Goal: Task Accomplishment & Management: Use online tool/utility

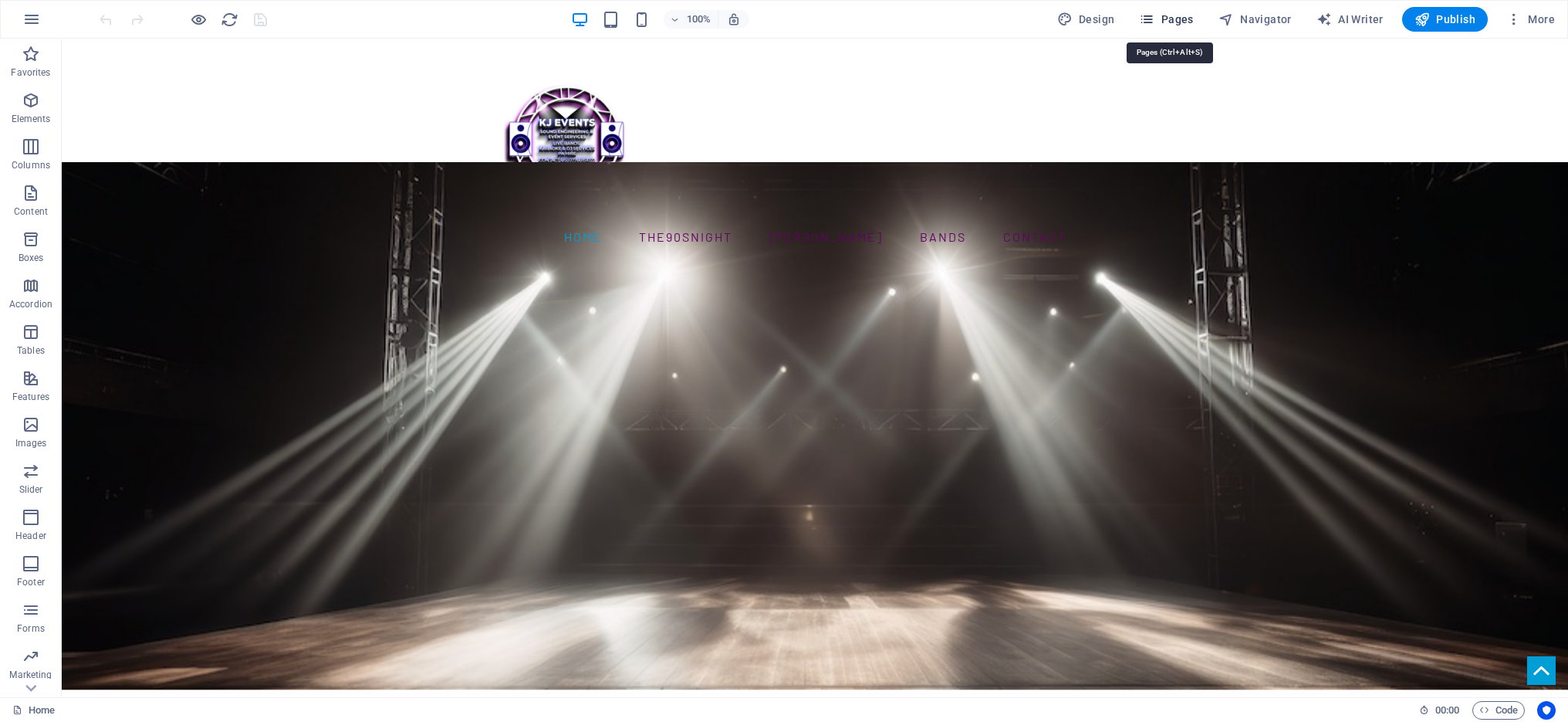
click at [1178, 20] on span "Pages" at bounding box center [1166, 19] width 54 height 16
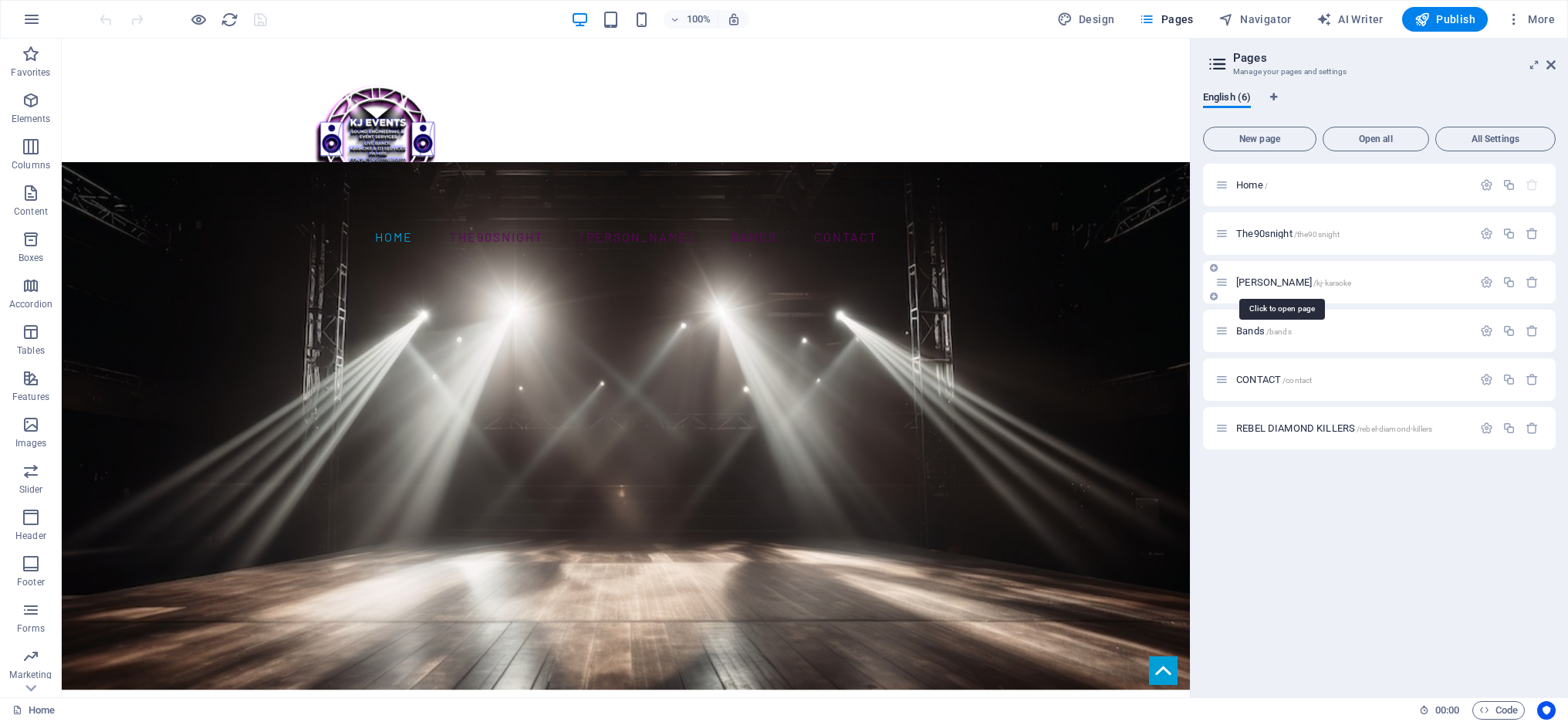
click at [1269, 283] on span "[PERSON_NAME] /kj-karaoke" at bounding box center [1294, 282] width 115 height 11
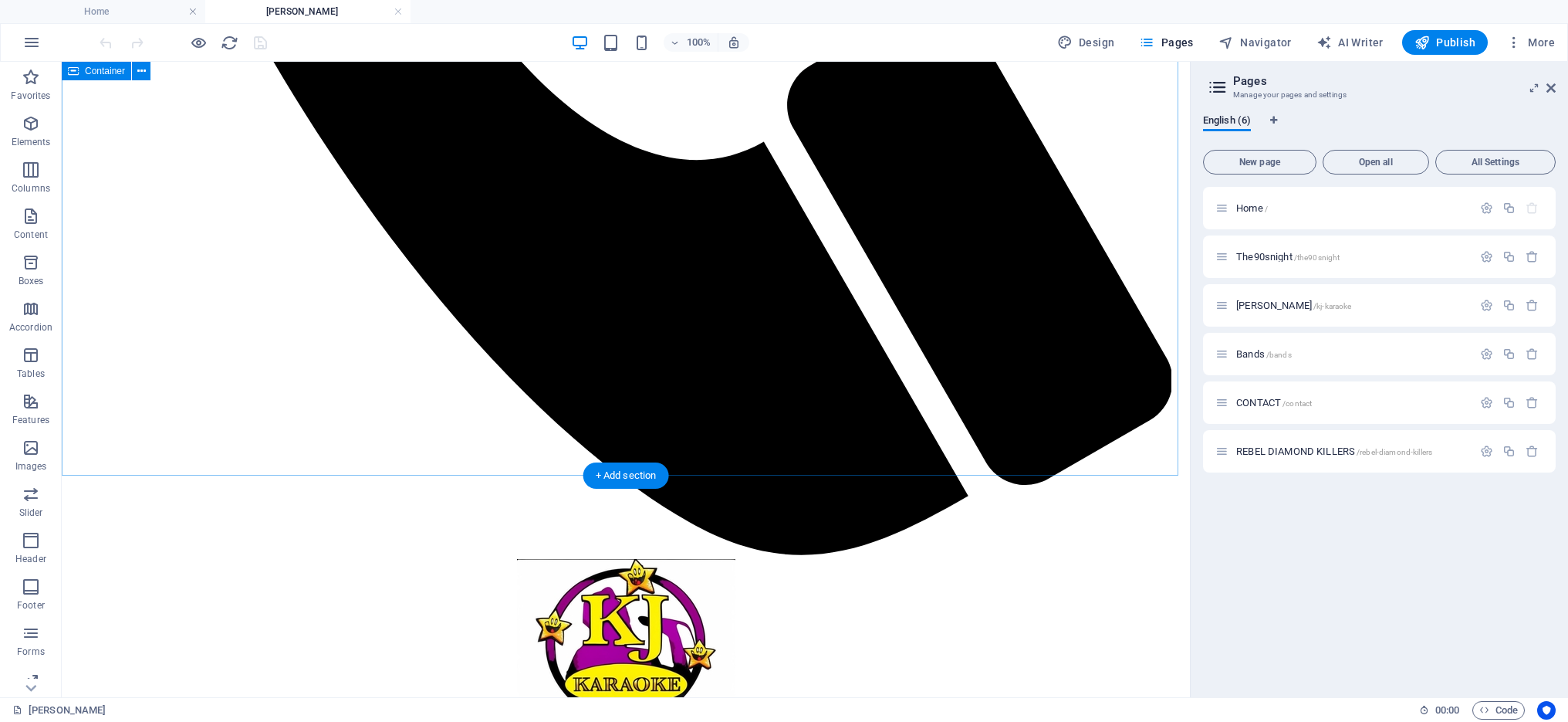
scroll to position [1191, 0]
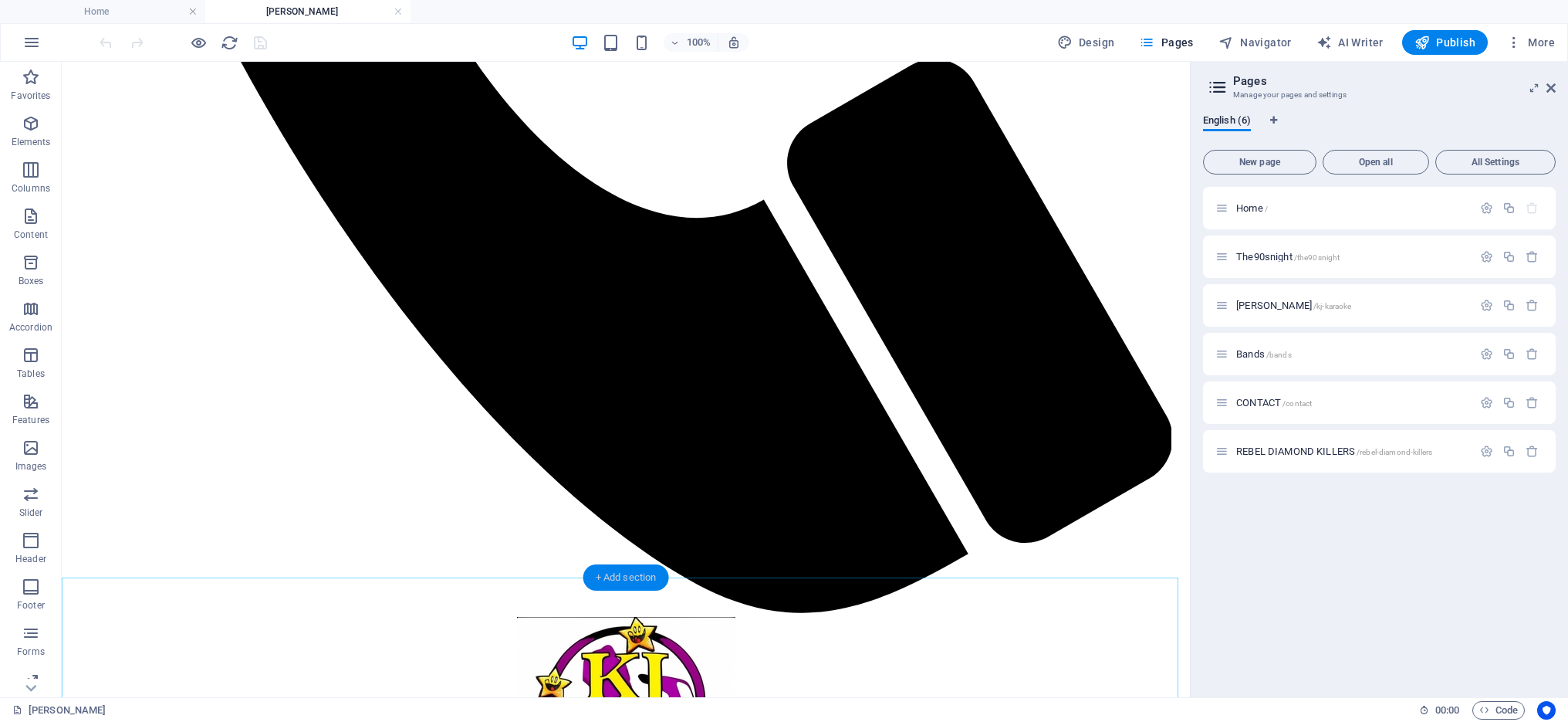
drag, startPoint x: 649, startPoint y: 579, endPoint x: 327, endPoint y: 521, distance: 327.2
click at [649, 579] on div "+ Add section" at bounding box center [626, 578] width 86 height 26
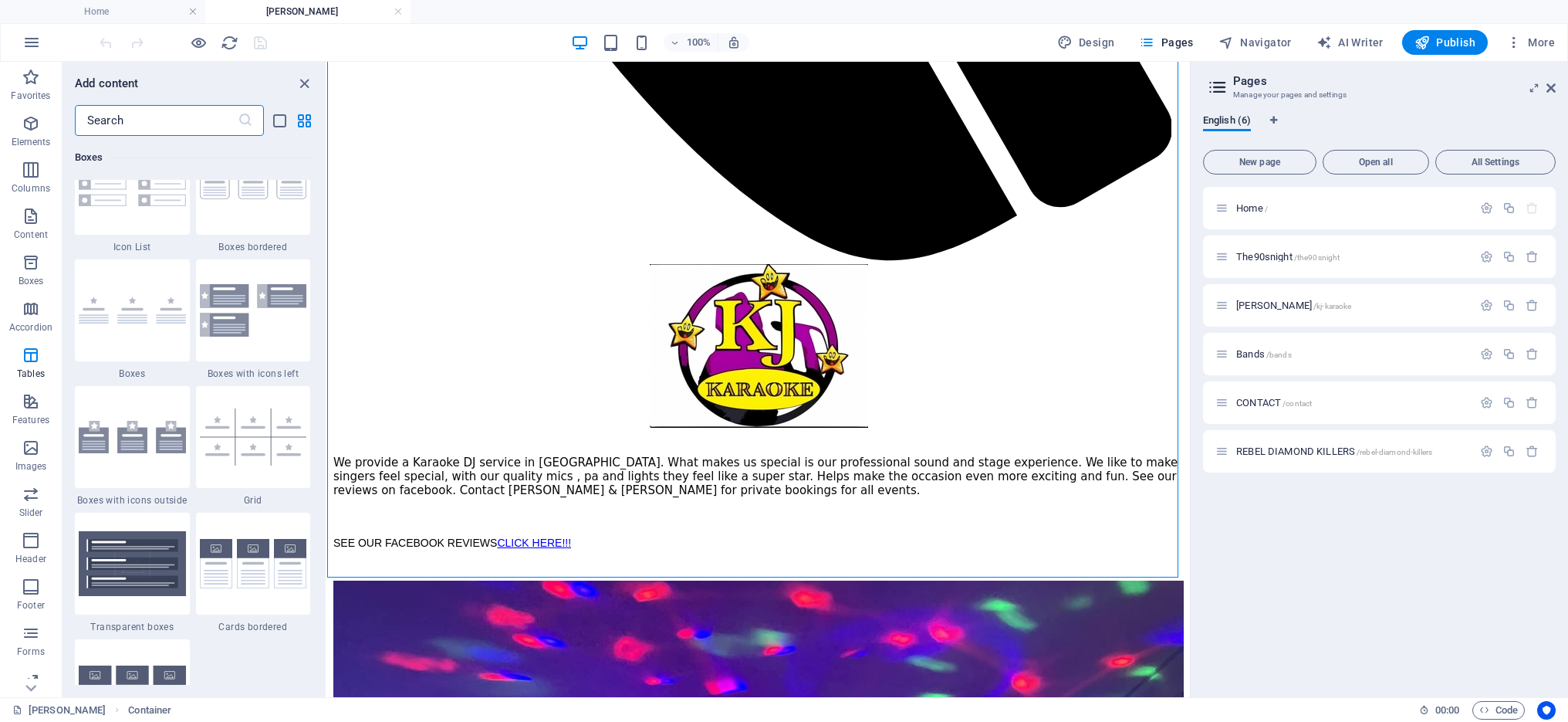
scroll to position [3578, 0]
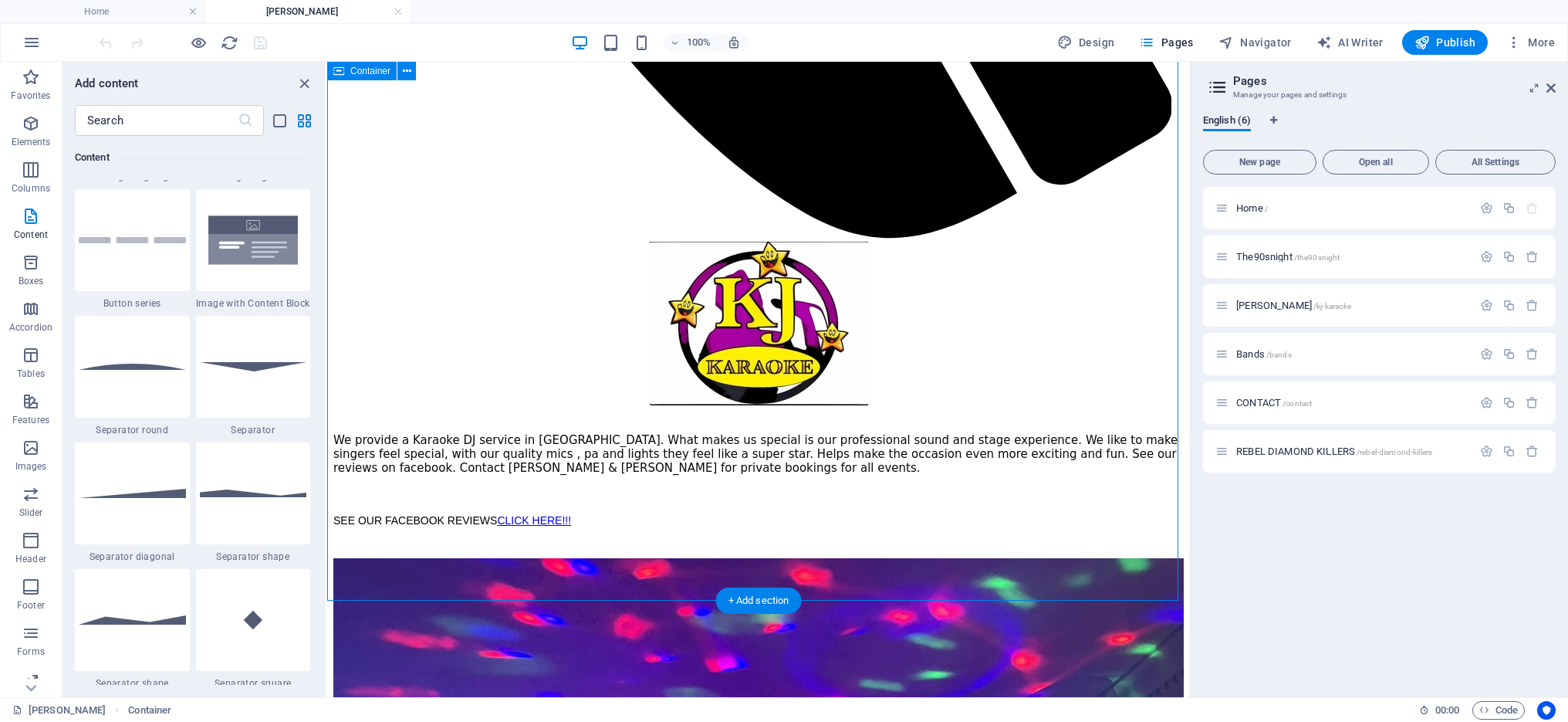
scroll to position [1216, 0]
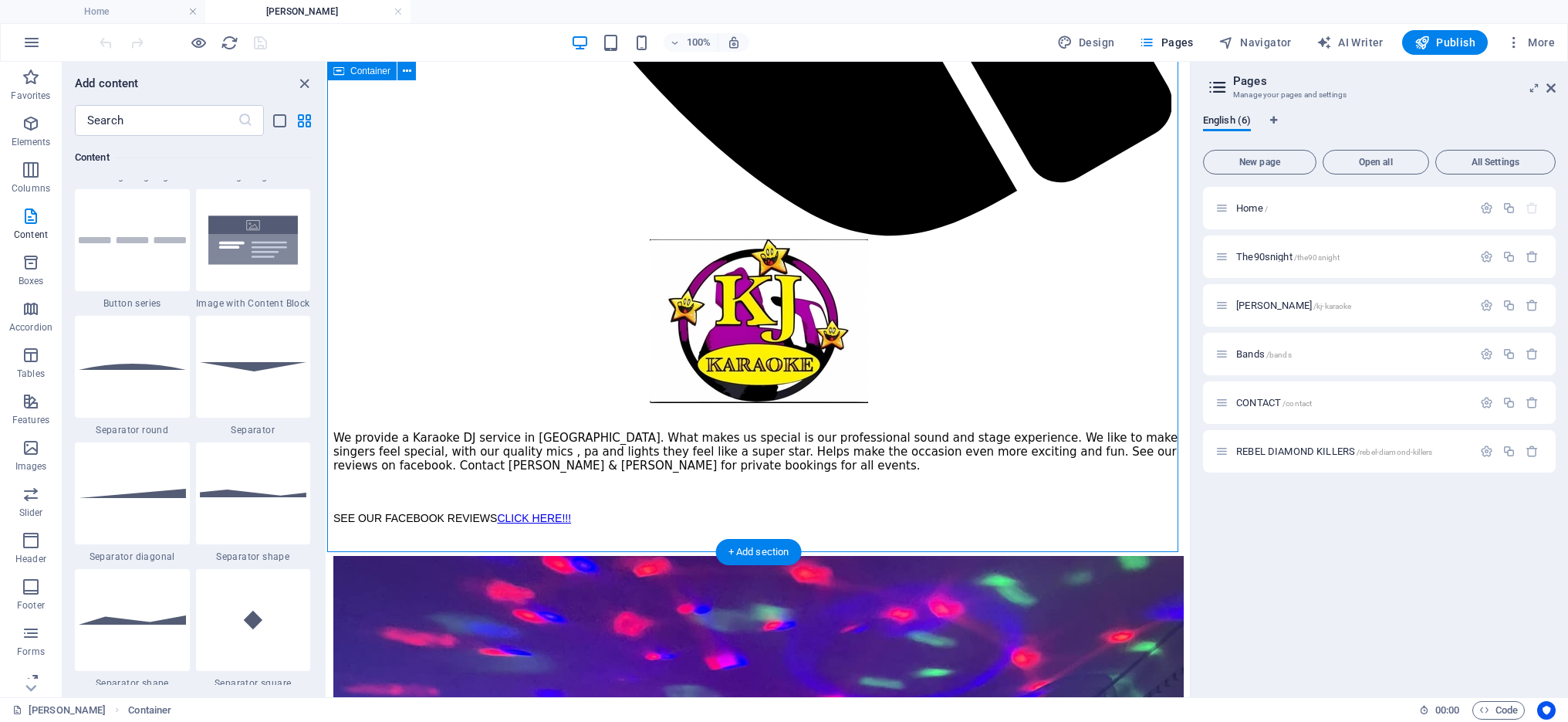
click at [29, 122] on icon "button" at bounding box center [30, 123] width 18 height 18
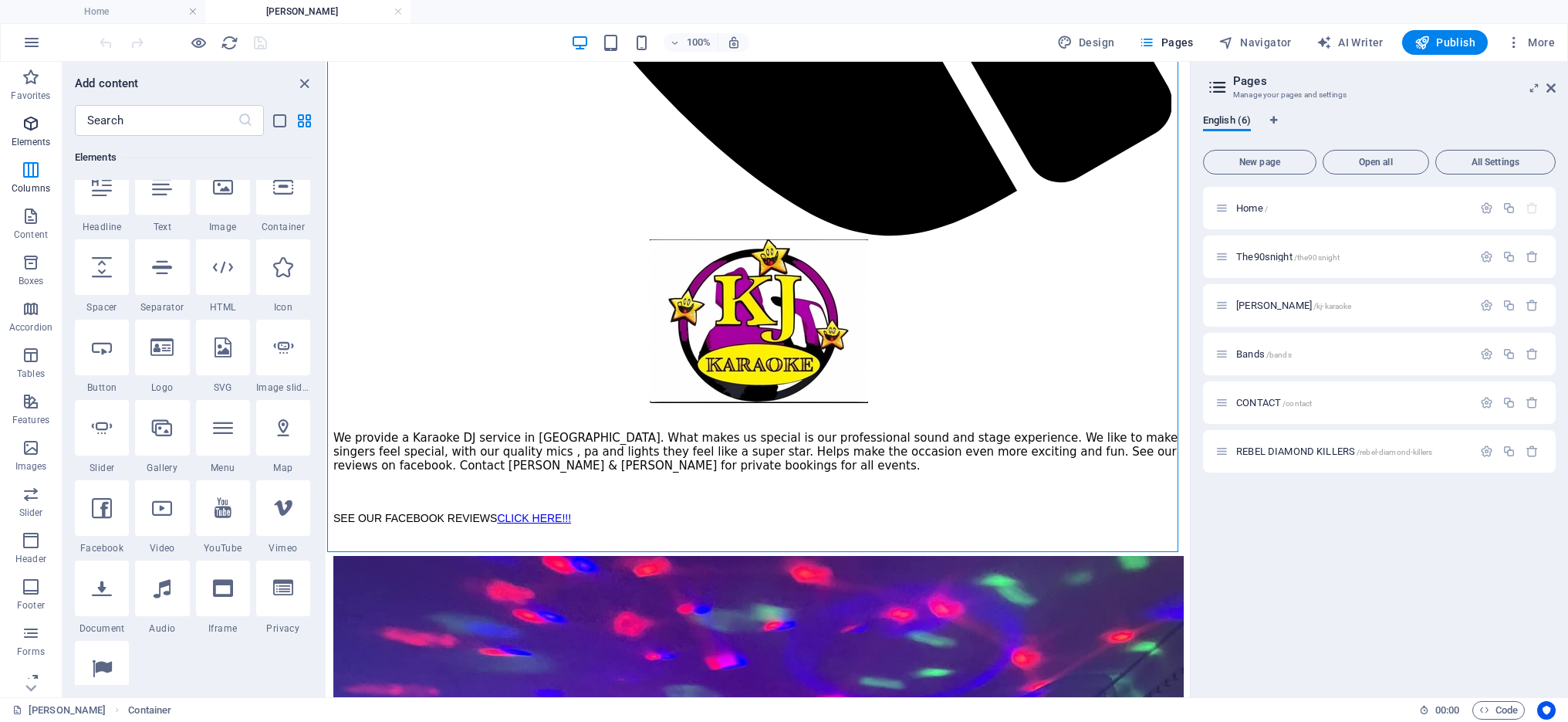
scroll to position [164, 0]
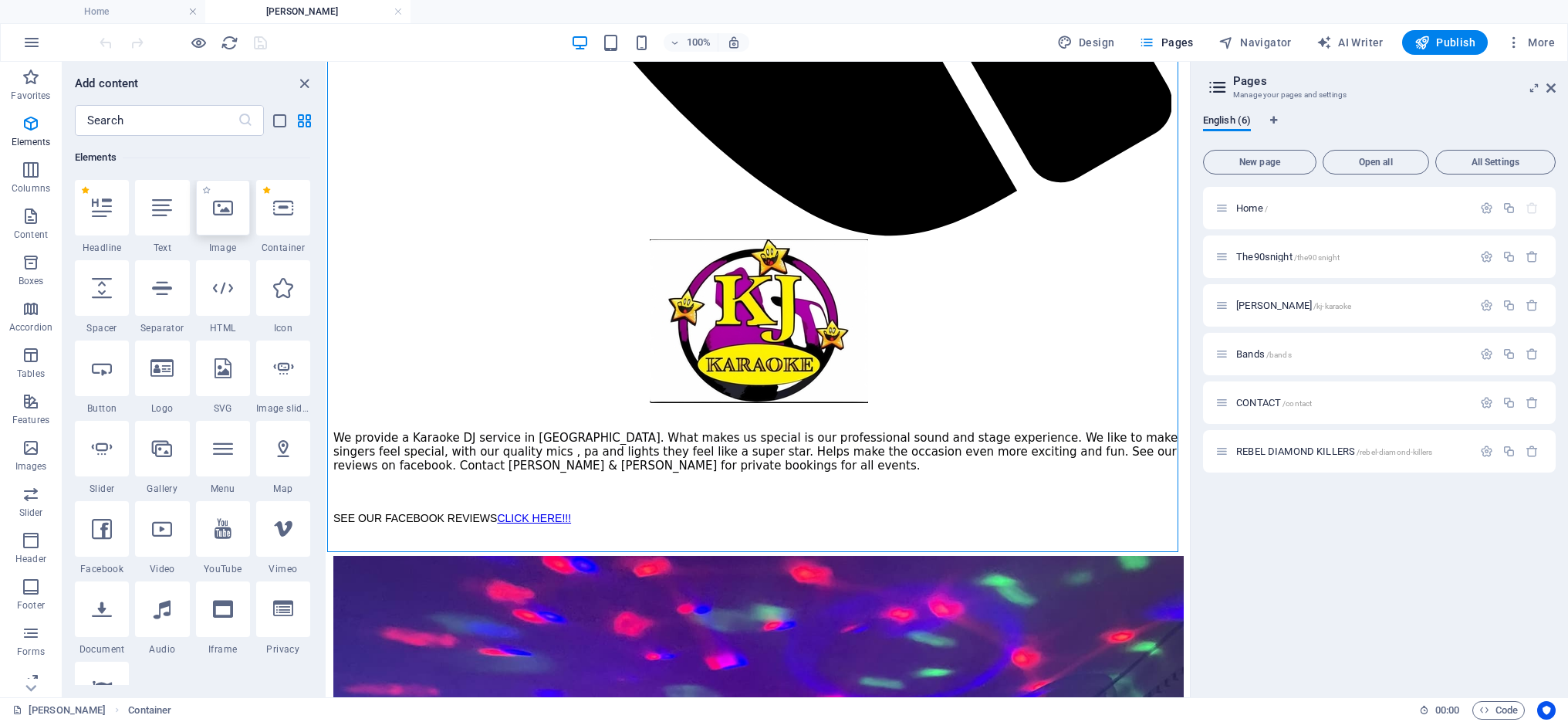
click at [228, 215] on icon at bounding box center [223, 207] width 20 height 20
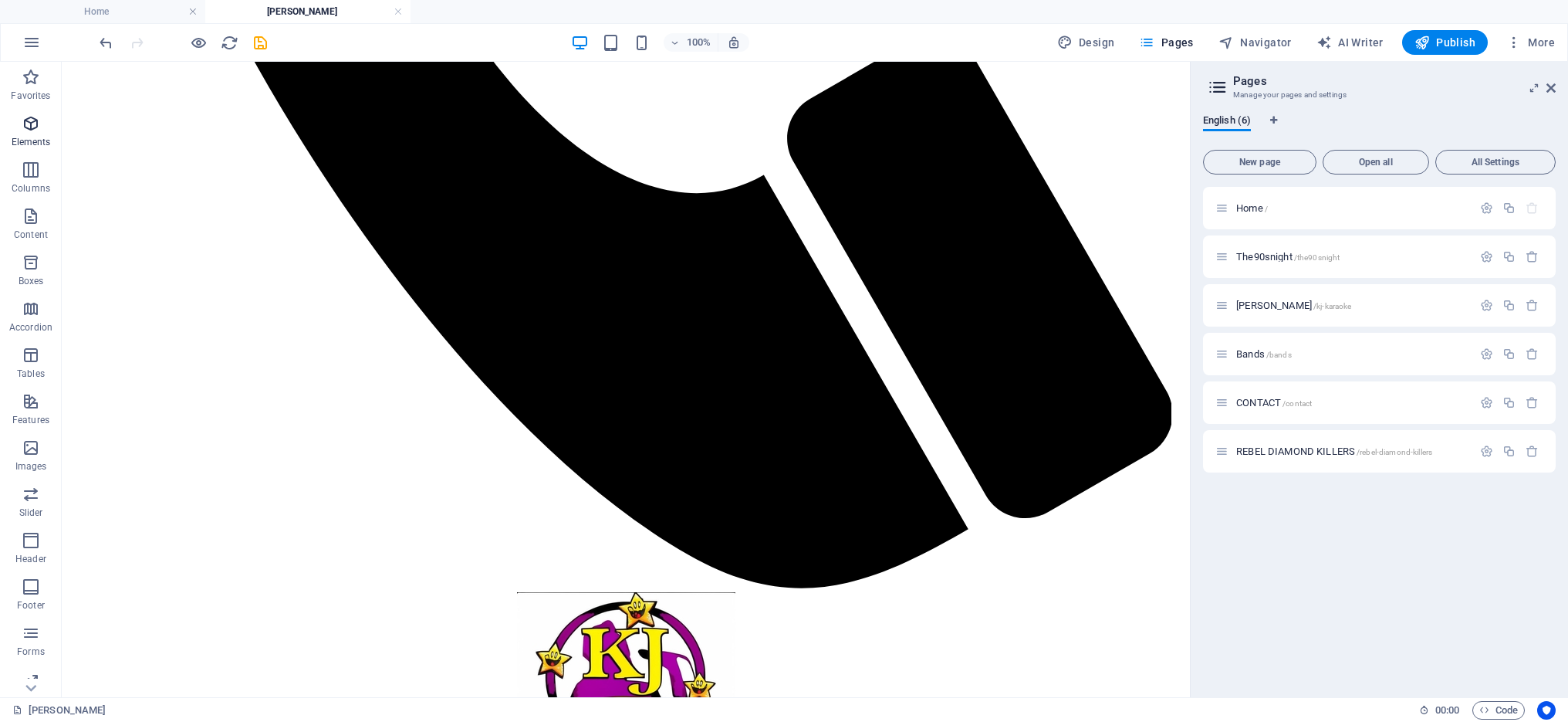
click at [39, 134] on span "Elements" at bounding box center [30, 132] width 62 height 37
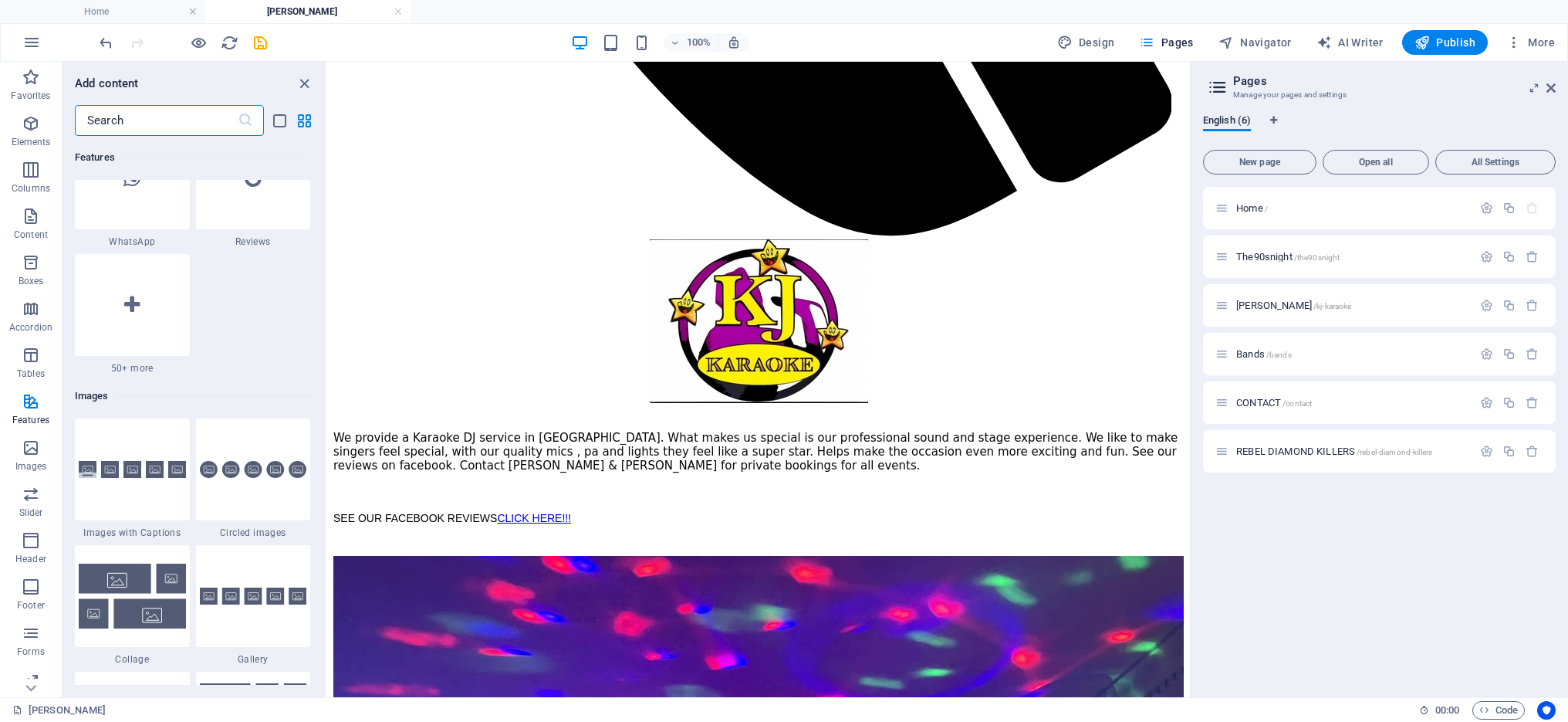
scroll to position [7611, 0]
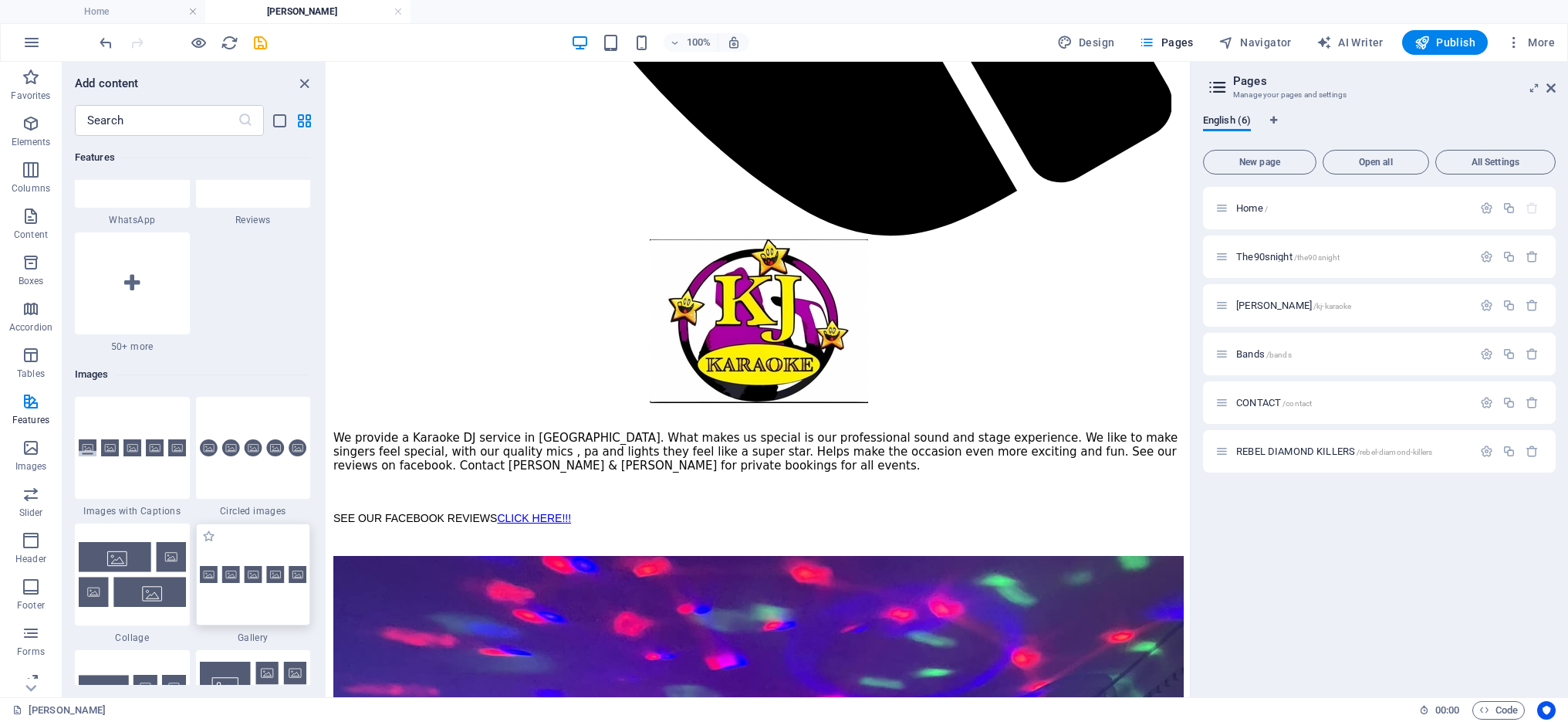
click at [270, 578] on img at bounding box center [253, 574] width 107 height 17
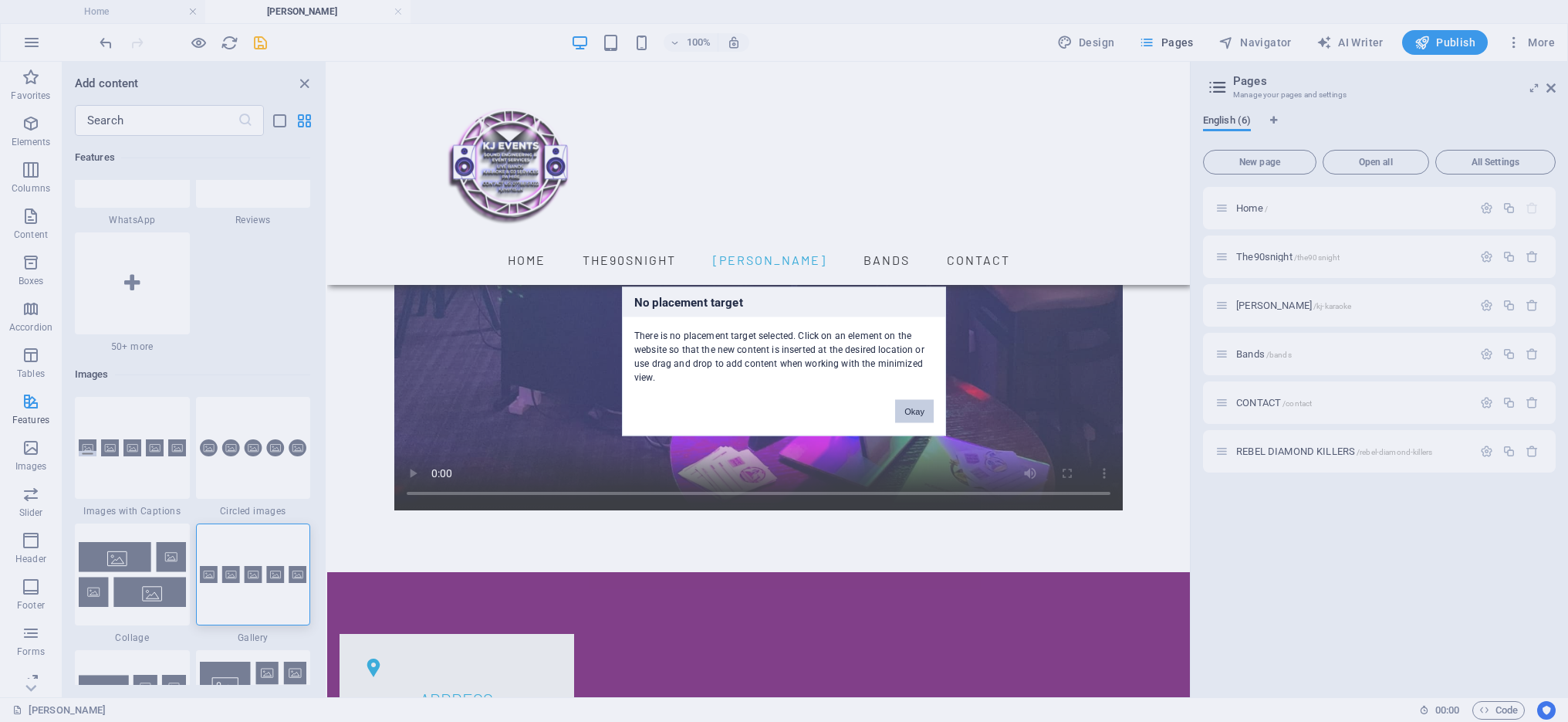
click at [911, 409] on button "Okay" at bounding box center [914, 411] width 38 height 23
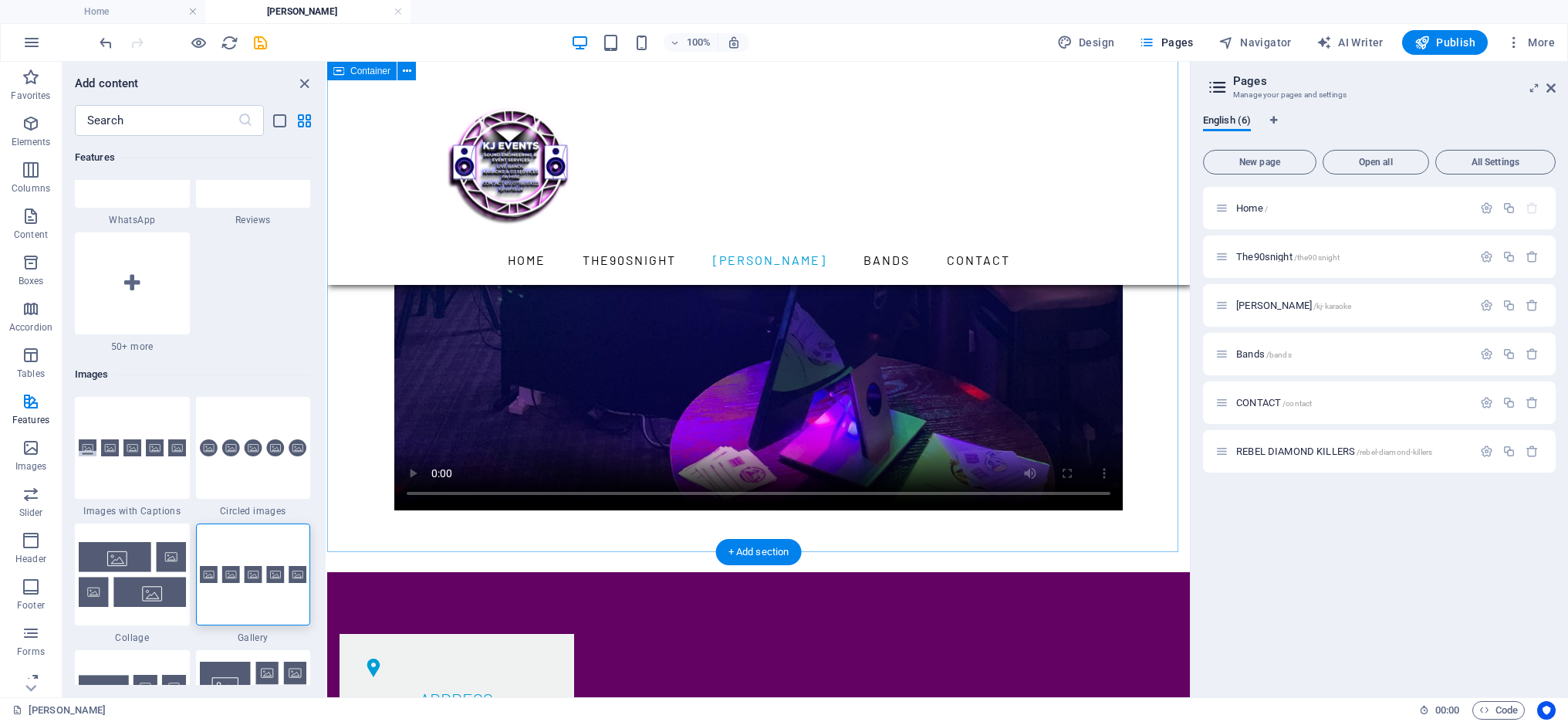
click at [690, 518] on div at bounding box center [758, 14] width 863 height 1115
click at [259, 574] on img at bounding box center [253, 574] width 107 height 17
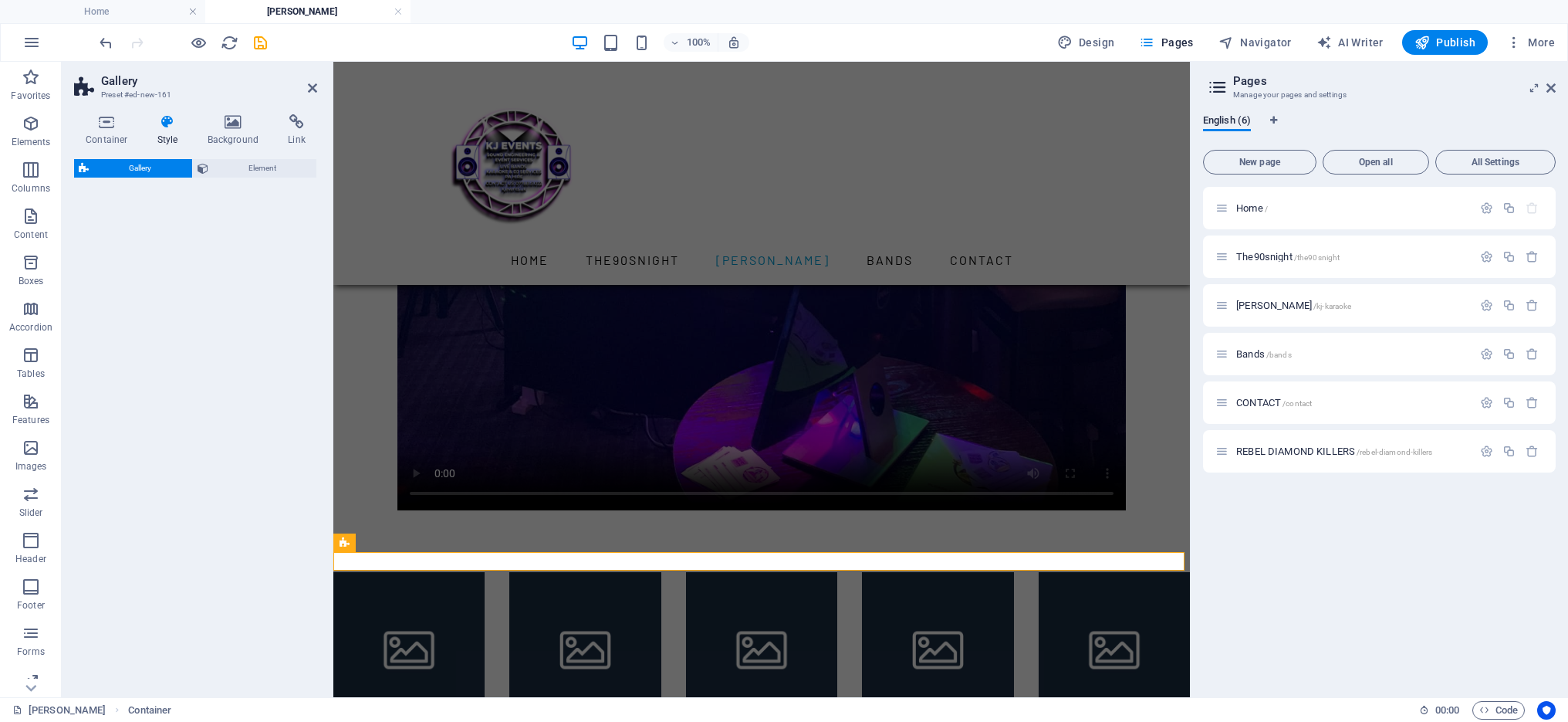
select select "rem"
select select "preset-gallery-v3-default"
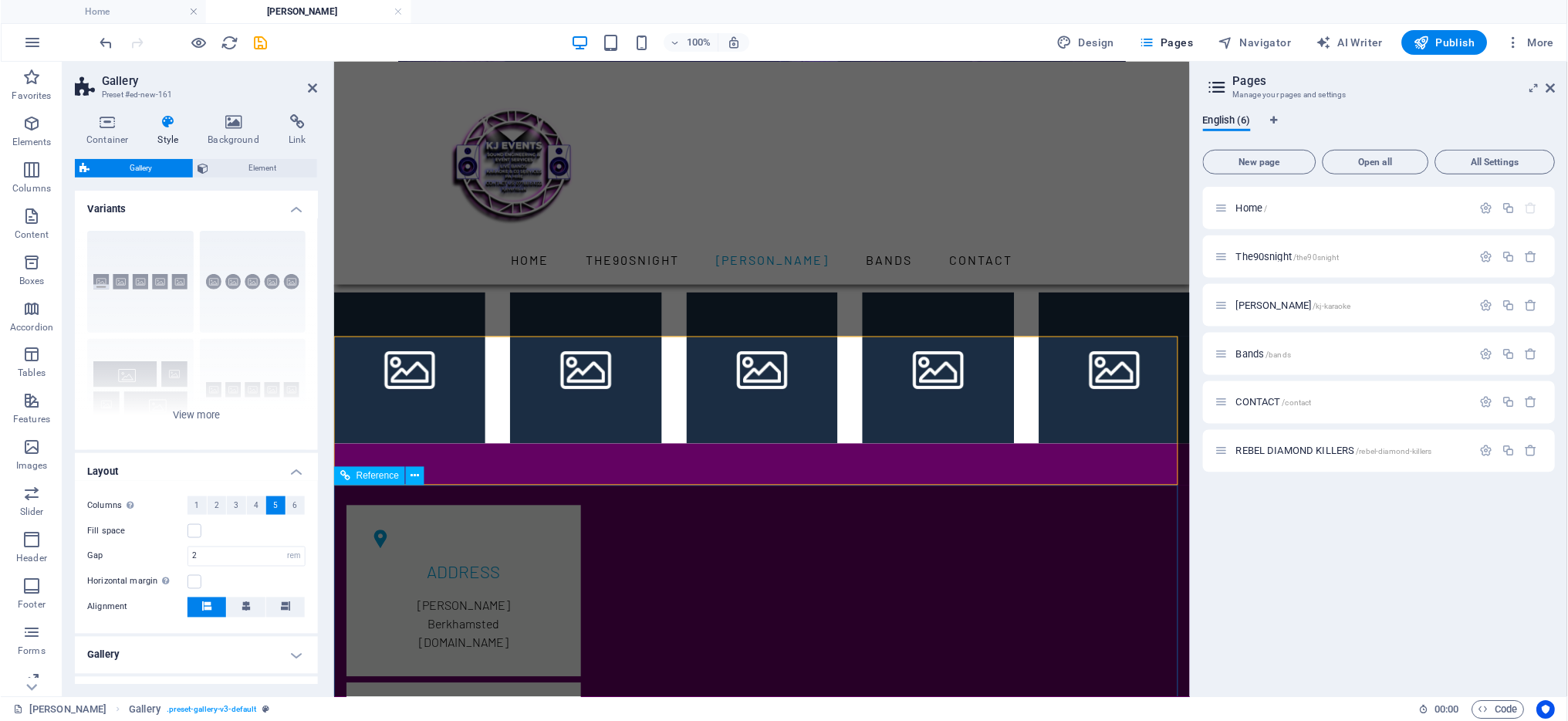
scroll to position [1368, 0]
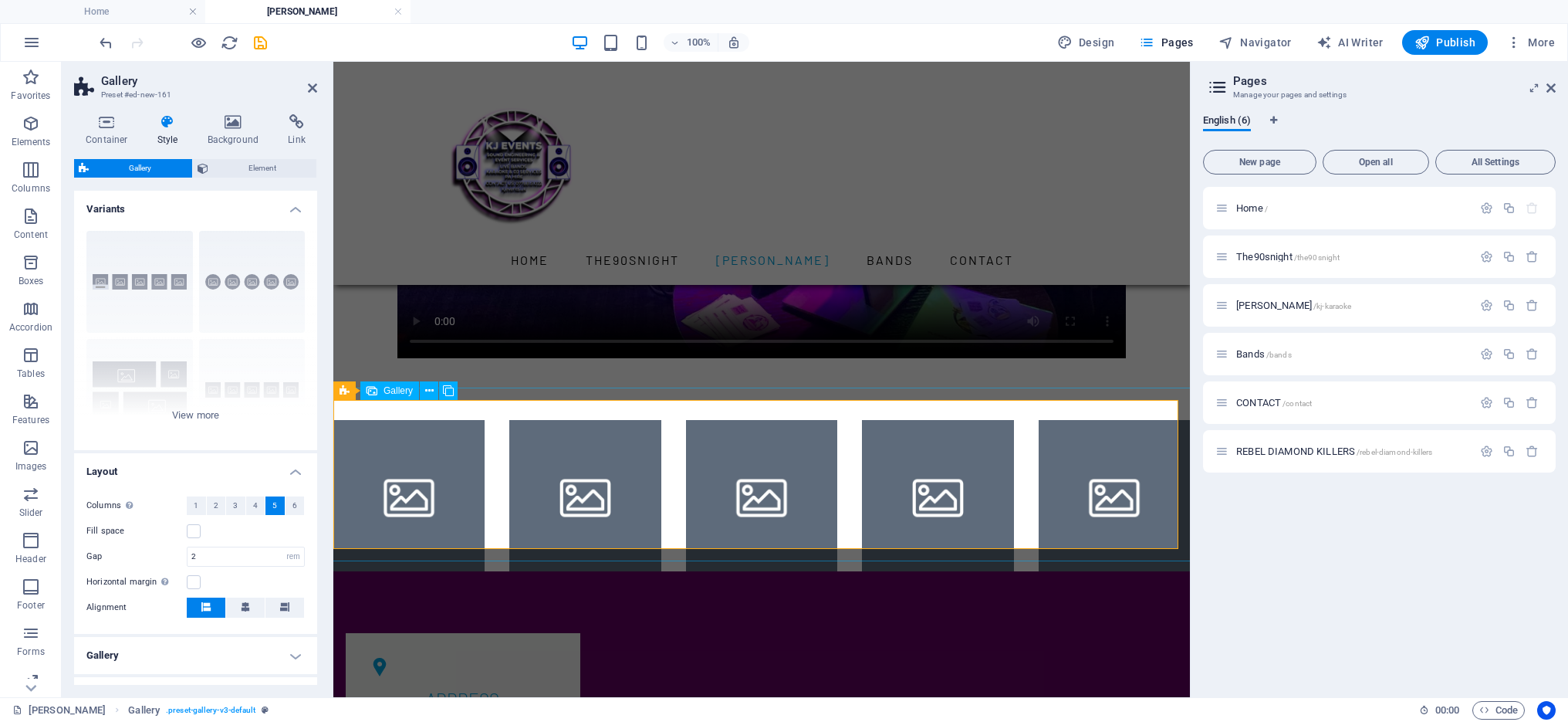
click at [420, 442] on li at bounding box center [409, 496] width 151 height 151
select select "4"
select select "px"
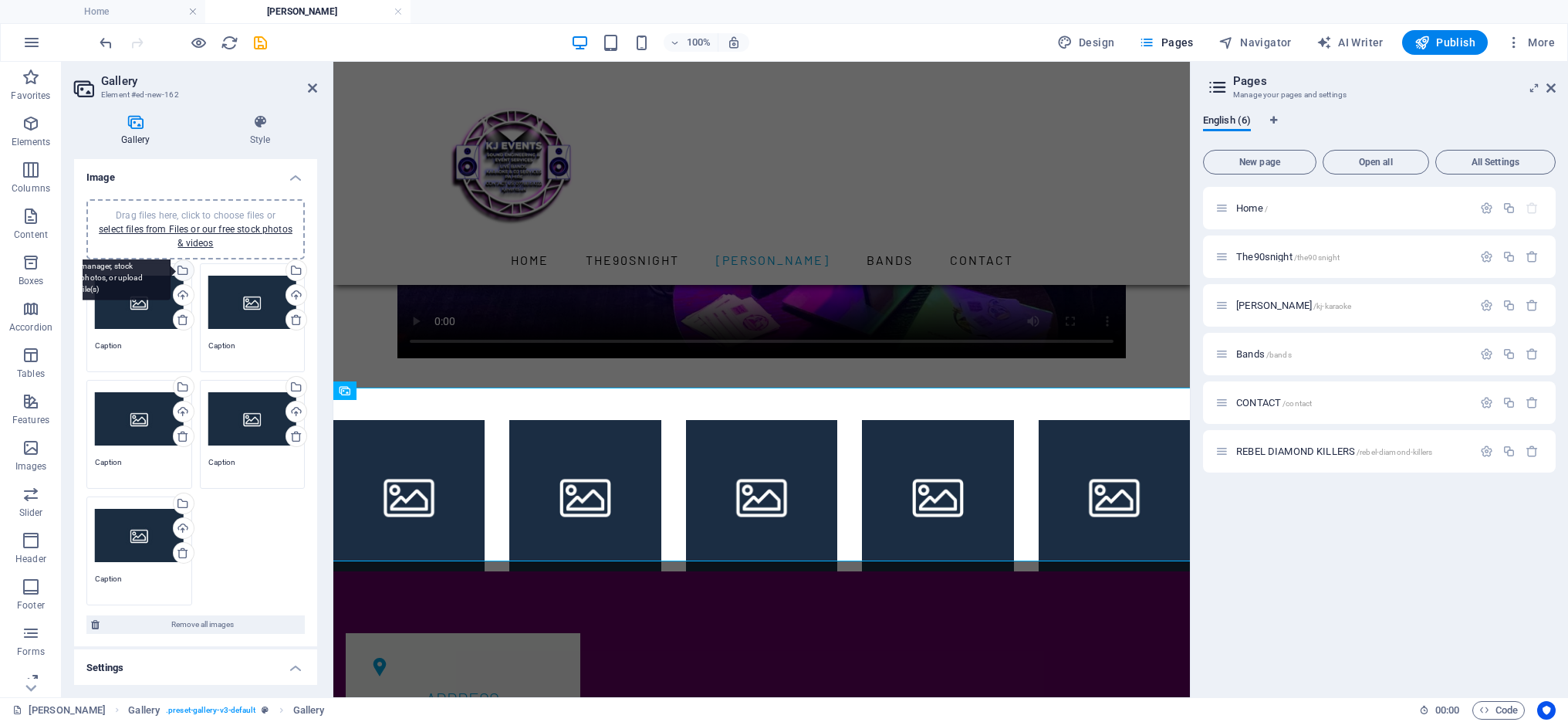
click at [183, 266] on div "Select files from the file manager, stock photos, or upload file(s)" at bounding box center [182, 271] width 23 height 23
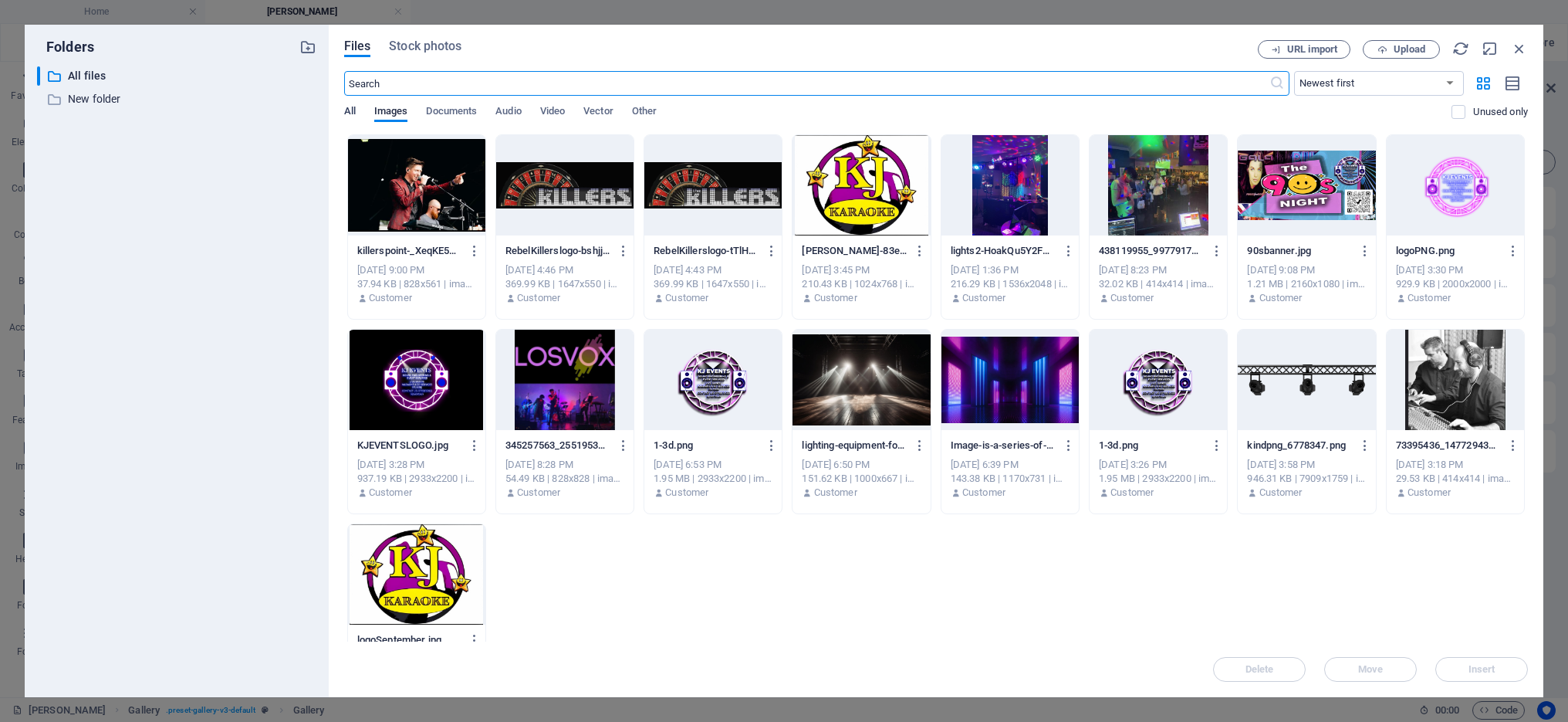
click at [348, 105] on span "All" at bounding box center [350, 112] width 11 height 22
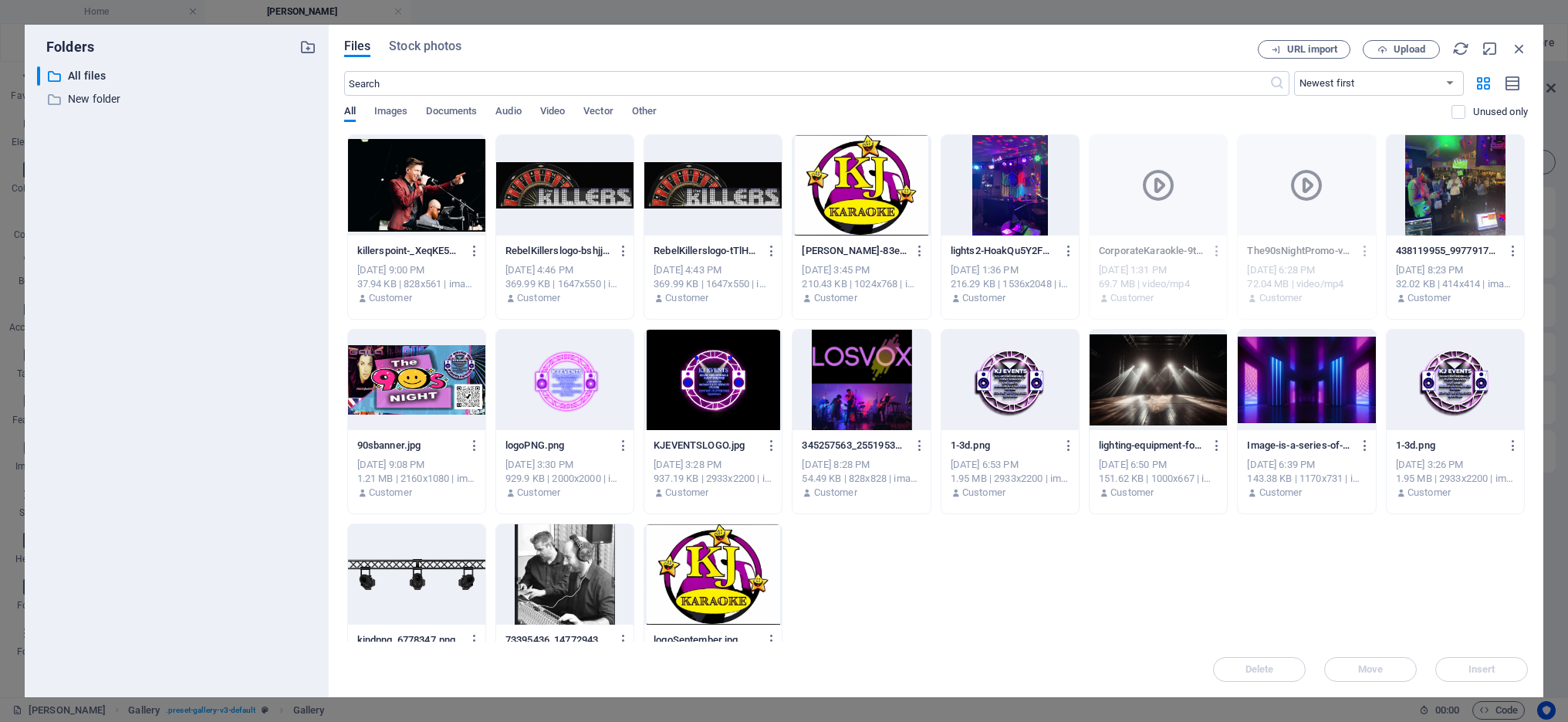
click at [1387, 236] on div at bounding box center [1456, 184] width 137 height 100
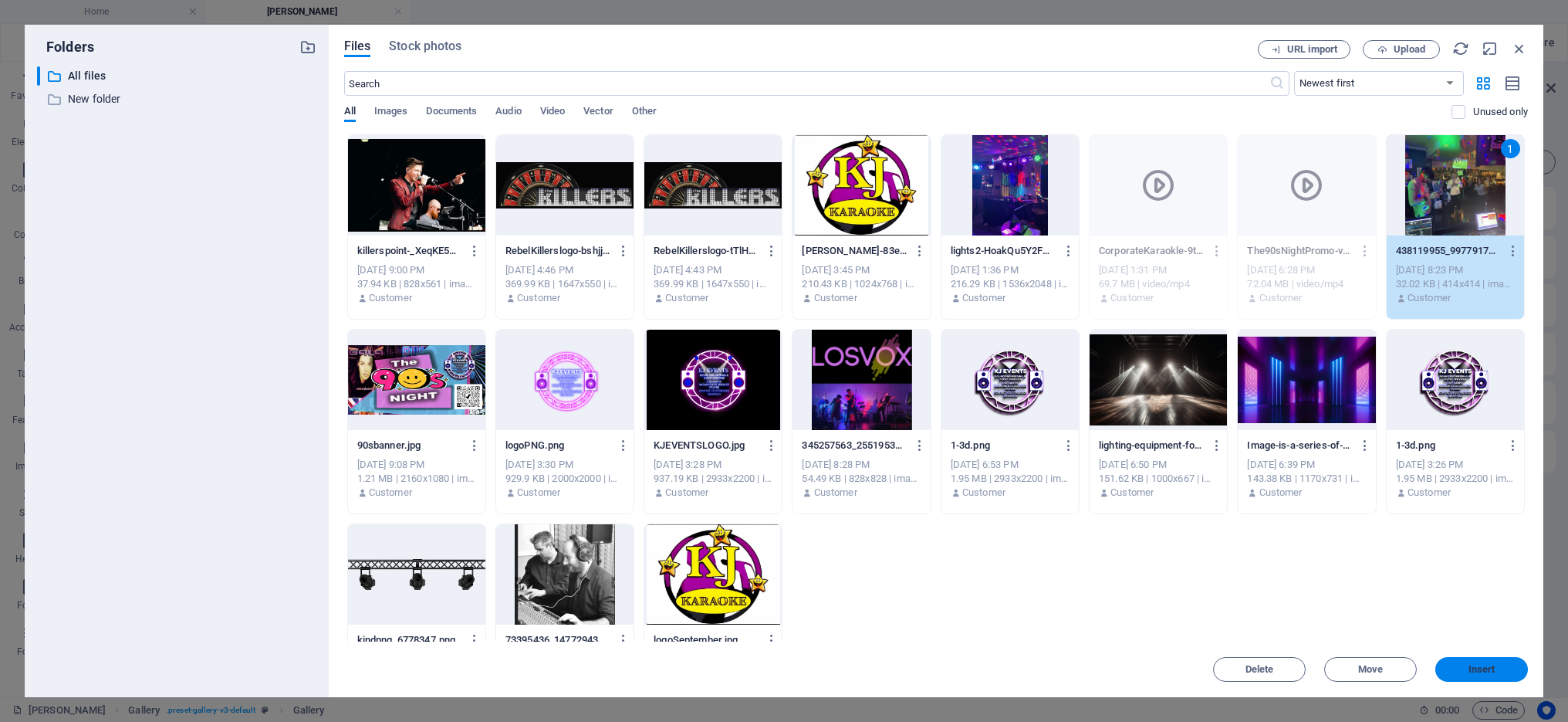
click at [1487, 669] on span "Insert" at bounding box center [1482, 669] width 27 height 10
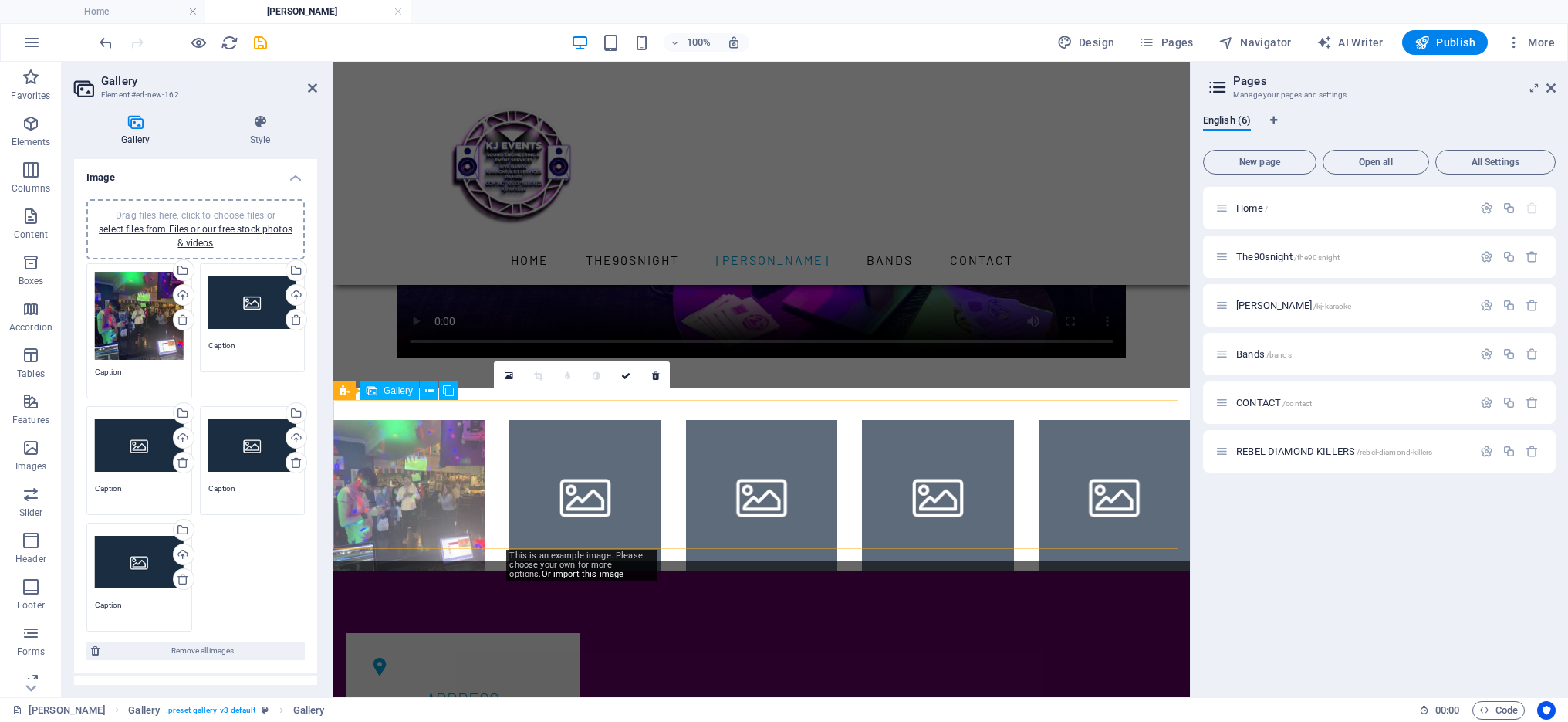
click at [593, 442] on li at bounding box center [585, 496] width 151 height 151
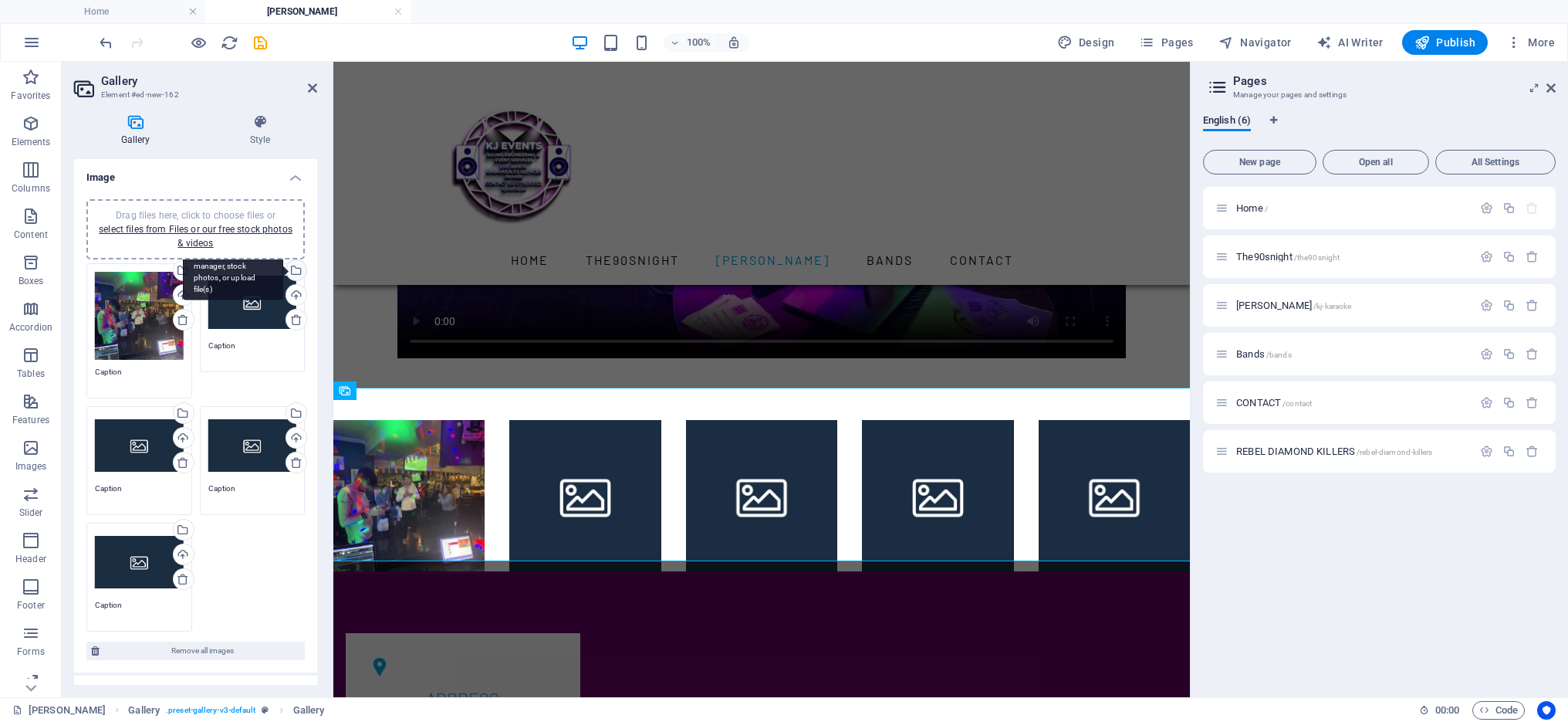
click at [284, 267] on div "Select files from the file manager, stock photos, or upload file(s)" at bounding box center [232, 271] width 100 height 58
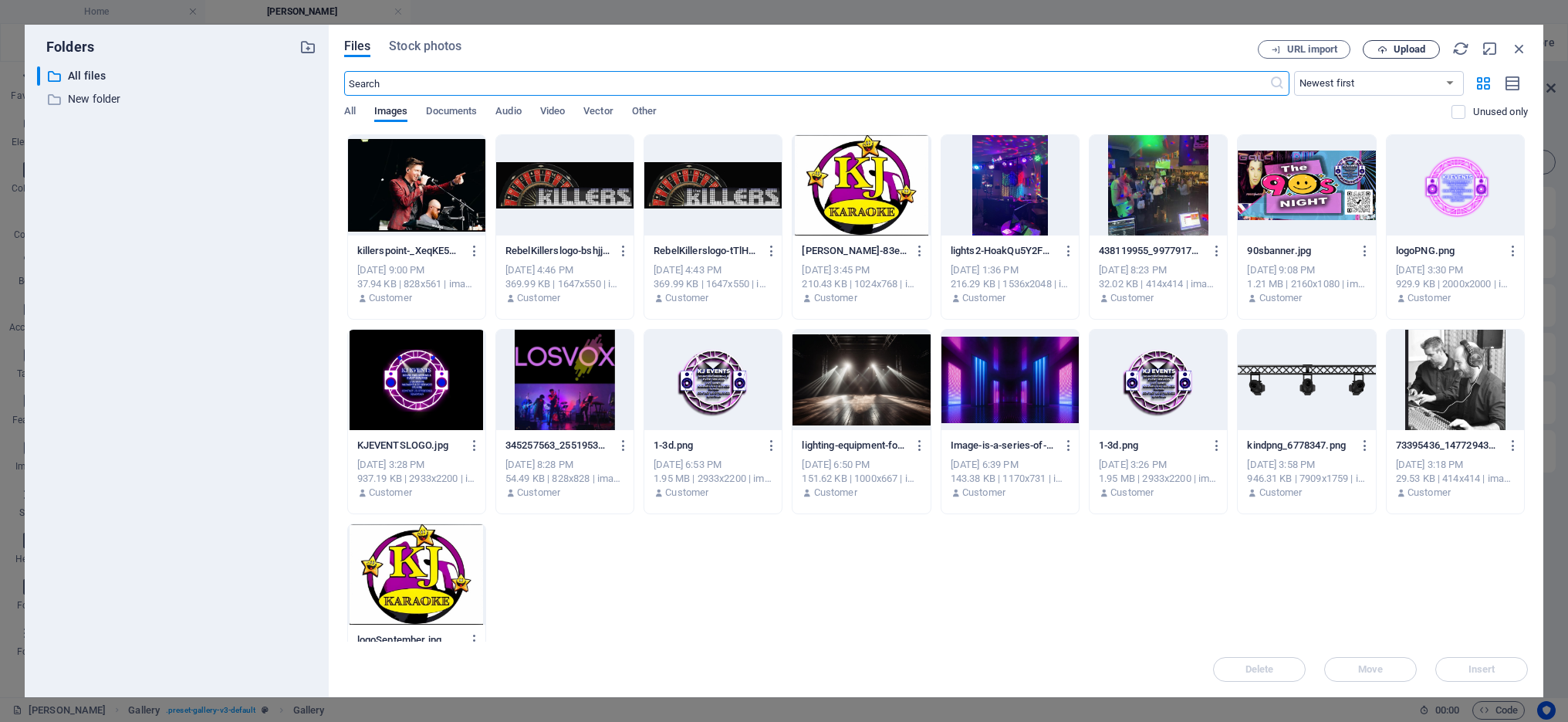
click at [1409, 44] on span "Upload" at bounding box center [1410, 49] width 31 height 10
click at [1416, 42] on button "Upload" at bounding box center [1401, 49] width 77 height 18
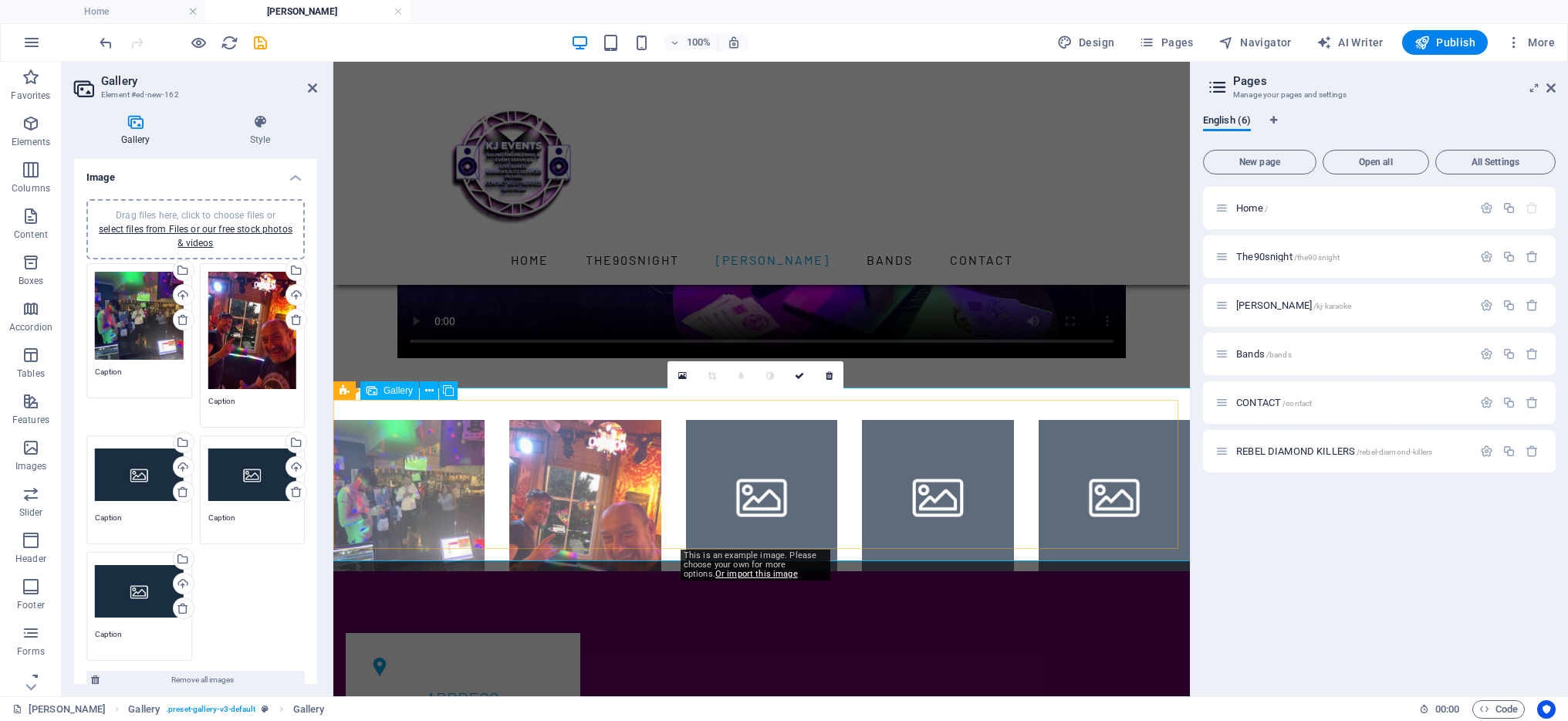
click at [764, 422] on li at bounding box center [762, 496] width 151 height 151
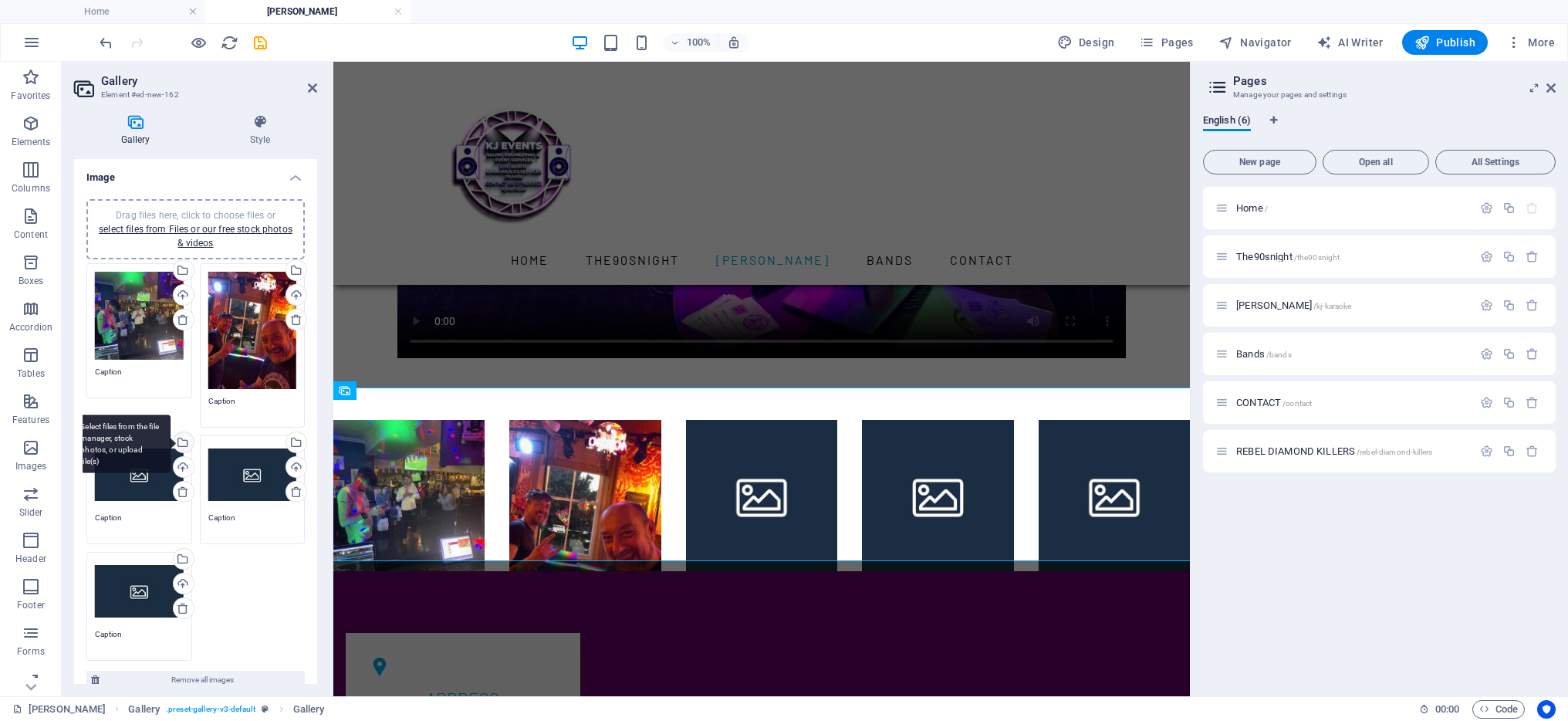
click at [182, 436] on div "Select files from the file manager, stock photos, or upload file(s)" at bounding box center [182, 444] width 23 height 23
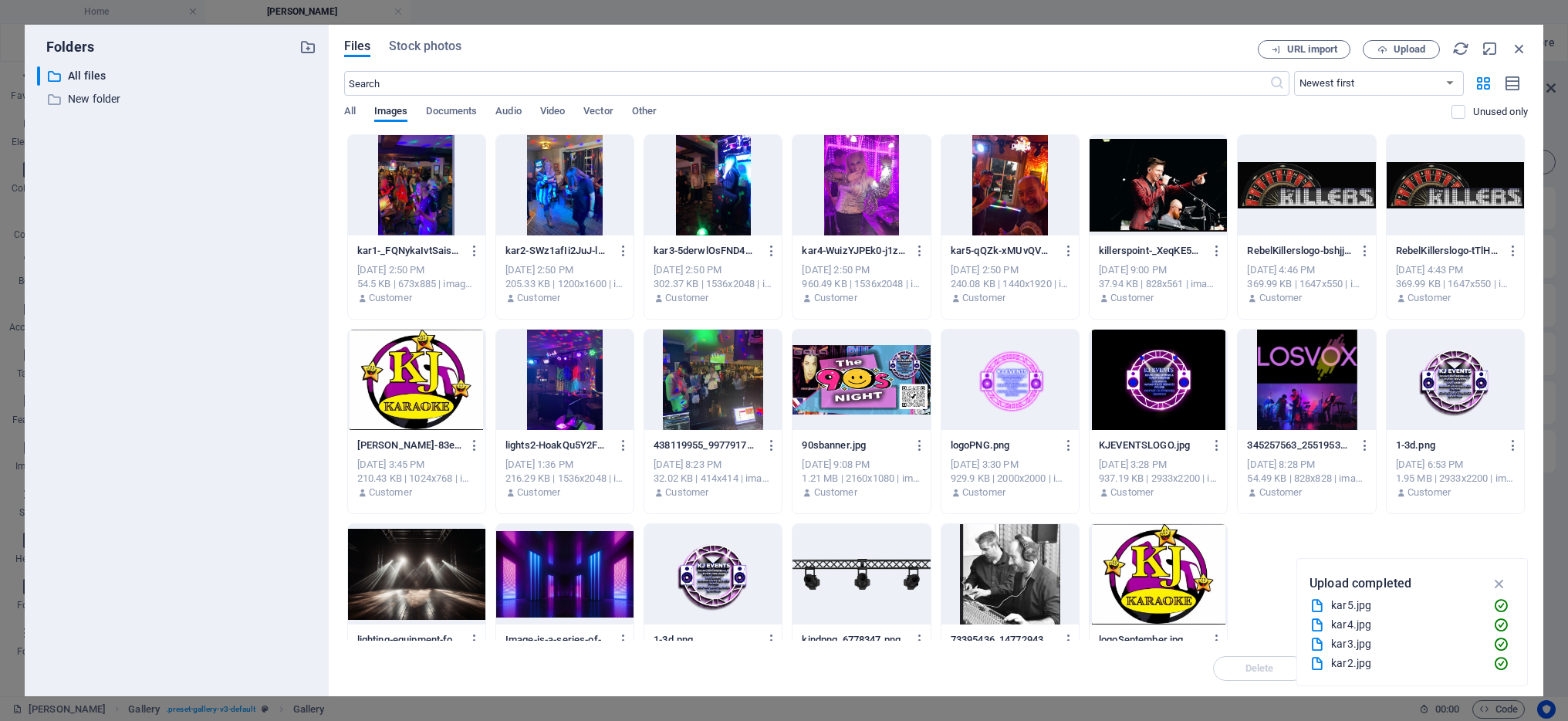
click at [607, 193] on div at bounding box center [565, 184] width 137 height 100
click at [1388, 46] on span "Upload" at bounding box center [1401, 50] width 63 height 10
click at [619, 203] on div at bounding box center [565, 184] width 137 height 100
click at [619, 203] on div "1" at bounding box center [565, 184] width 137 height 100
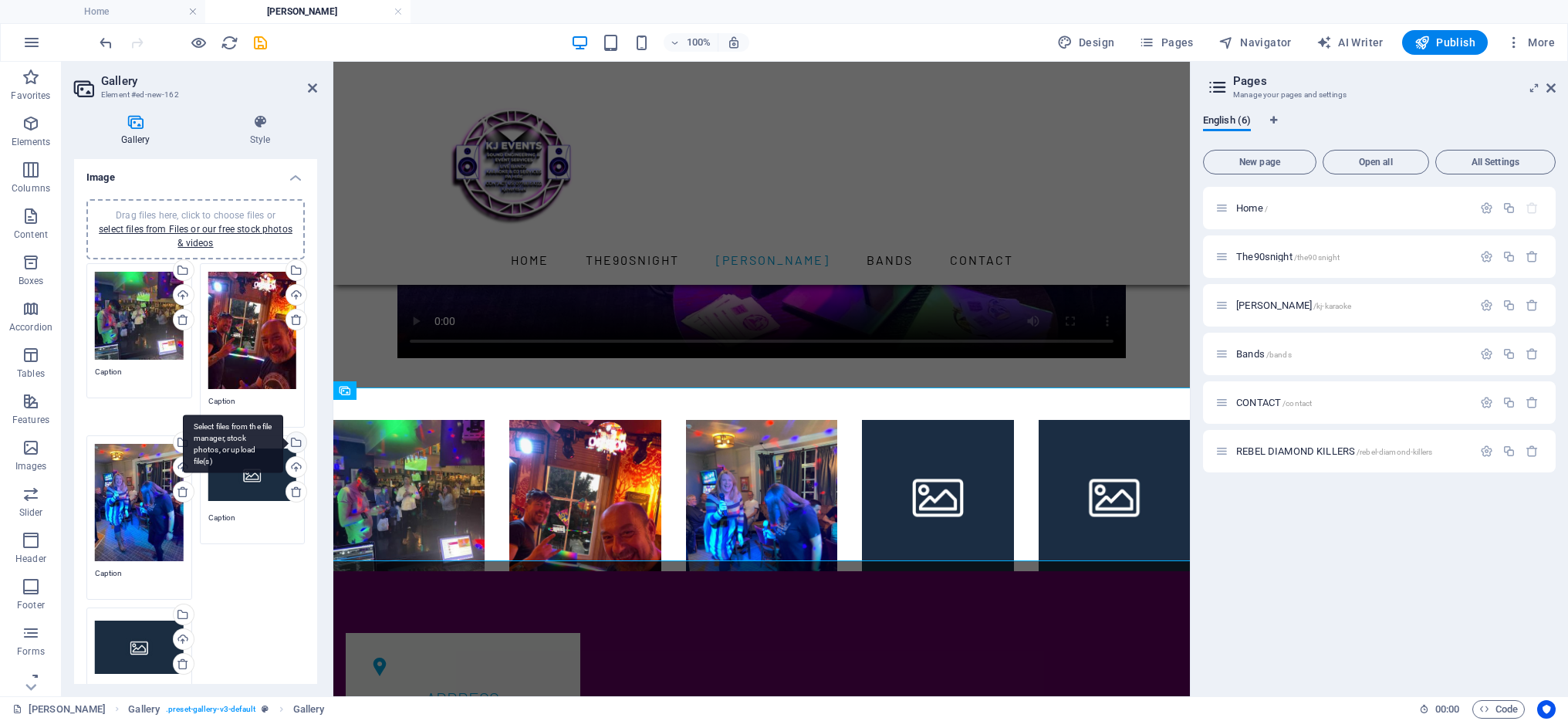
click at [292, 439] on div "Select files from the file manager, stock photos, or upload file(s)" at bounding box center [295, 444] width 23 height 23
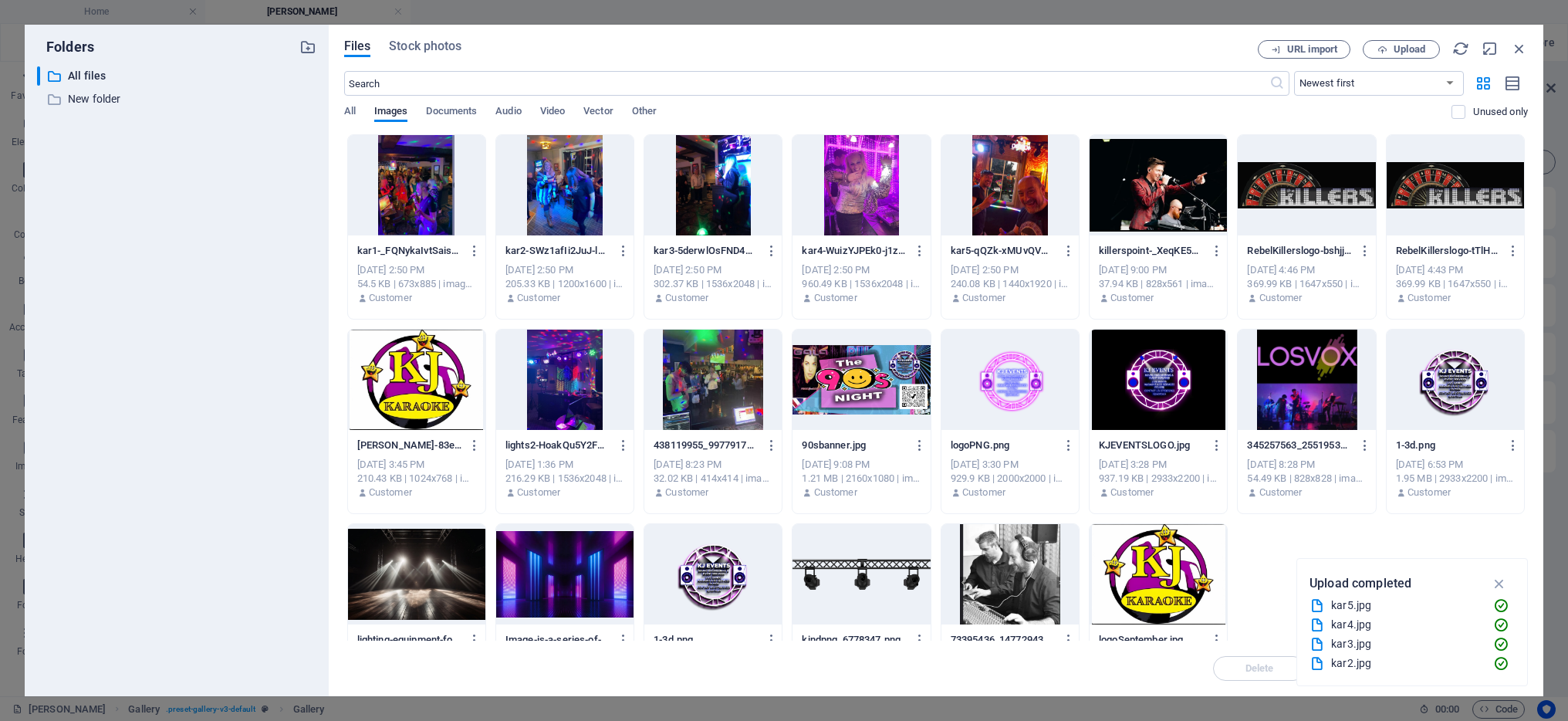
click at [930, 175] on div at bounding box center [861, 184] width 137 height 100
click at [930, 175] on div "1" at bounding box center [861, 184] width 137 height 100
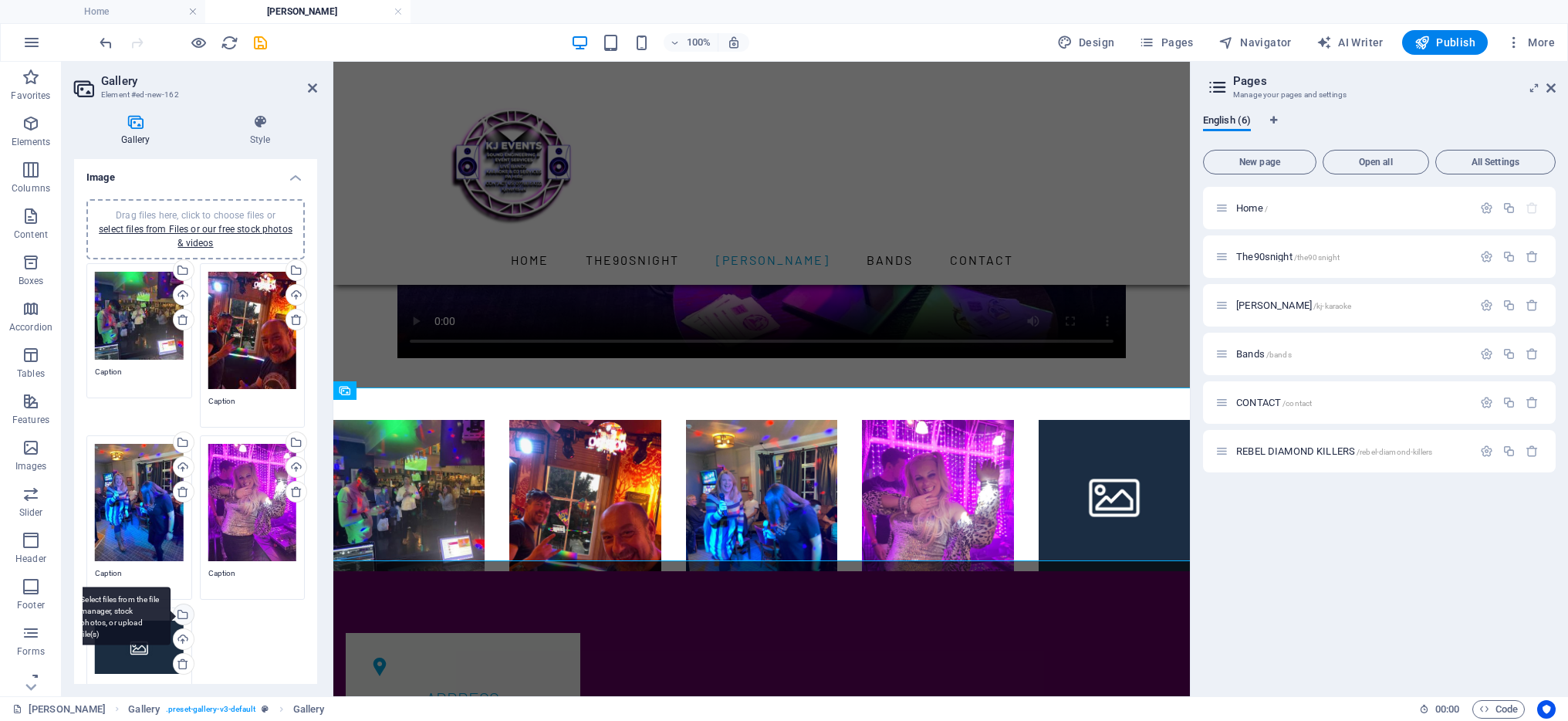
click at [187, 605] on div "Select files from the file manager, stock photos, or upload file(s)" at bounding box center [182, 616] width 23 height 23
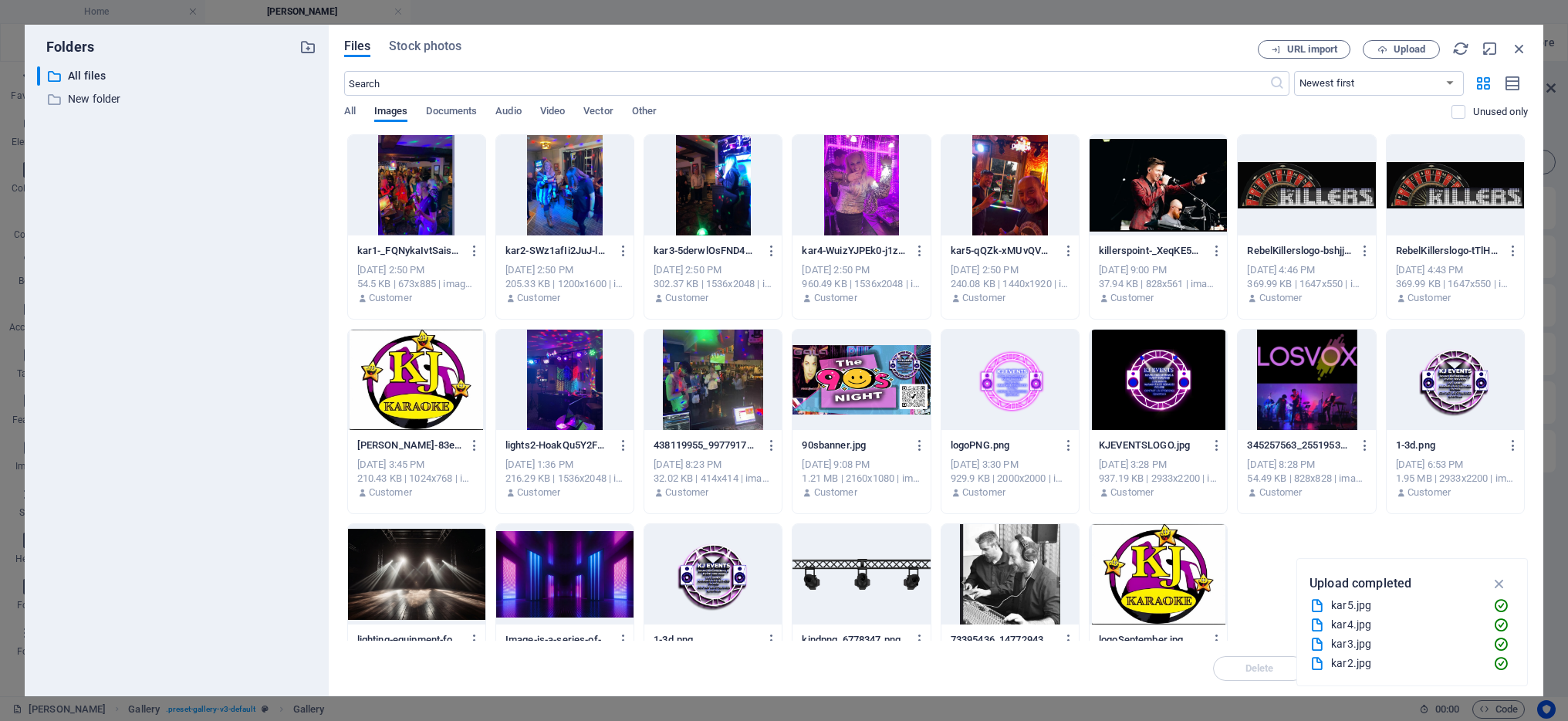
click at [779, 176] on div at bounding box center [713, 184] width 137 height 100
click at [779, 176] on div "1" at bounding box center [713, 184] width 137 height 100
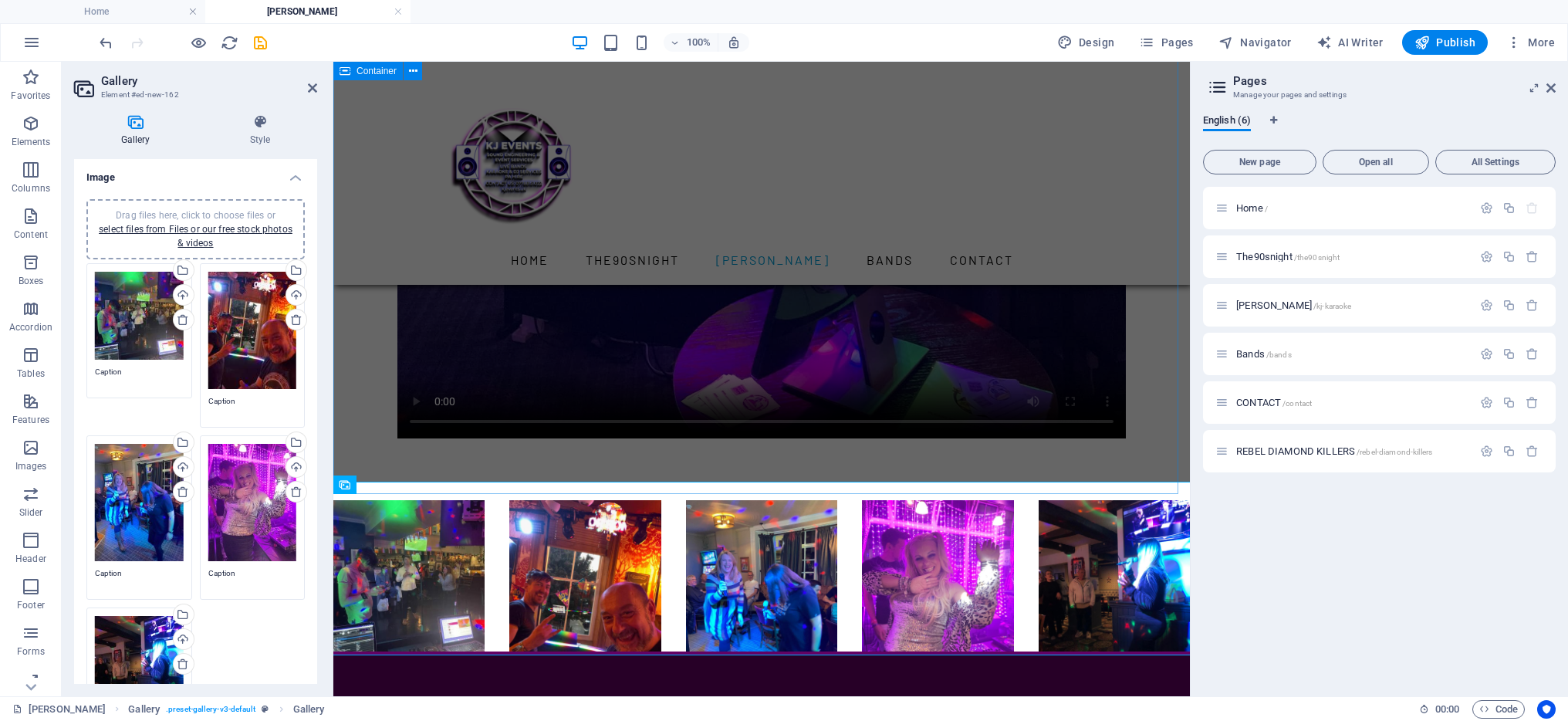
scroll to position [1288, 0]
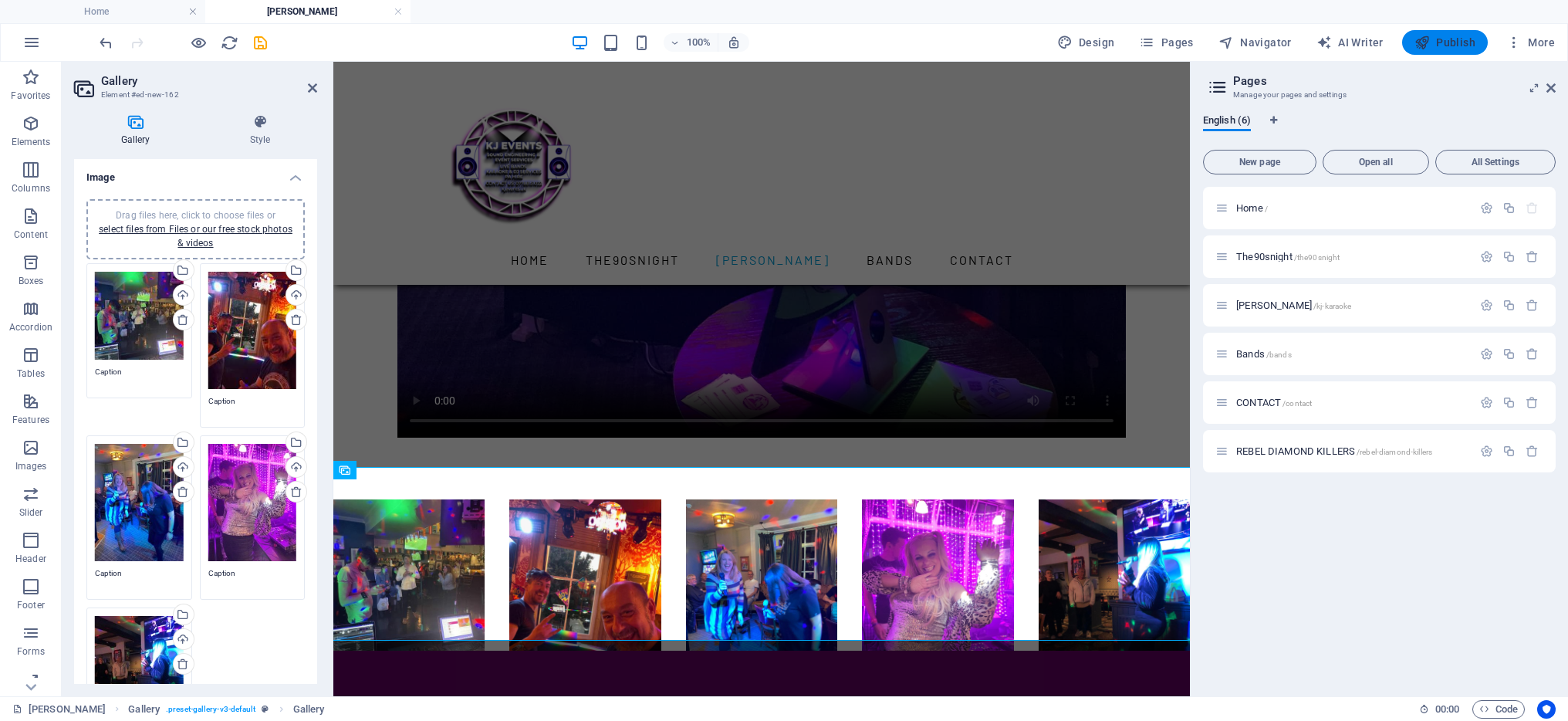
click at [1464, 39] on span "Publish" at bounding box center [1445, 43] width 61 height 16
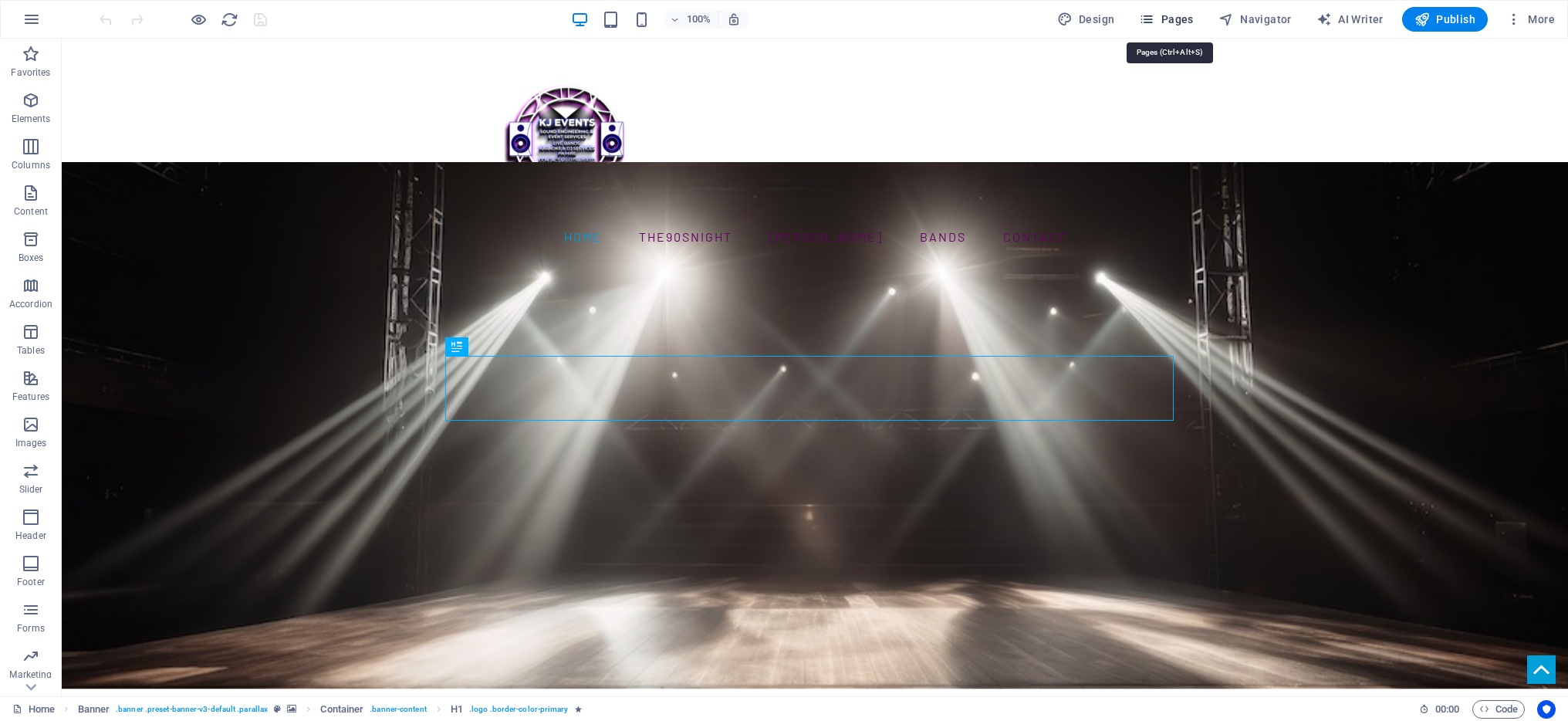
click at [1179, 12] on span "Pages" at bounding box center [1166, 19] width 54 height 16
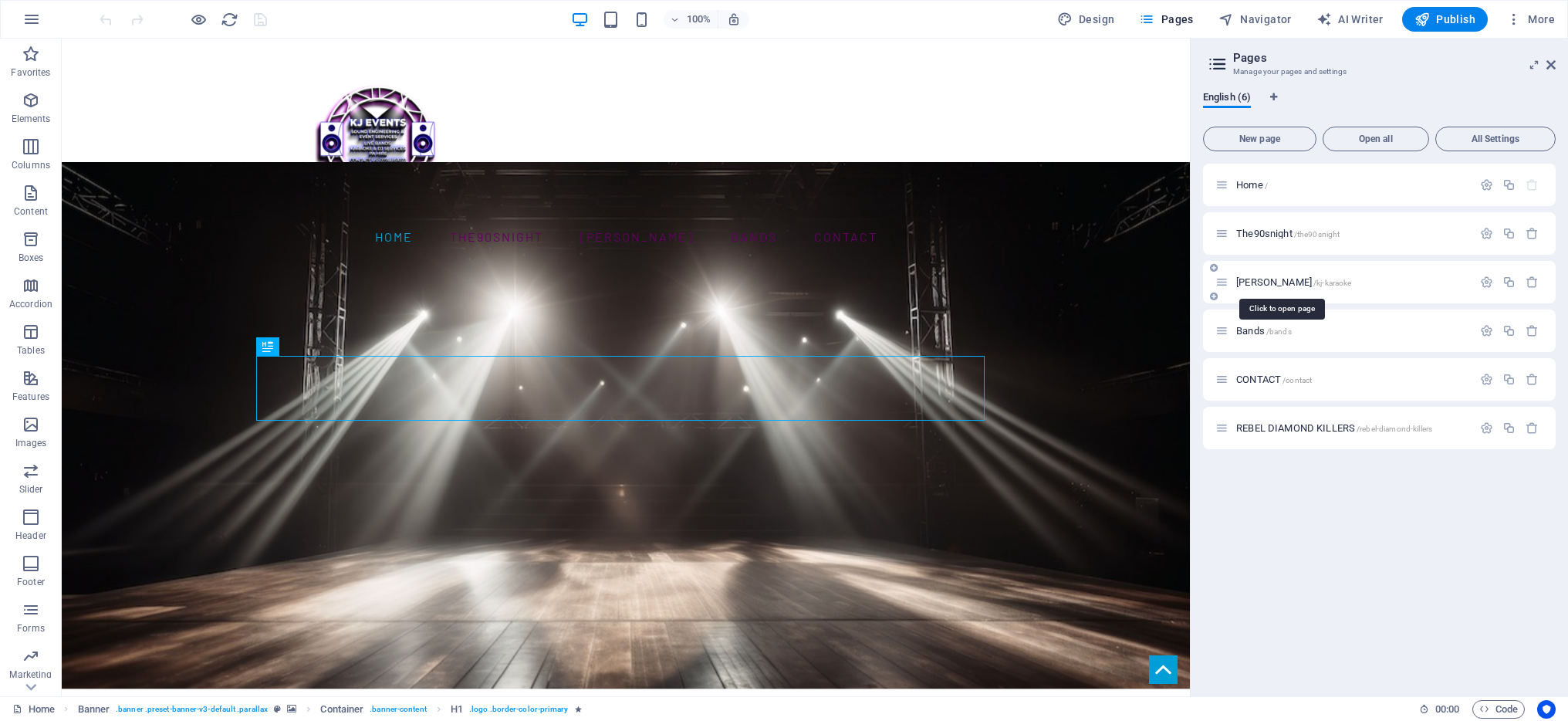
click at [1268, 283] on span "[PERSON_NAME] /kj-karaoke" at bounding box center [1294, 282] width 115 height 11
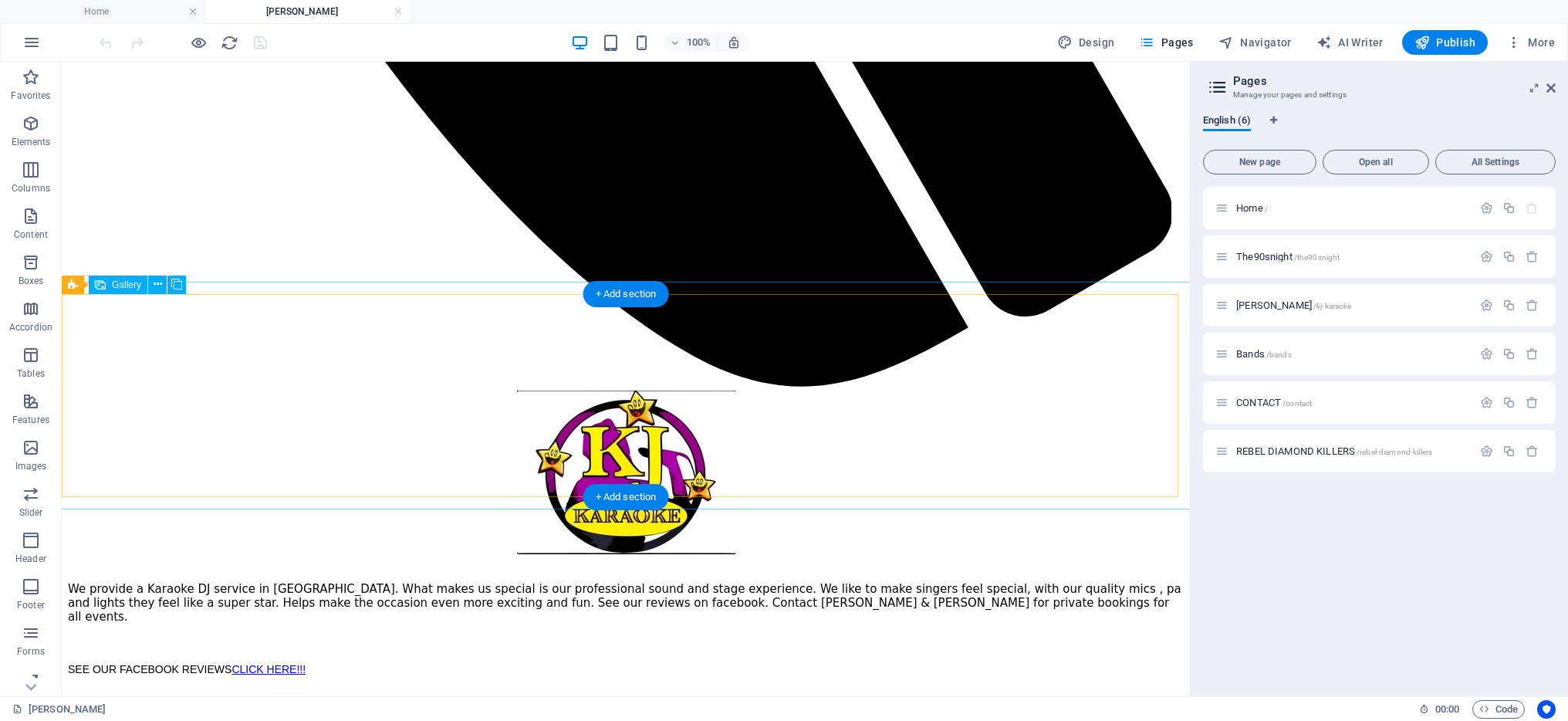
scroll to position [1354, 0]
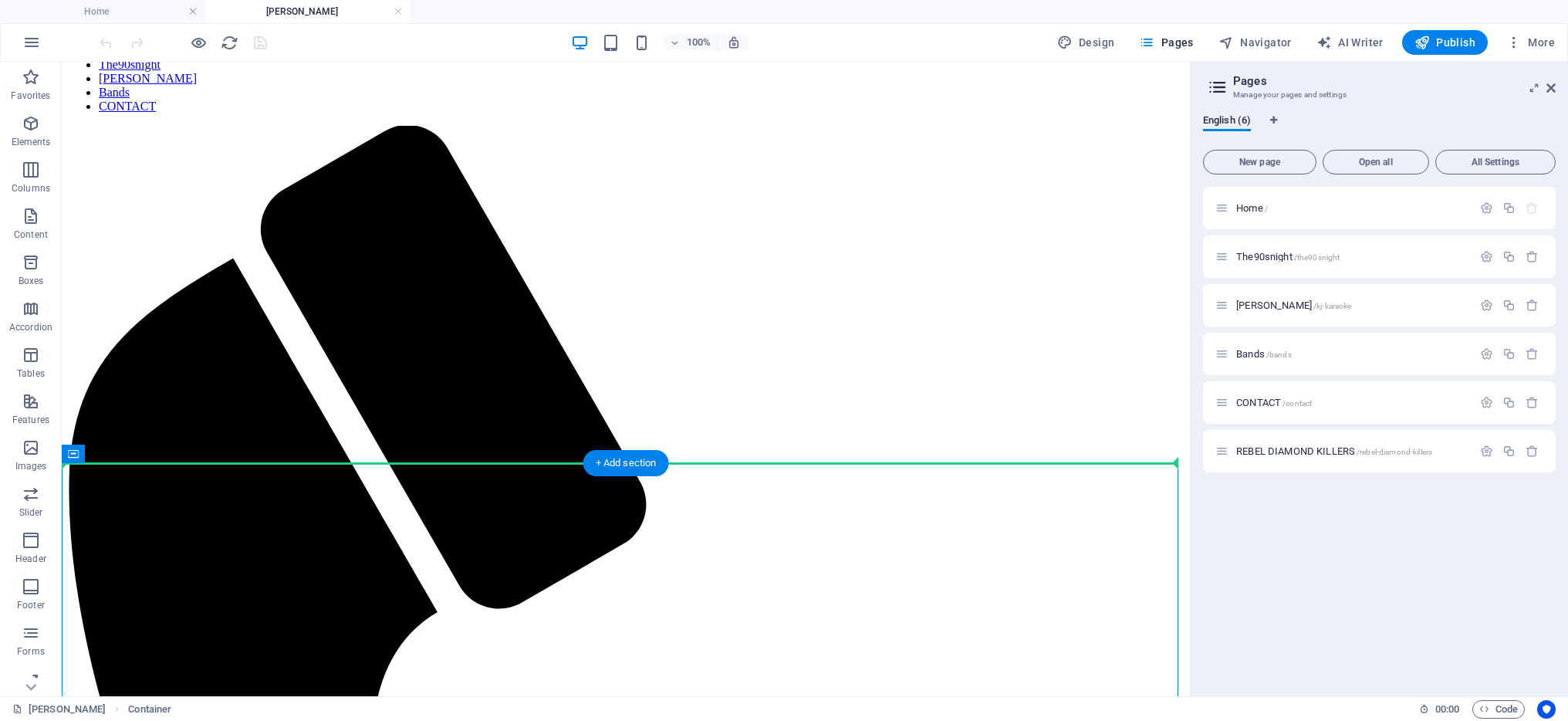
scroll to position [217, 0]
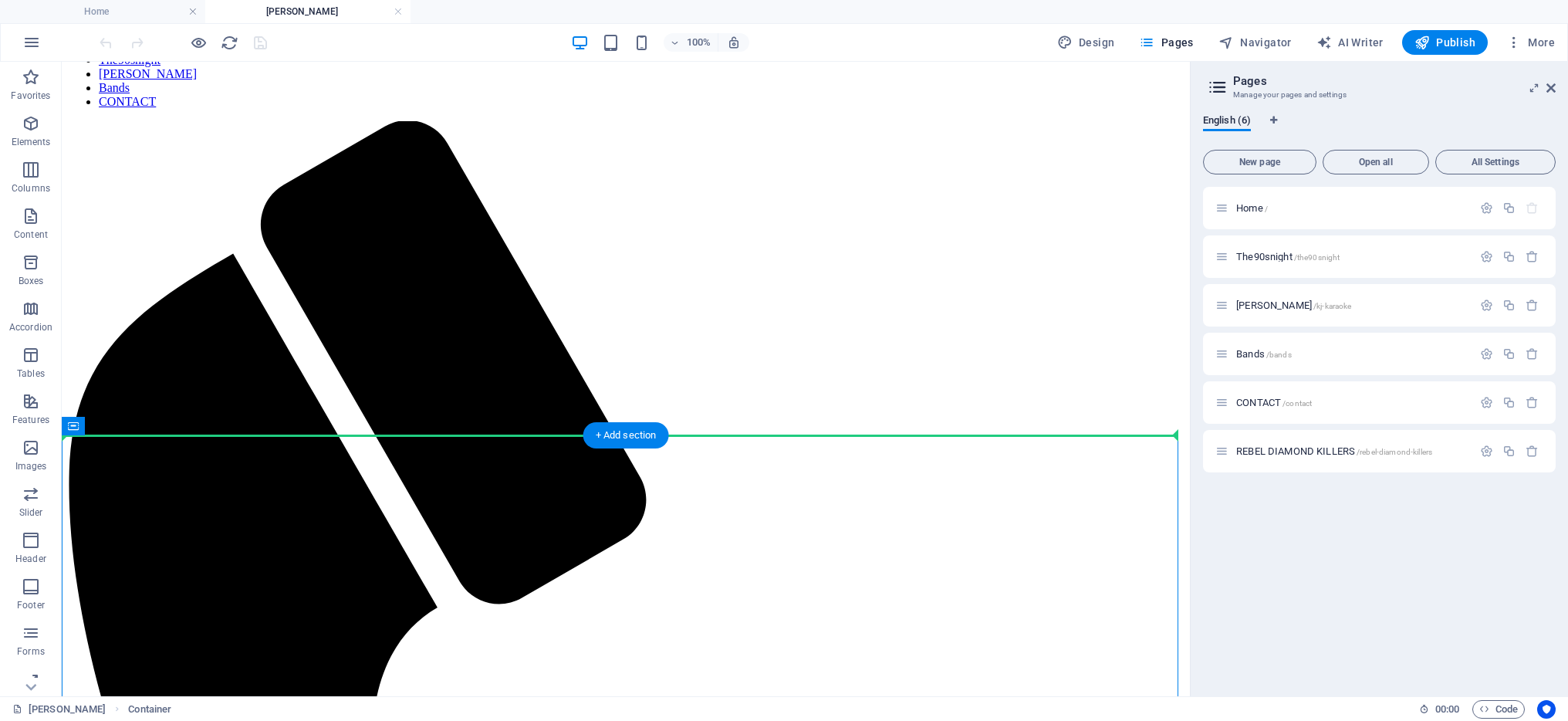
drag, startPoint x: 219, startPoint y: 406, endPoint x: 257, endPoint y: 425, distance: 42.5
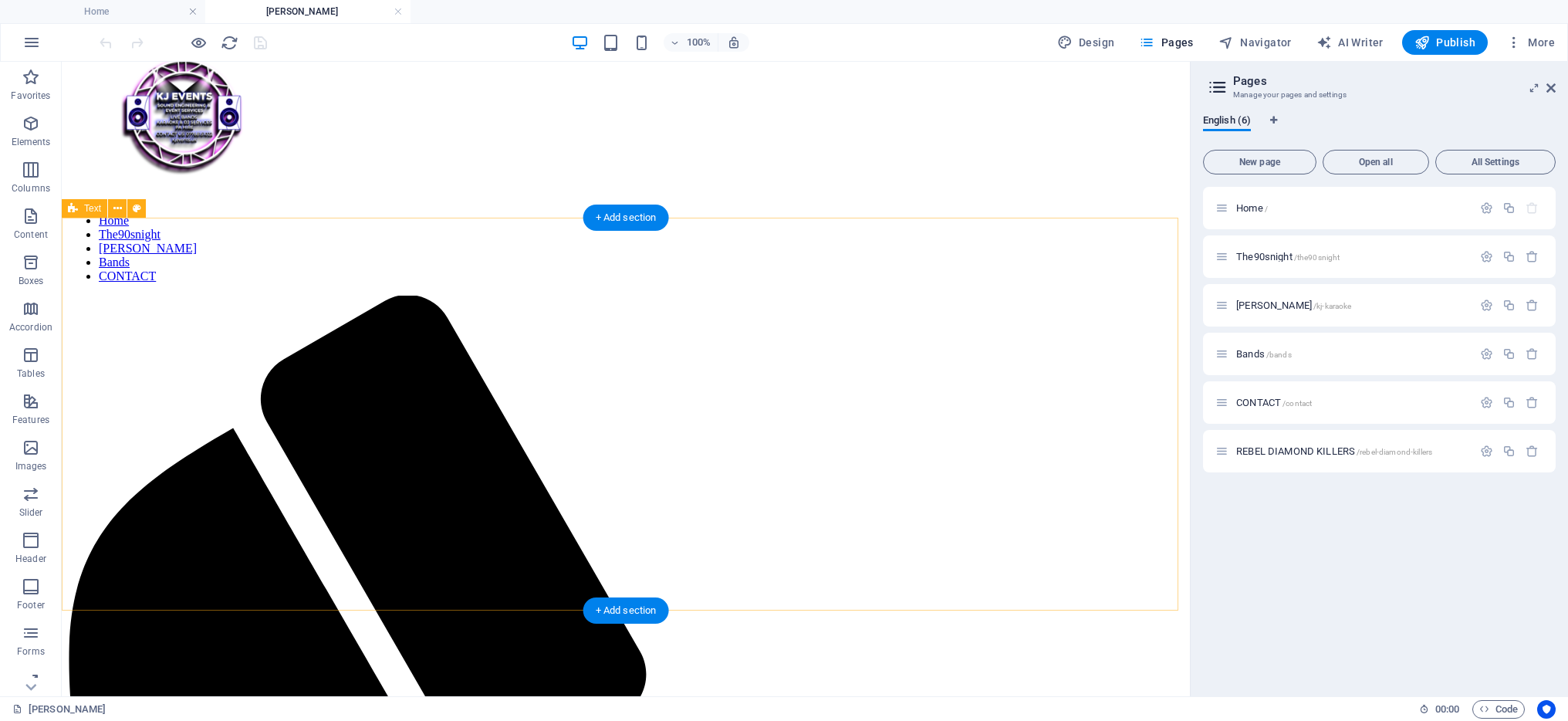
scroll to position [44, 0]
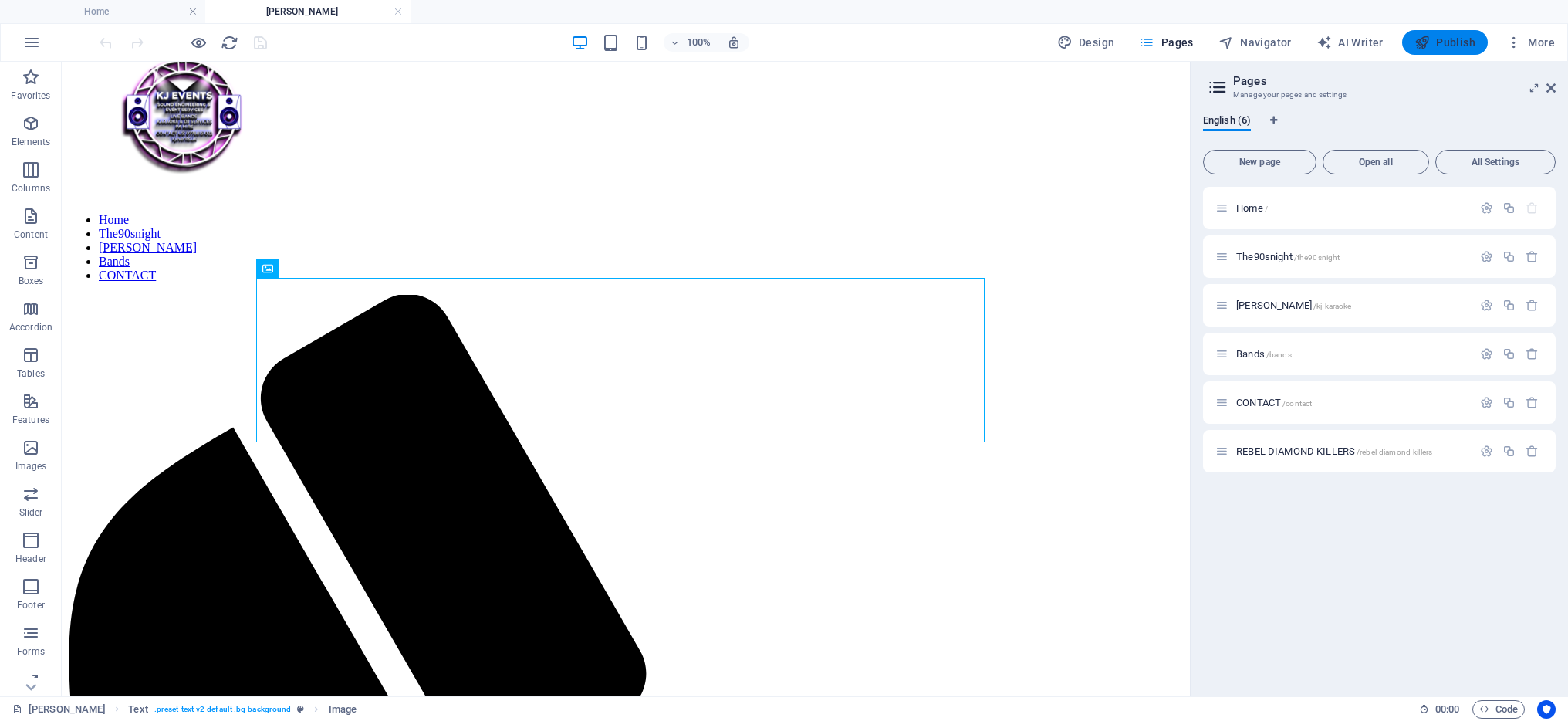
click at [1451, 42] on span "Publish" at bounding box center [1445, 43] width 61 height 16
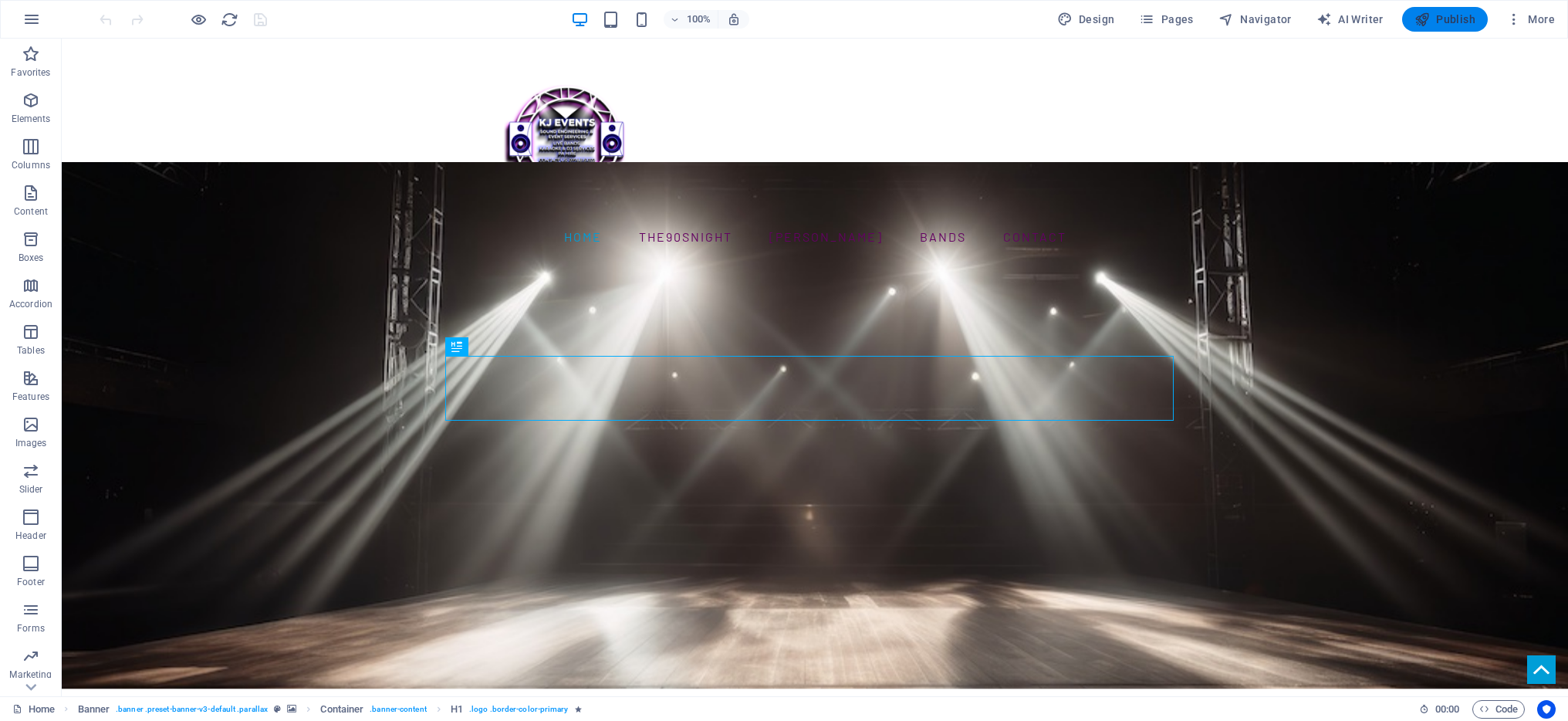
click at [1441, 22] on span "Publish" at bounding box center [1445, 19] width 61 height 16
click at [1190, 17] on span "Pages" at bounding box center [1166, 19] width 54 height 16
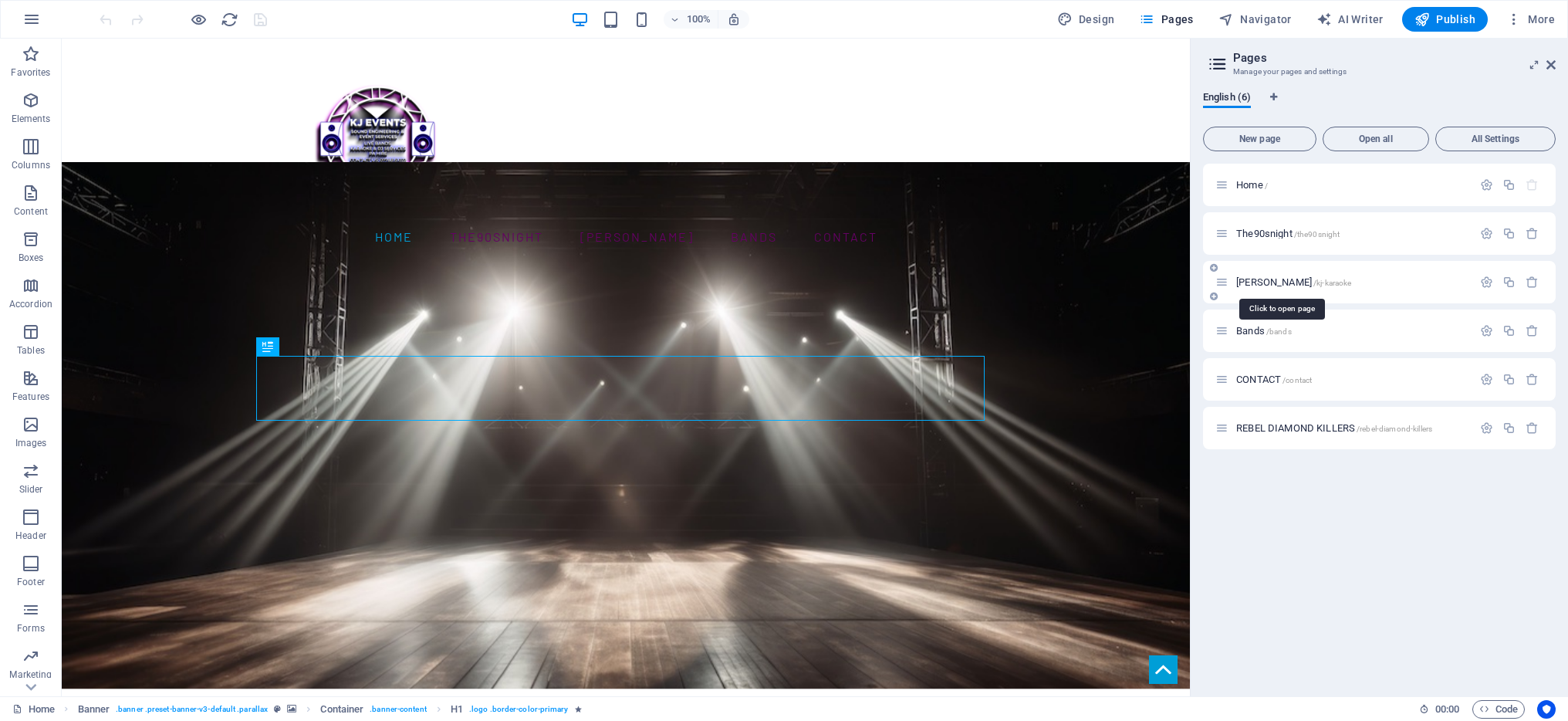
click at [1275, 282] on span "[PERSON_NAME] /kj-karaoke" at bounding box center [1294, 282] width 115 height 11
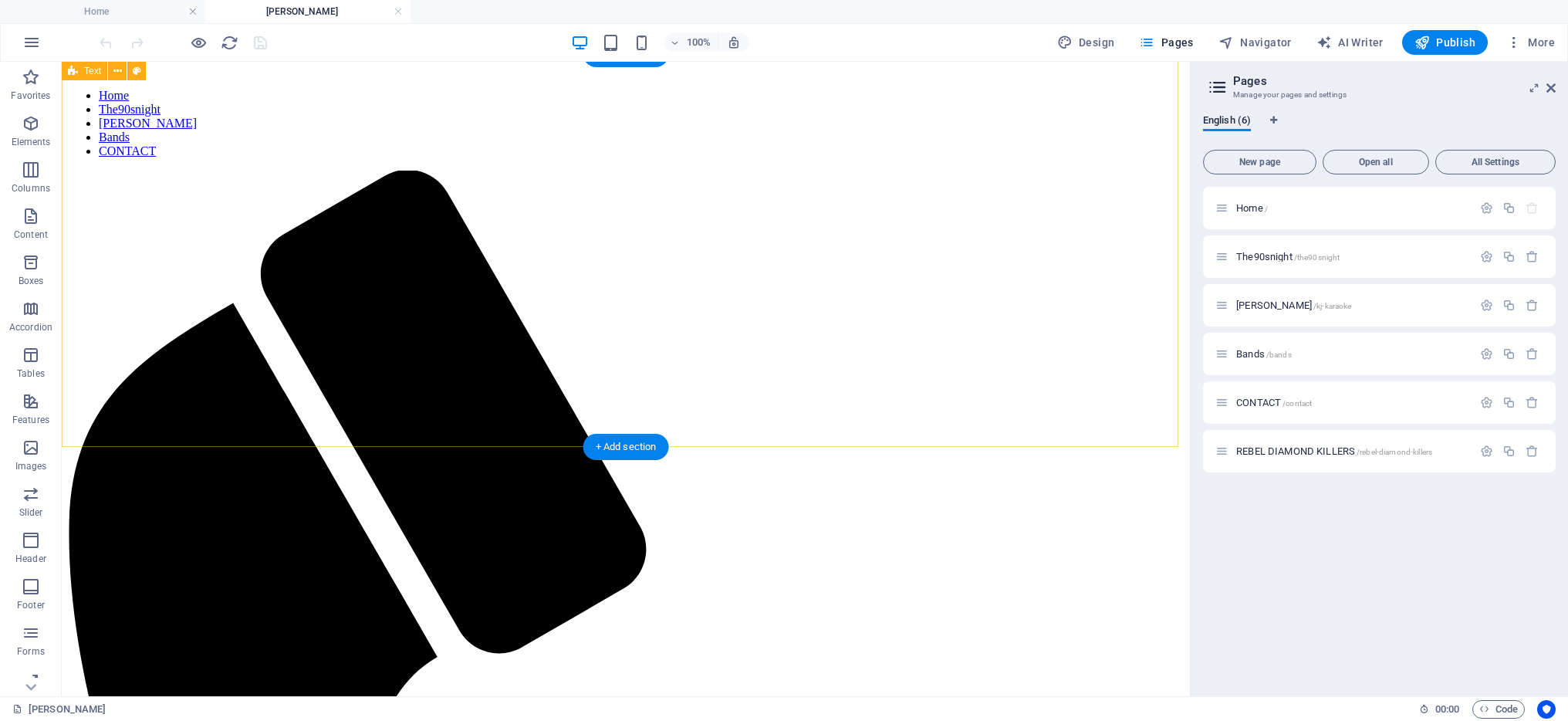
scroll to position [81, 0]
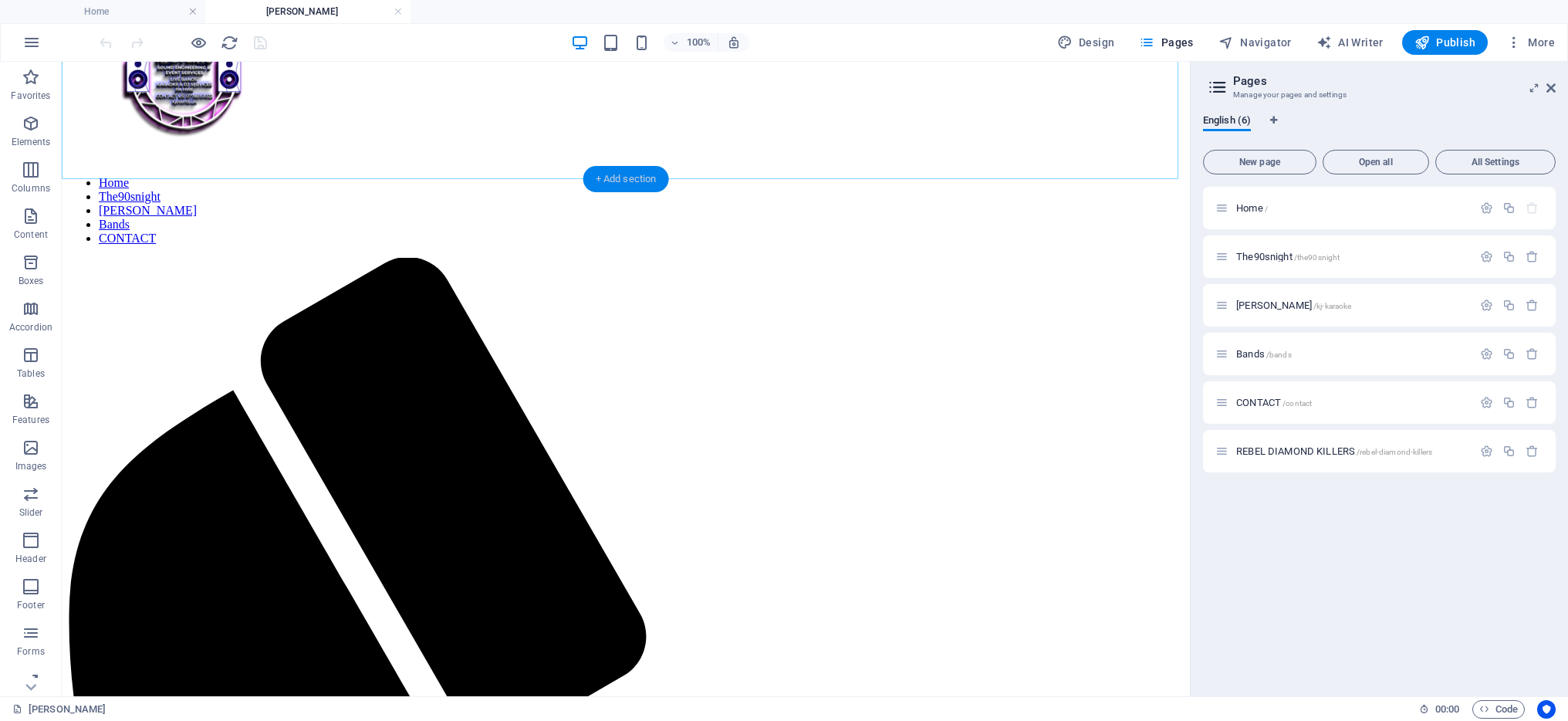
click at [627, 175] on div "+ Add section" at bounding box center [626, 179] width 86 height 26
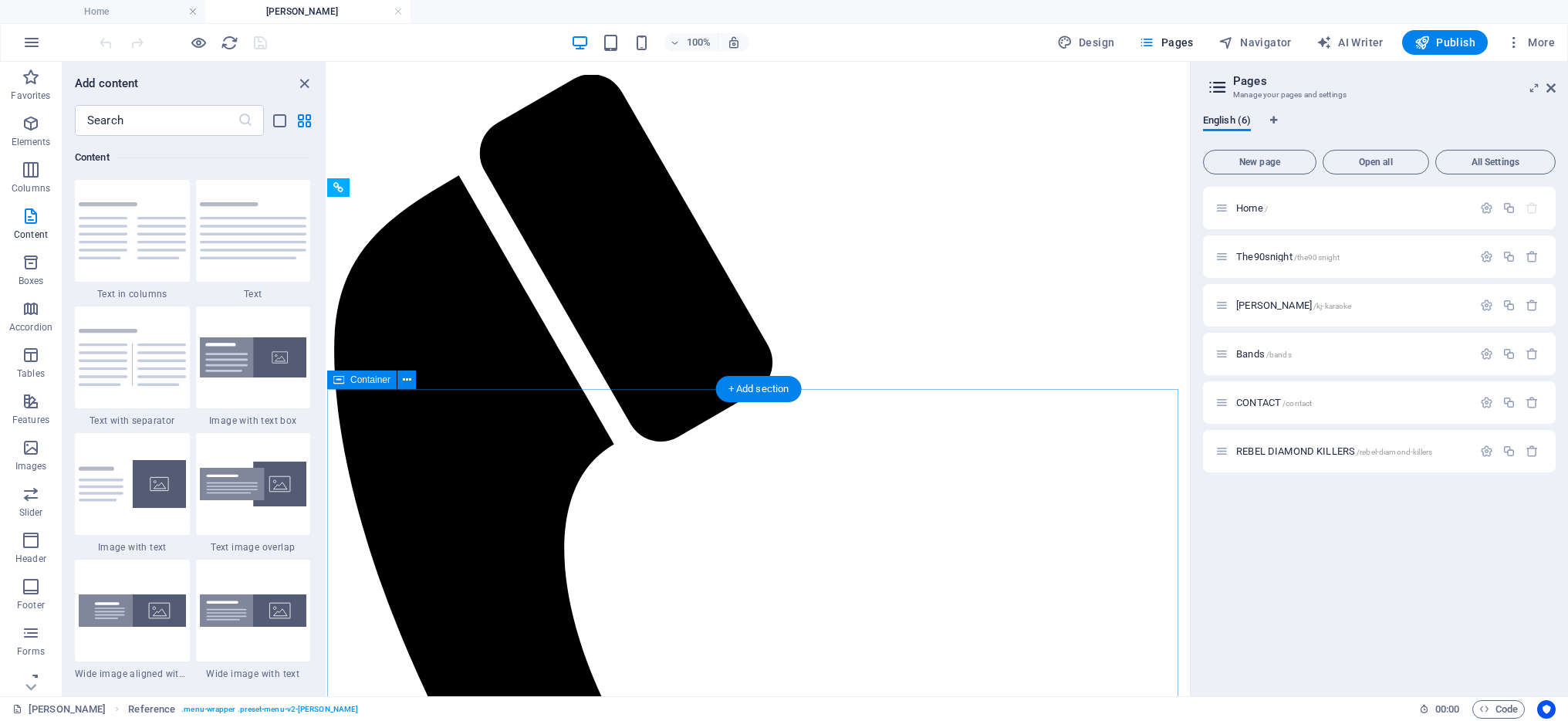
scroll to position [0, 0]
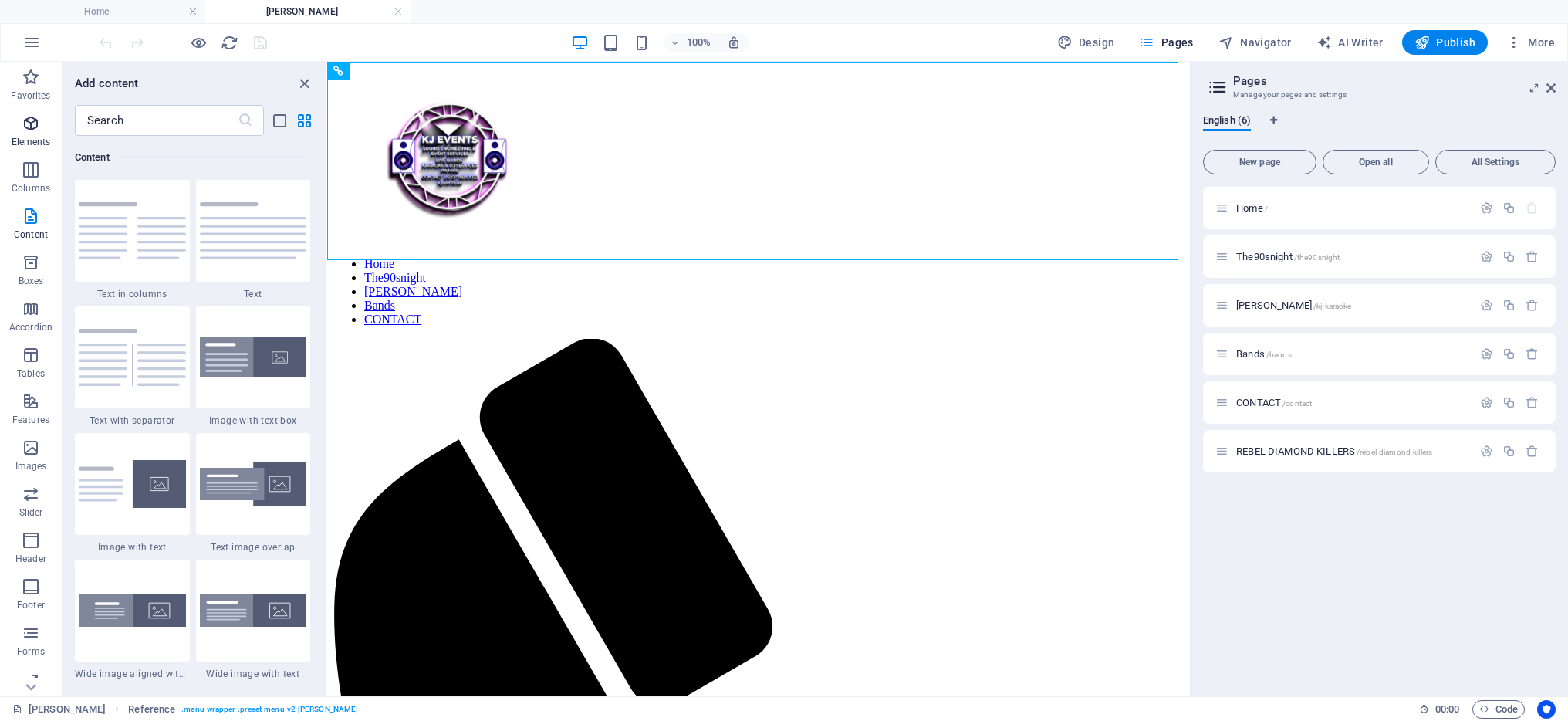
click at [25, 125] on icon "button" at bounding box center [30, 123] width 18 height 18
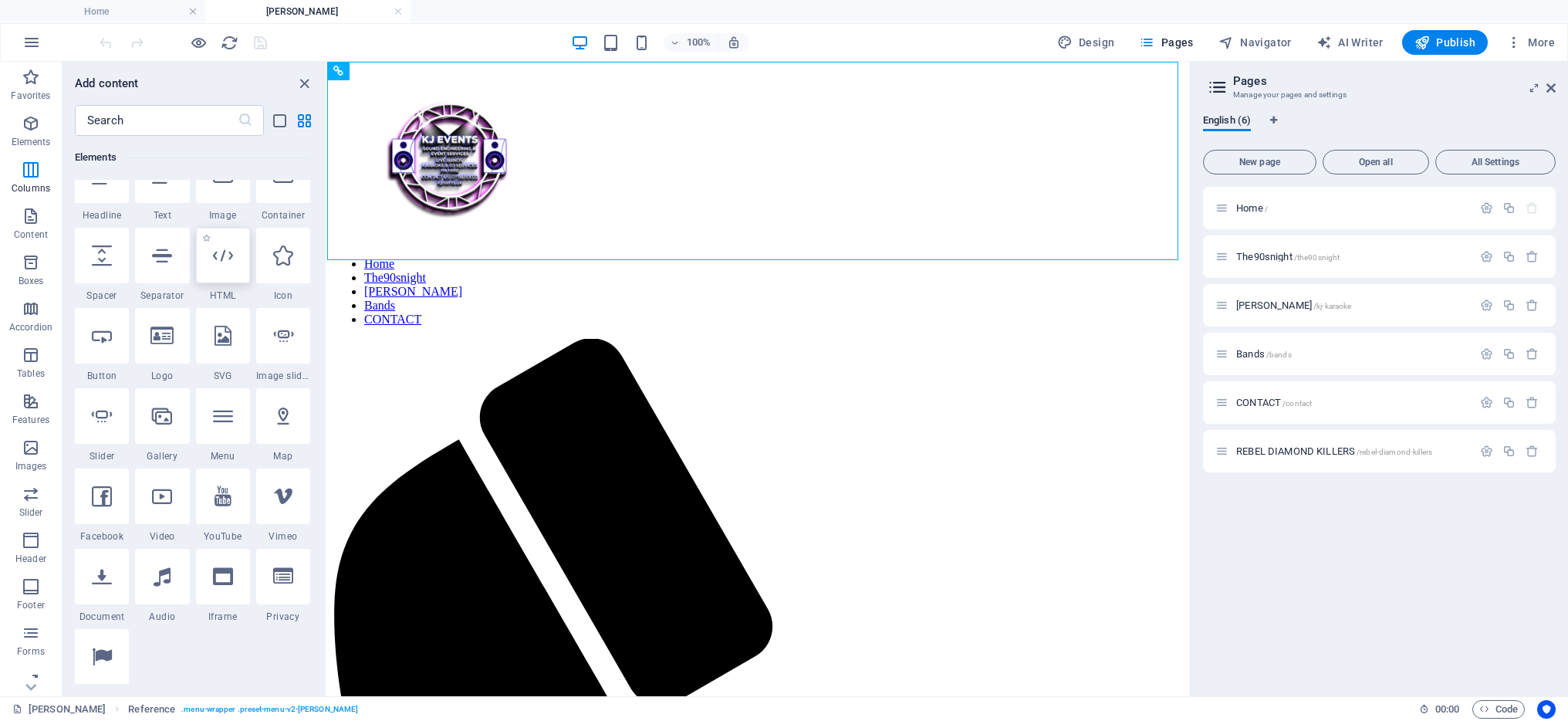
scroll to position [164, 0]
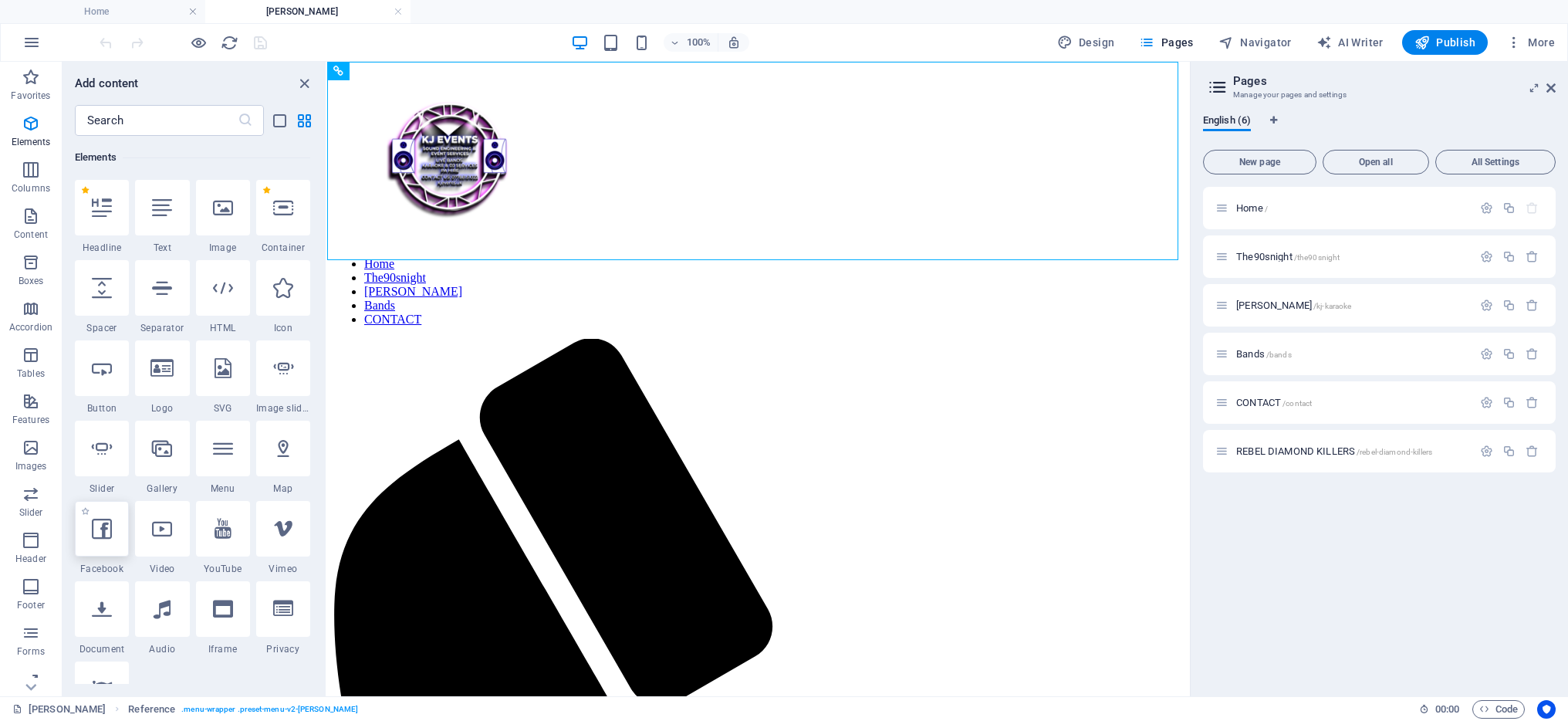
click at [98, 531] on icon at bounding box center [102, 528] width 20 height 20
select select "%"
select select "px"
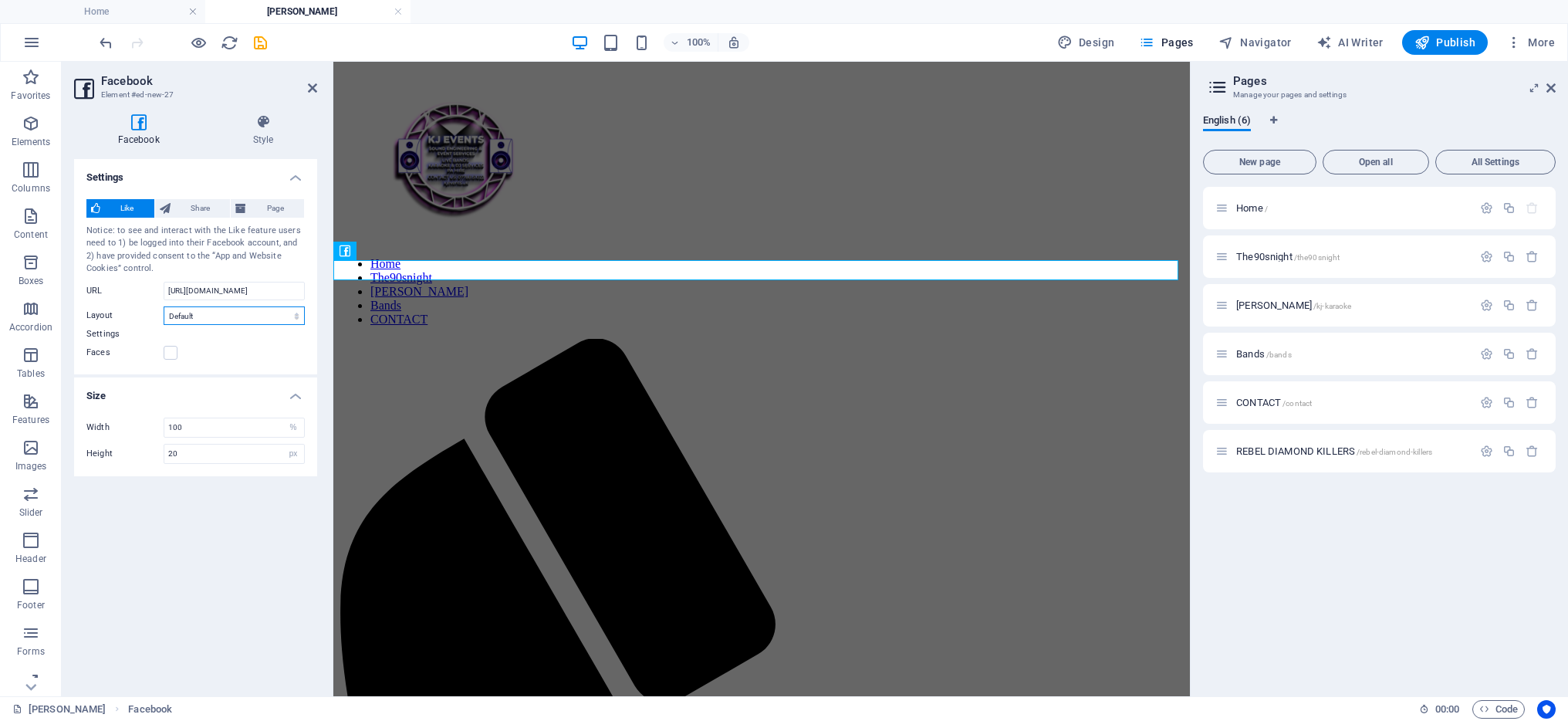
click at [247, 312] on select "Default Button Box counter Button counter" at bounding box center [234, 315] width 141 height 18
click at [163, 306] on select "Default Button Box counter Button counter" at bounding box center [234, 315] width 141 height 18
click at [249, 312] on select "Default Button Box counter Button counter" at bounding box center [234, 315] width 141 height 18
select select "box_count"
click at [163, 306] on select "Default Button Box counter Button counter" at bounding box center [234, 315] width 141 height 18
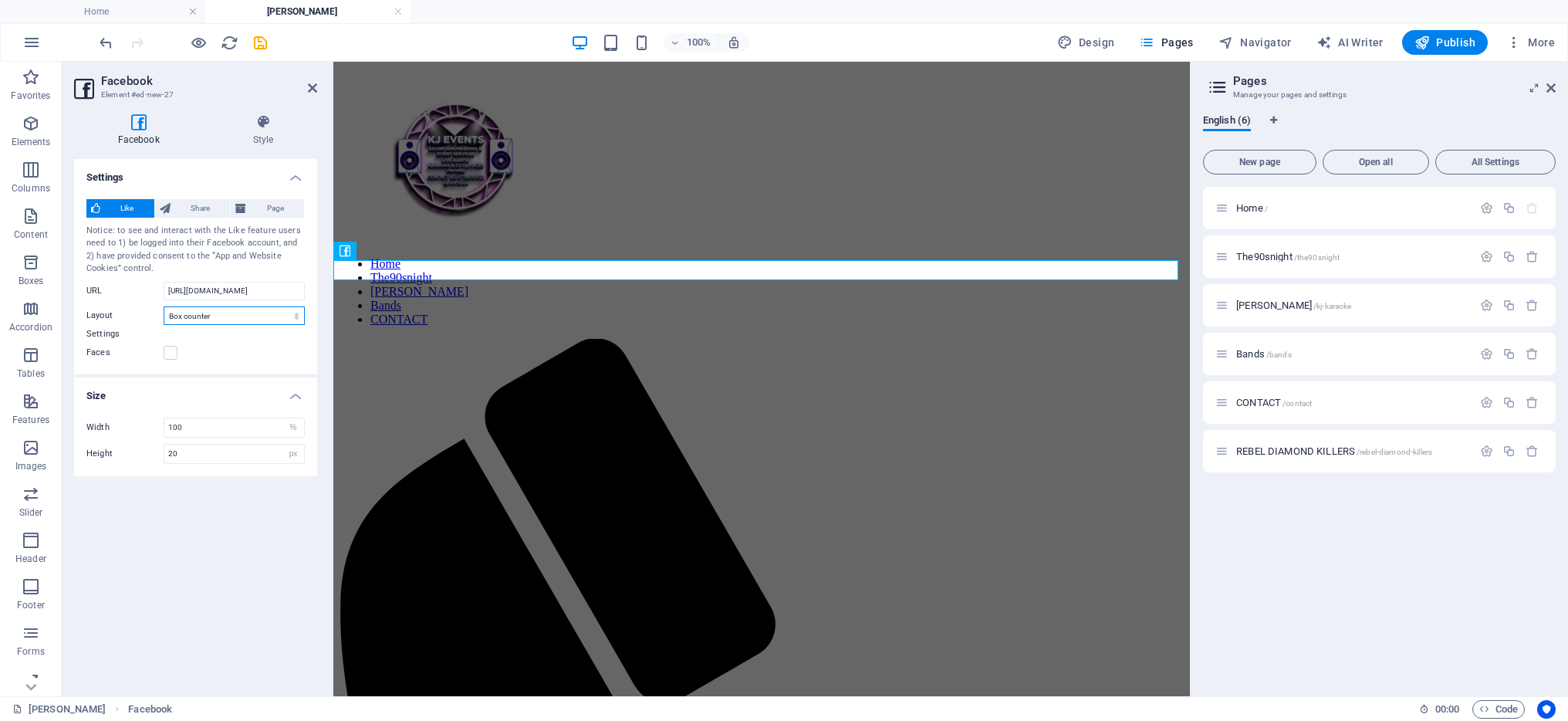
type input "61"
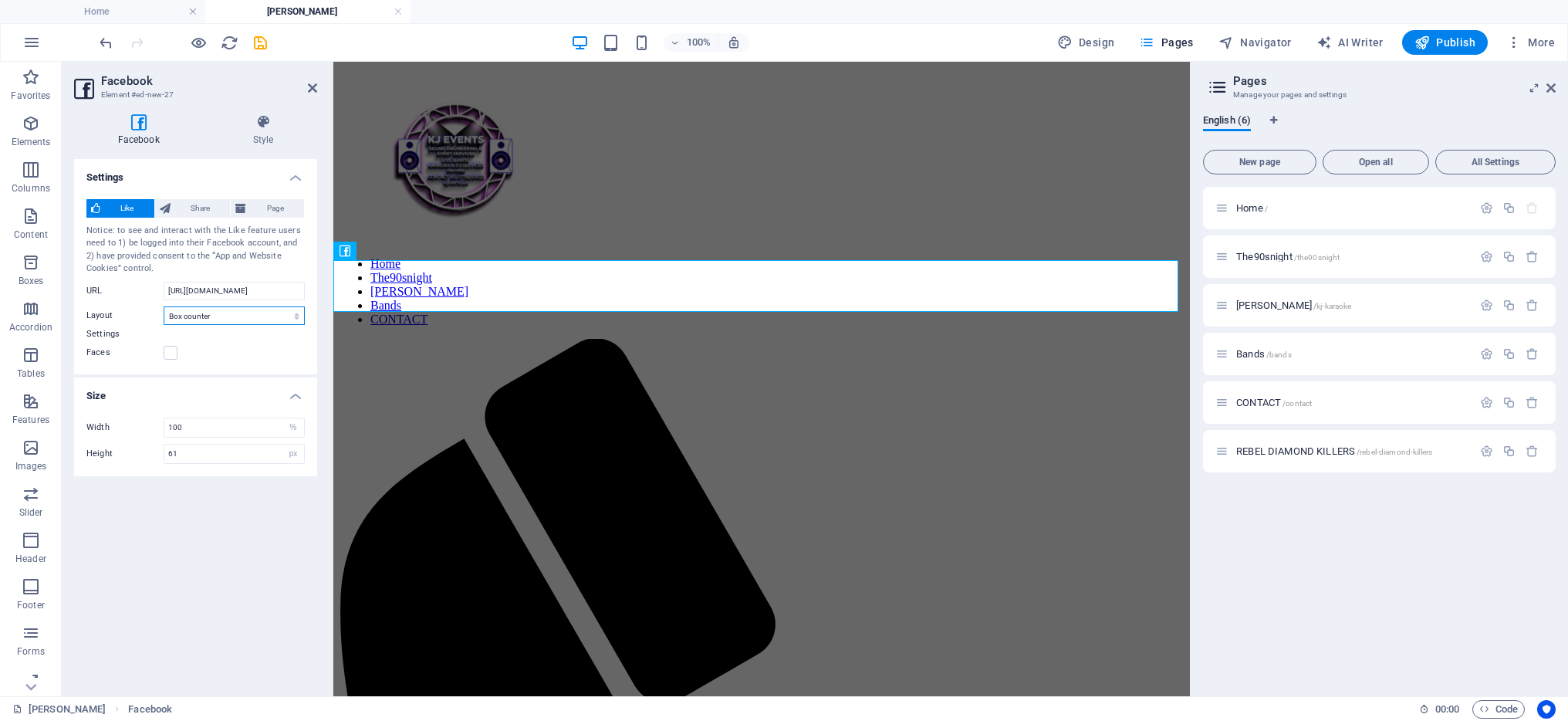
click at [256, 314] on select "Default Button Box counter Button counter" at bounding box center [234, 315] width 141 height 18
select select "button_count"
click at [163, 306] on select "Default Button Box counter Button counter" at bounding box center [234, 315] width 141 height 18
type input "20"
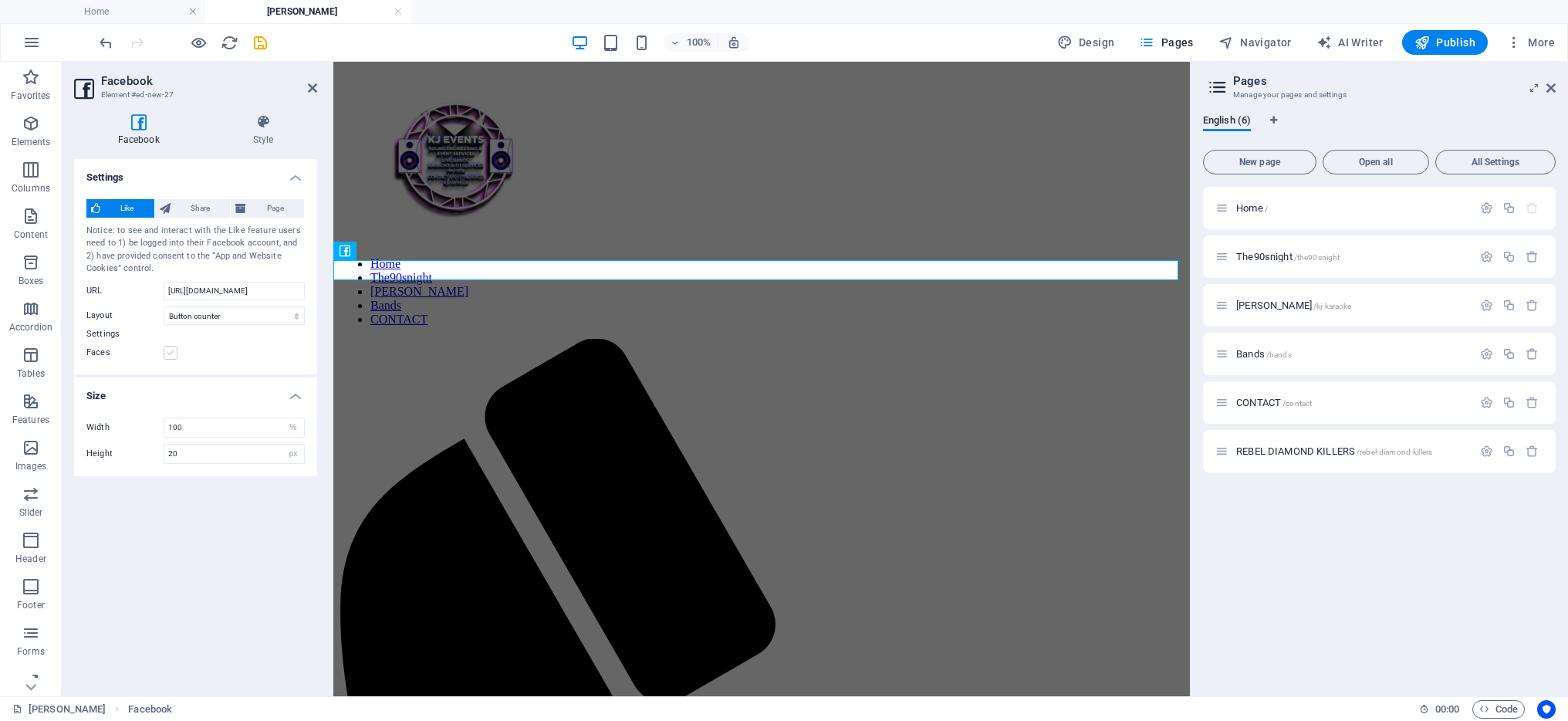
click at [170, 352] on label at bounding box center [170, 353] width 14 height 14
click at [0, 0] on input "Faces" at bounding box center [0, 0] width 0 height 0
click at [185, 294] on input "[URL][DOMAIN_NAME]" at bounding box center [234, 290] width 141 height 18
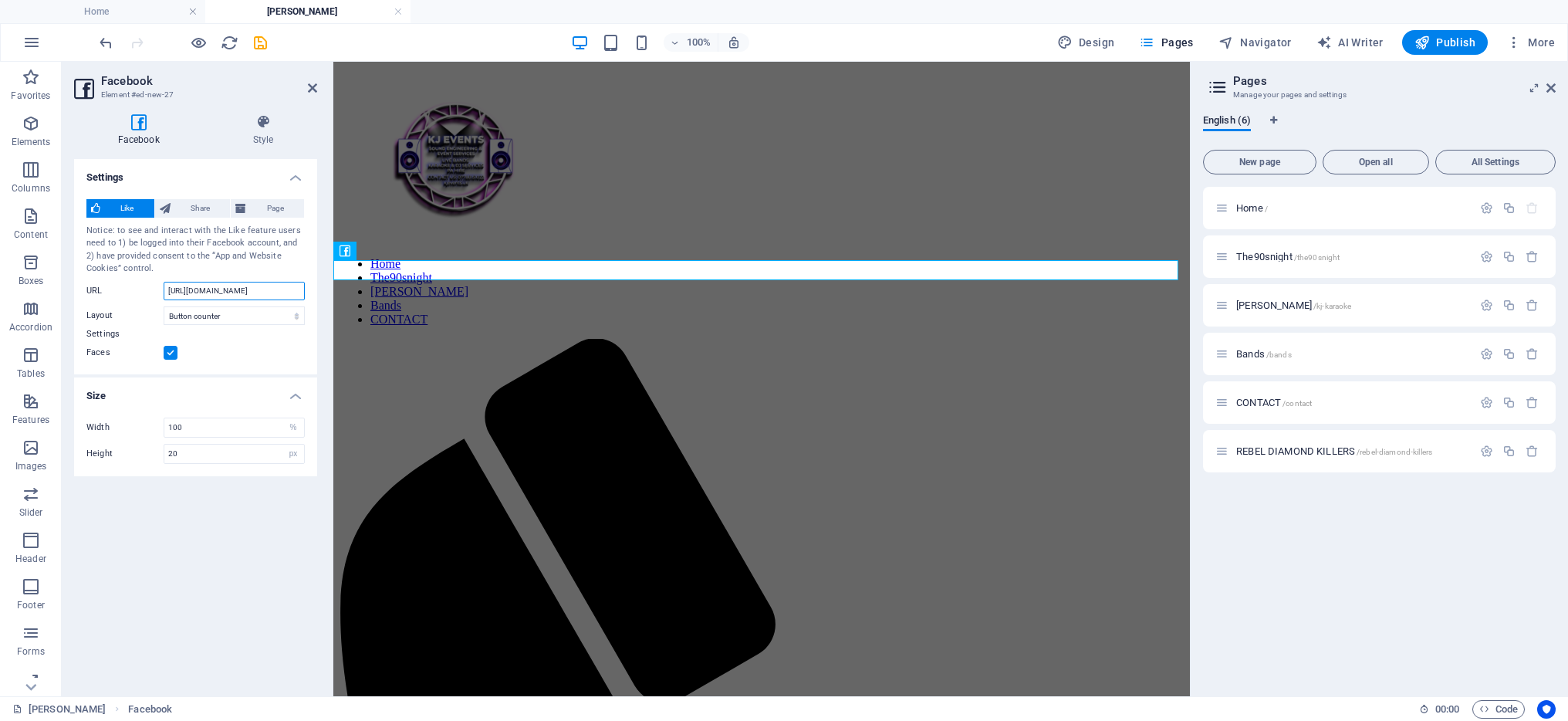
paste input "profile.php?id=100063536503638&sk=reviews"
type input "[URL][DOMAIN_NAME]"
click at [204, 208] on span "Share" at bounding box center [200, 208] width 51 height 18
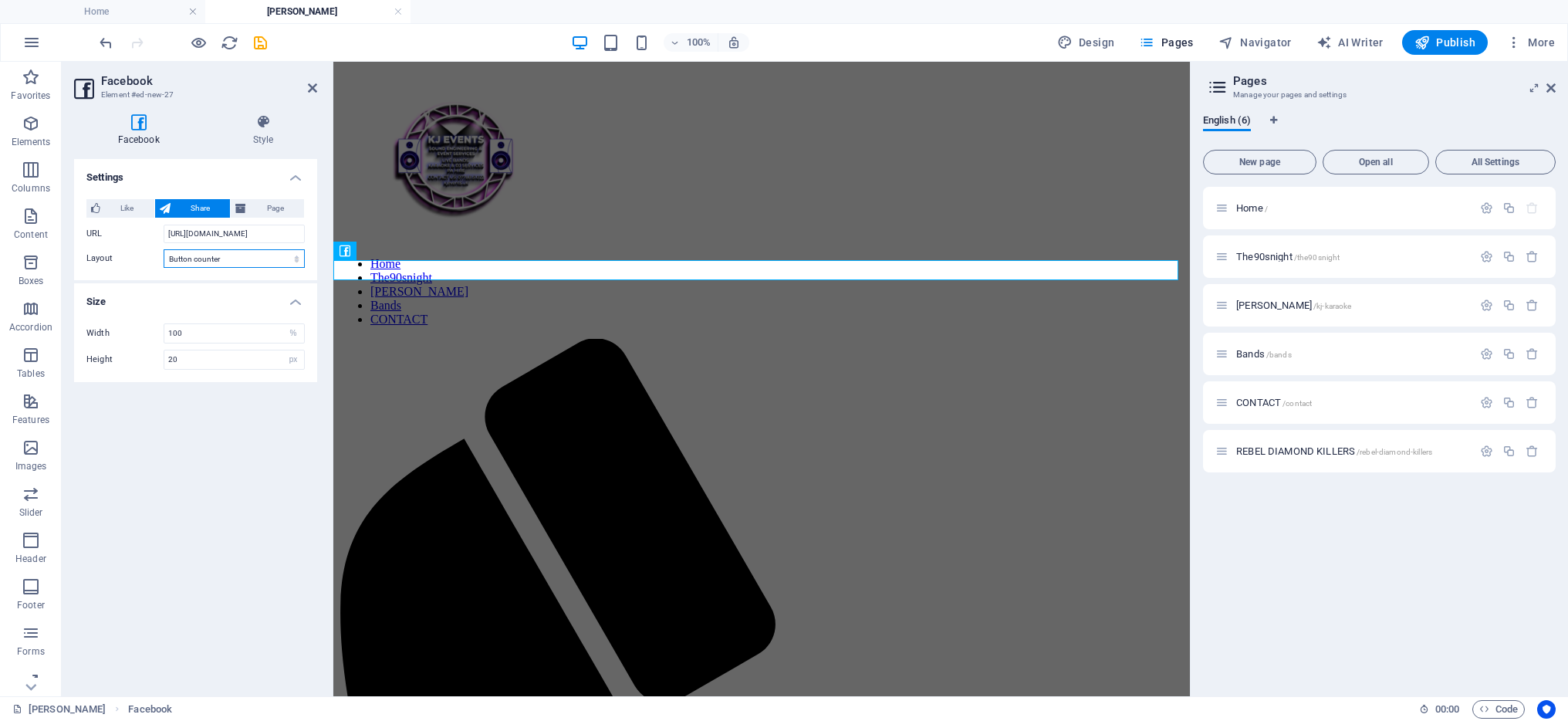
click at [241, 254] on select "Default Button Box counter Button counter" at bounding box center [234, 258] width 141 height 18
select select "box_count"
click at [163, 250] on select "Default Button Box counter Button counter" at bounding box center [234, 258] width 141 height 18
type input "61"
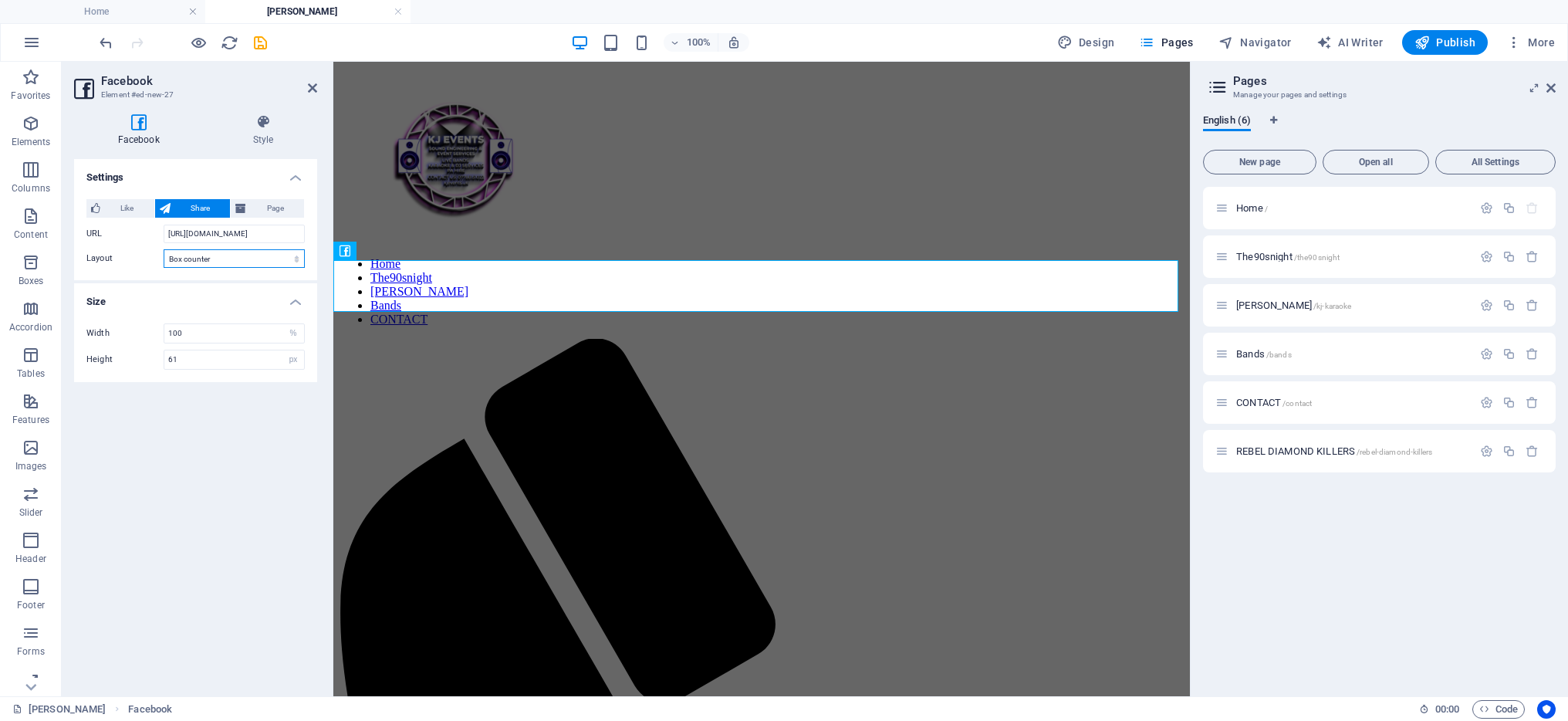
click at [241, 257] on select "Default Button Box counter Button counter" at bounding box center [234, 258] width 141 height 18
select select "standard"
click at [163, 250] on select "Default Button Box counter Button counter" at bounding box center [234, 258] width 141 height 18
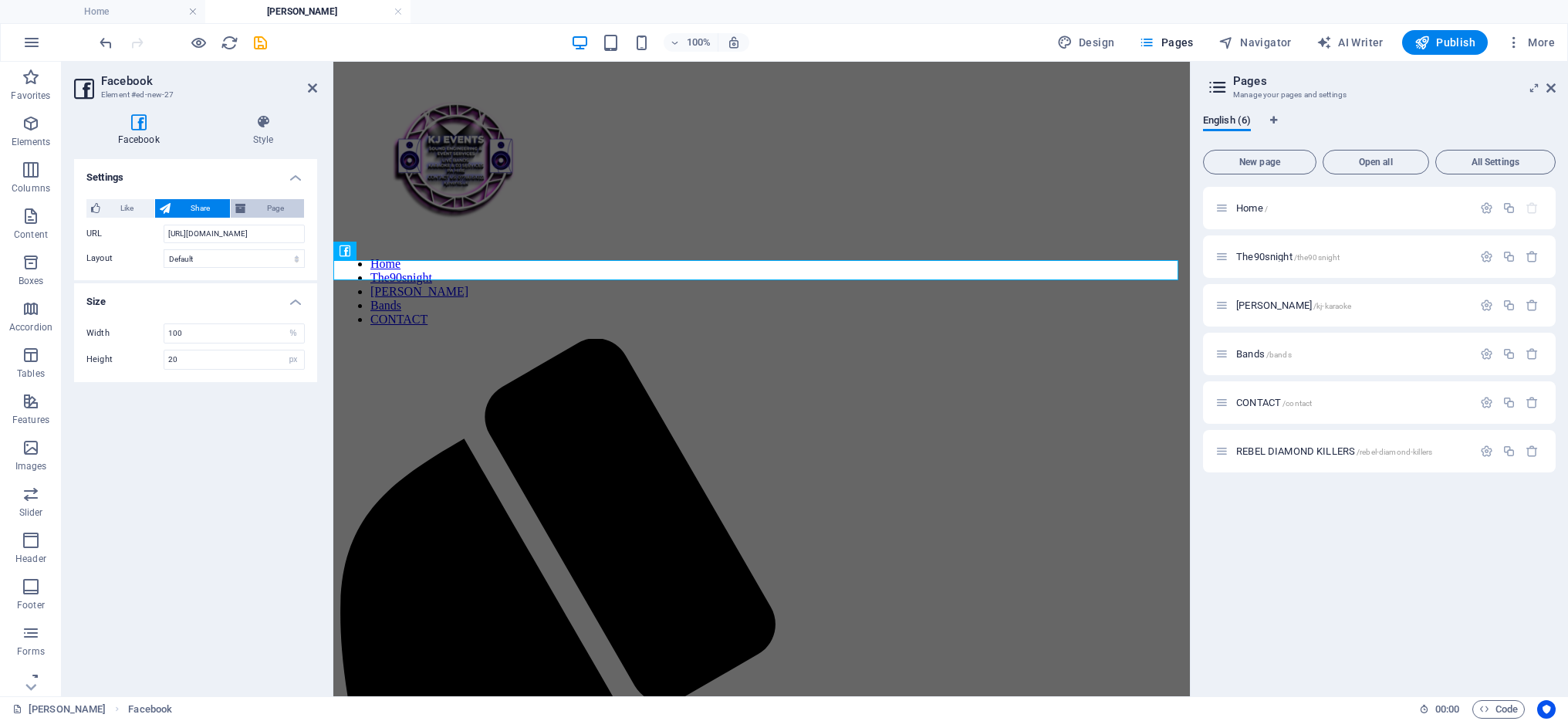
click at [266, 209] on span "Page" at bounding box center [275, 208] width 49 height 18
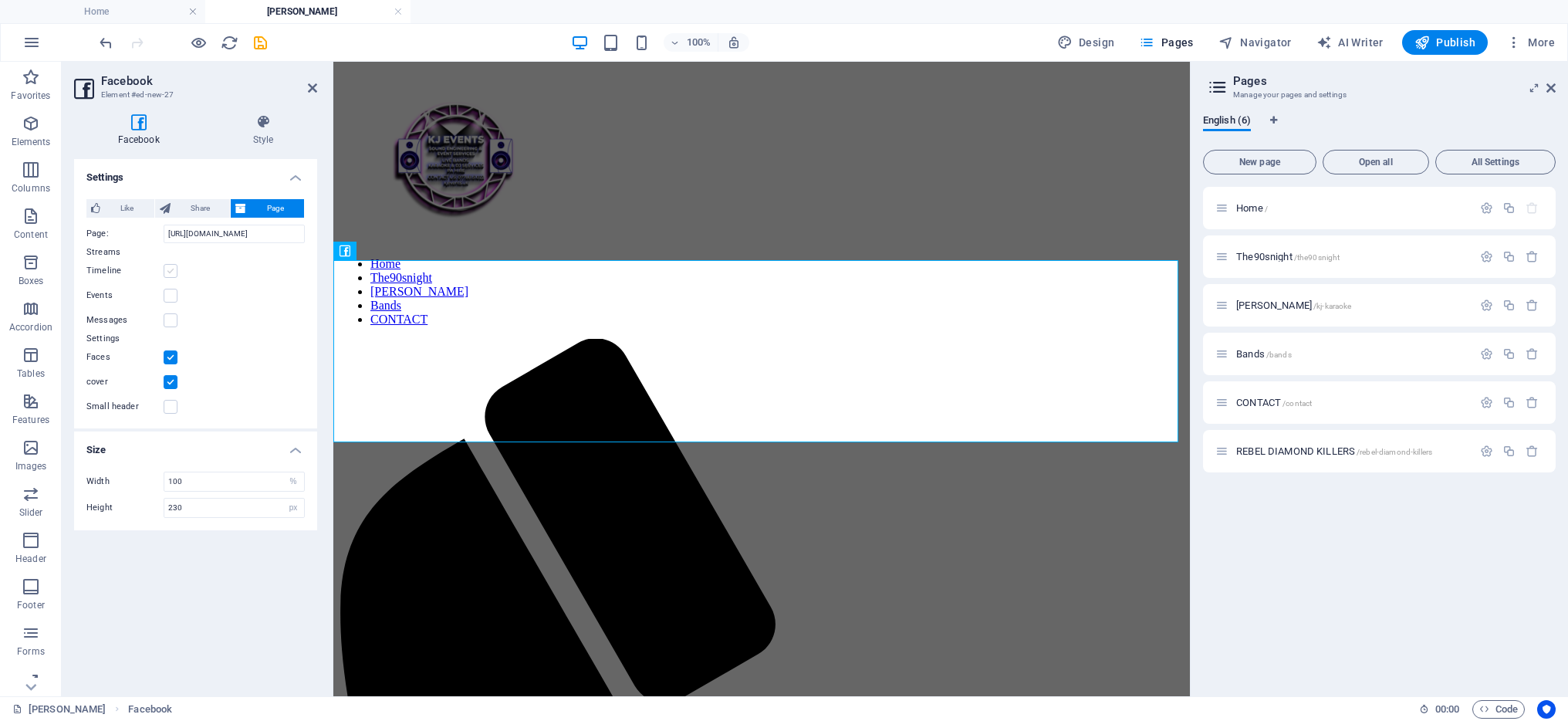
click at [169, 270] on label at bounding box center [170, 270] width 14 height 14
click at [0, 0] on input "Timeline" at bounding box center [0, 0] width 0 height 0
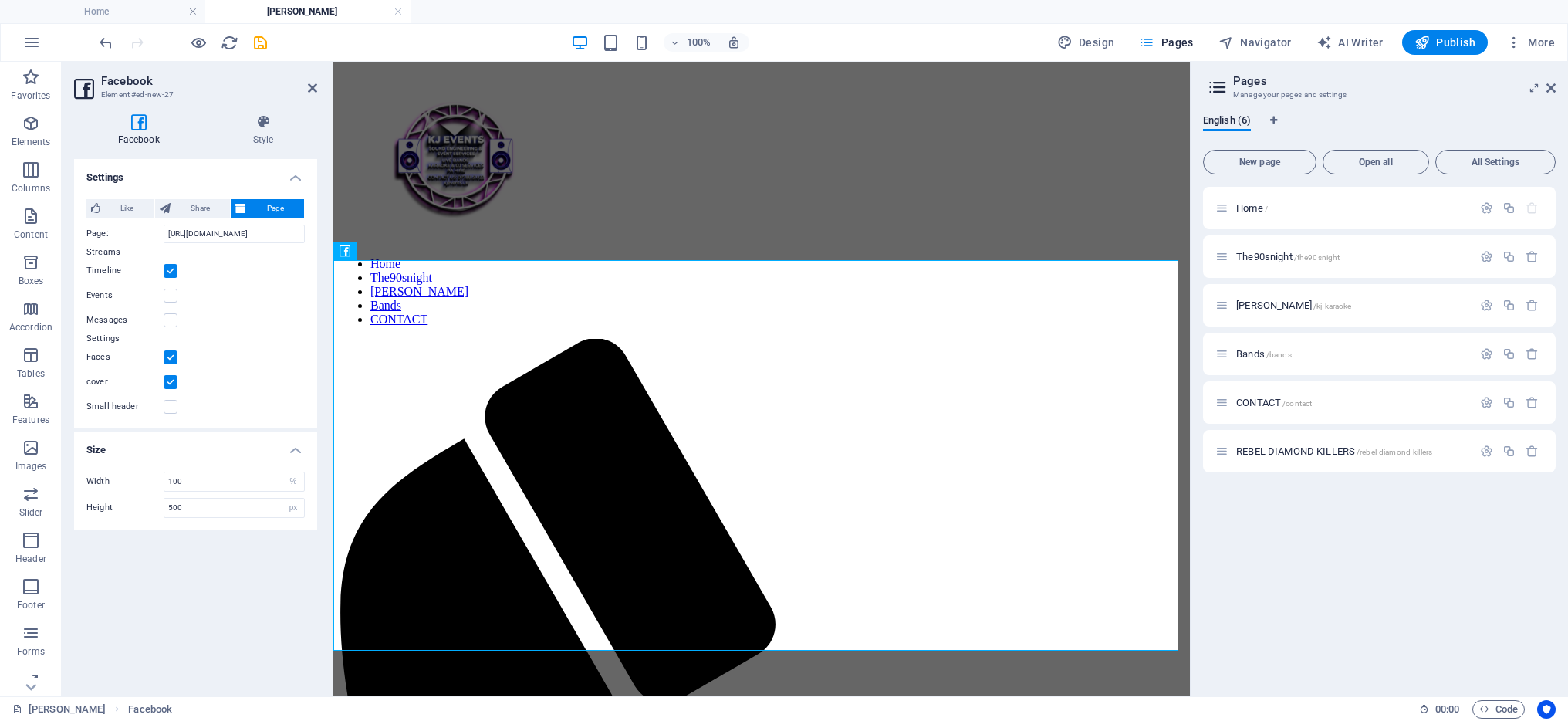
click at [169, 270] on label at bounding box center [170, 270] width 14 height 14
click at [0, 0] on input "Timeline" at bounding box center [0, 0] width 0 height 0
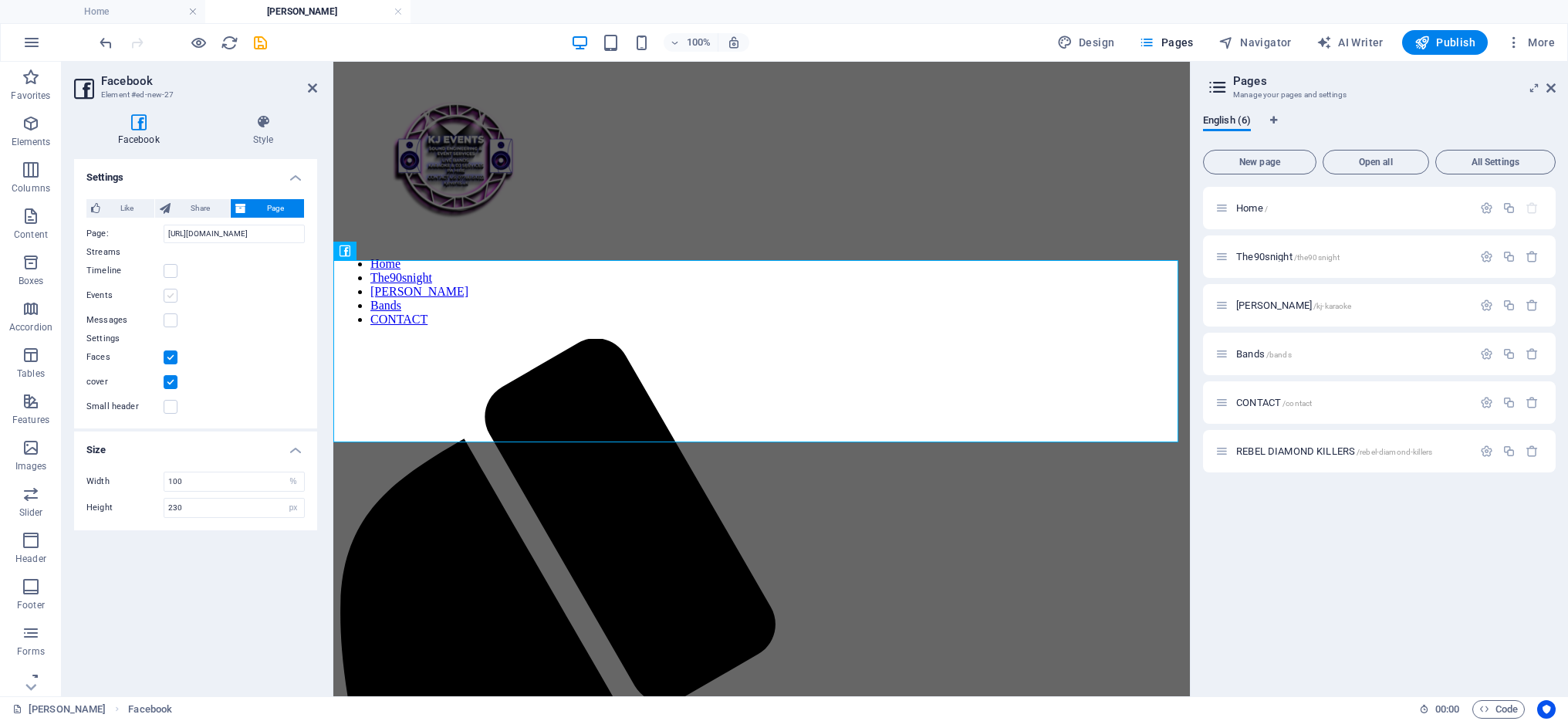
click at [170, 294] on label at bounding box center [170, 296] width 14 height 14
click at [0, 0] on input "Events" at bounding box center [0, 0] width 0 height 0
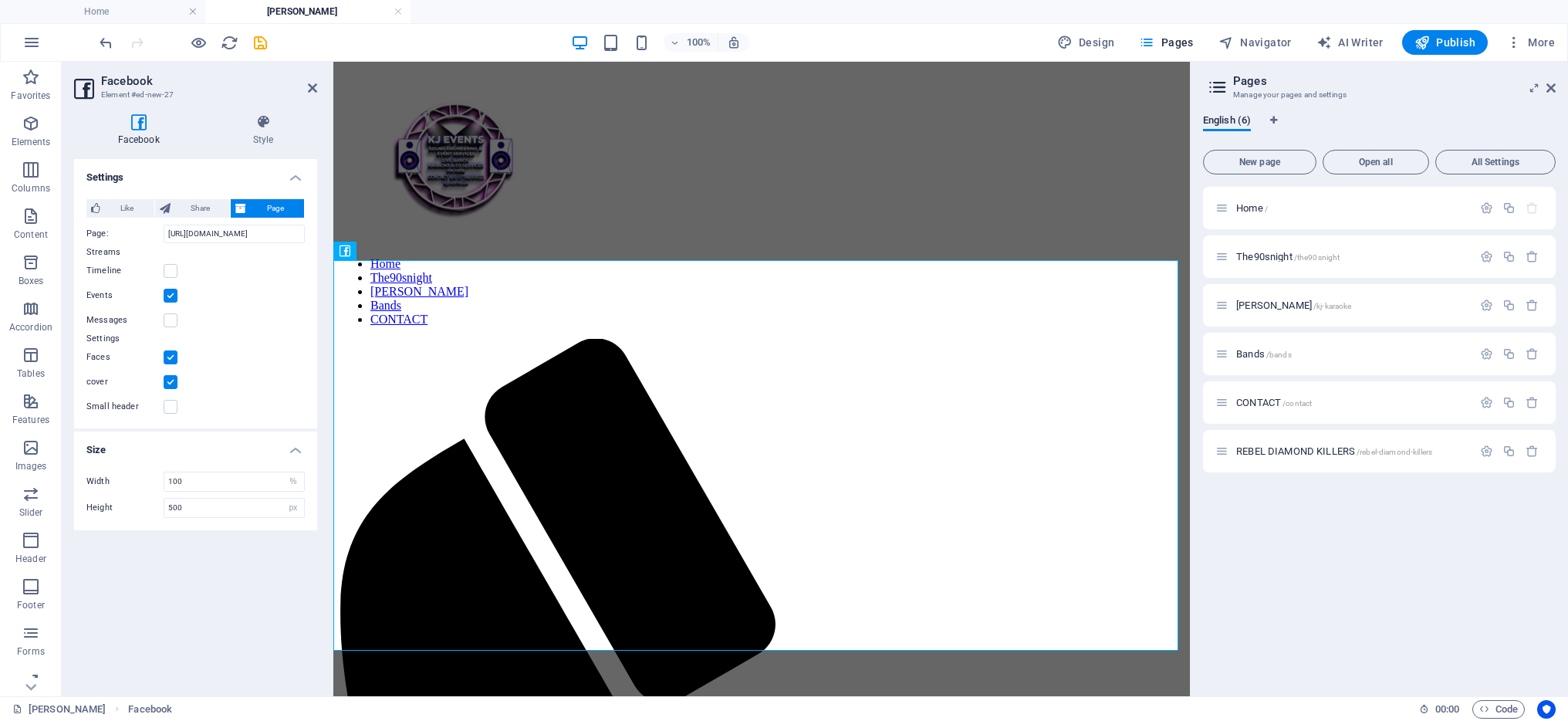
click at [170, 294] on label at bounding box center [170, 296] width 14 height 14
click at [0, 0] on input "Events" at bounding box center [0, 0] width 0 height 0
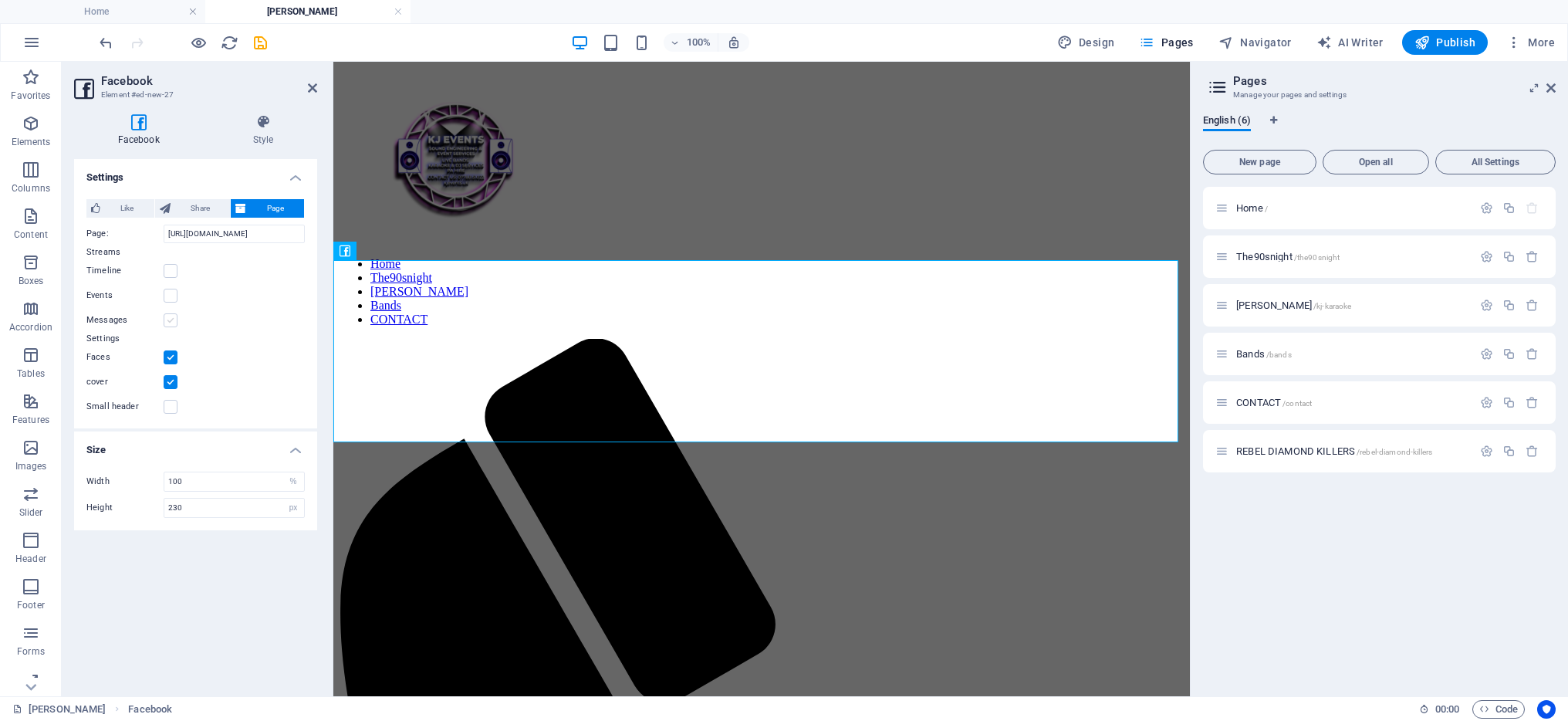
click at [170, 321] on label at bounding box center [170, 320] width 14 height 14
click at [0, 0] on input "Messages" at bounding box center [0, 0] width 0 height 0
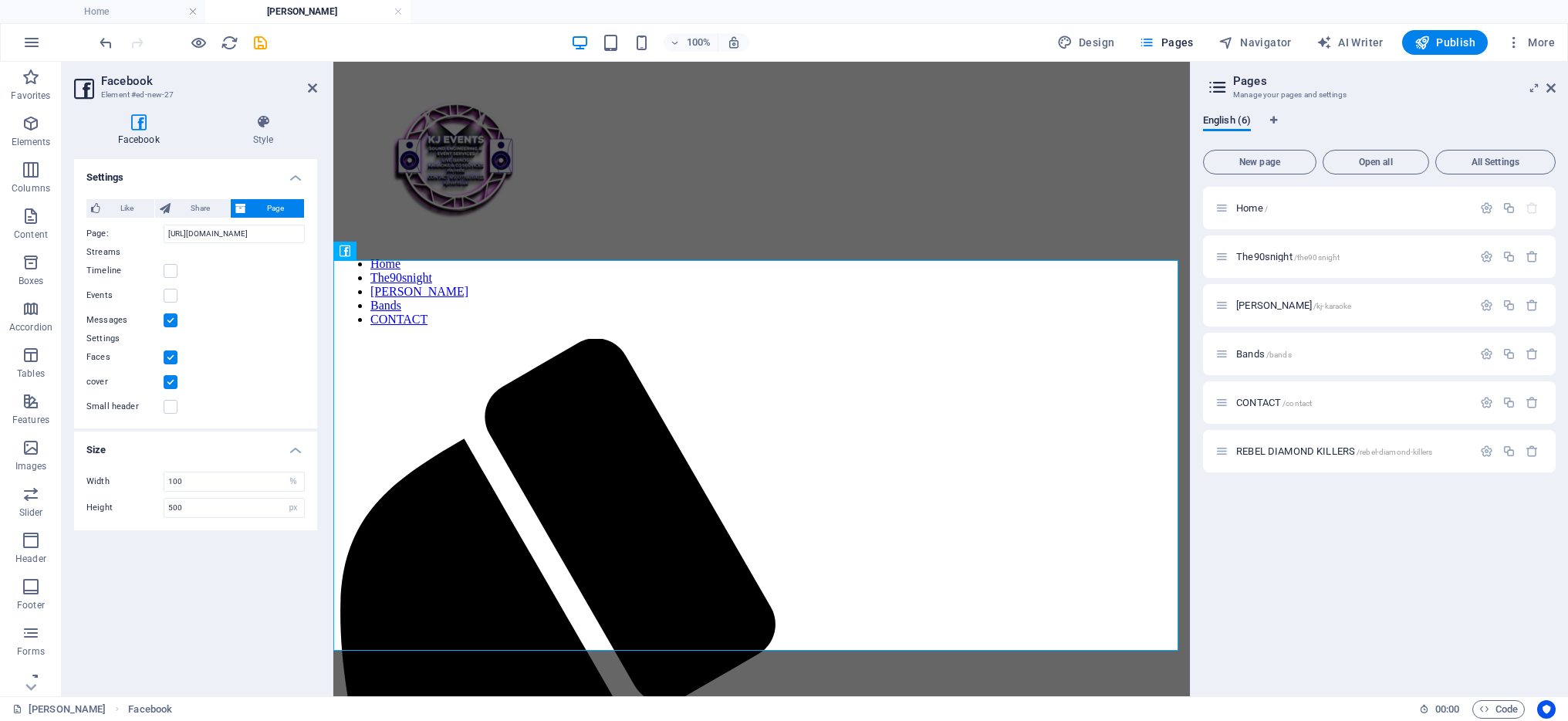
click at [170, 321] on label at bounding box center [170, 320] width 14 height 14
click at [0, 0] on input "Messages" at bounding box center [0, 0] width 0 height 0
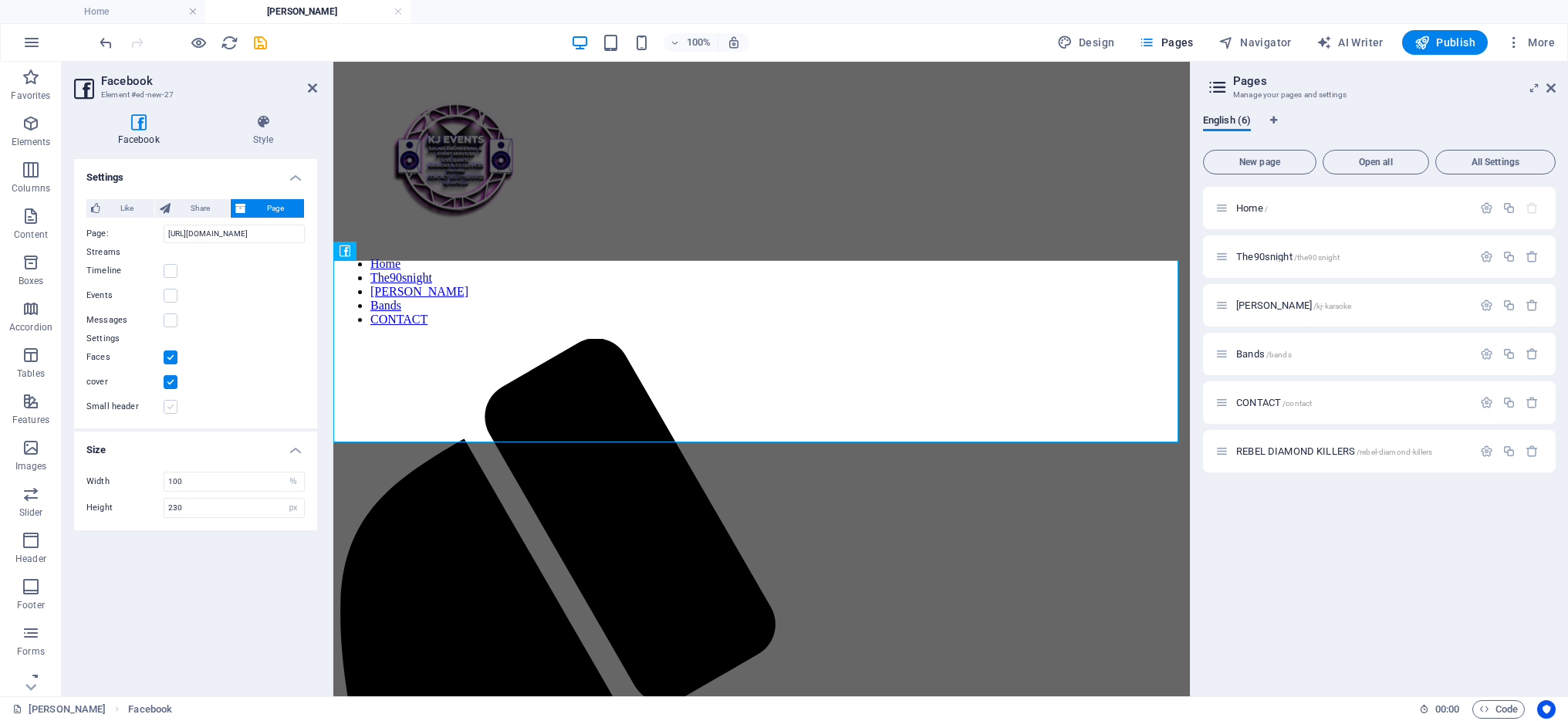
click at [171, 407] on label at bounding box center [170, 407] width 14 height 14
click at [0, 0] on input "Small header" at bounding box center [0, 0] width 0 height 0
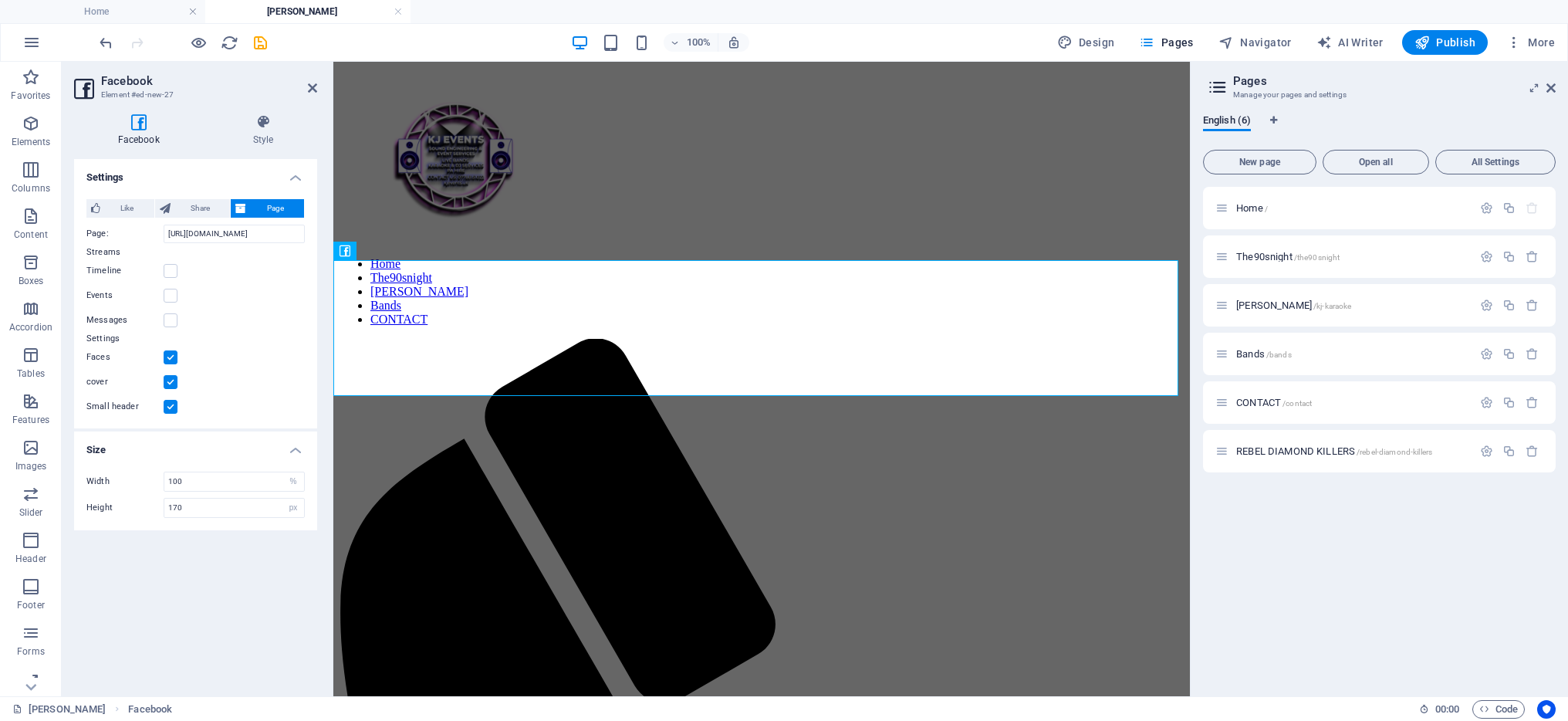
click at [171, 407] on label at bounding box center [170, 407] width 14 height 14
click at [0, 0] on input "Small header" at bounding box center [0, 0] width 0 height 0
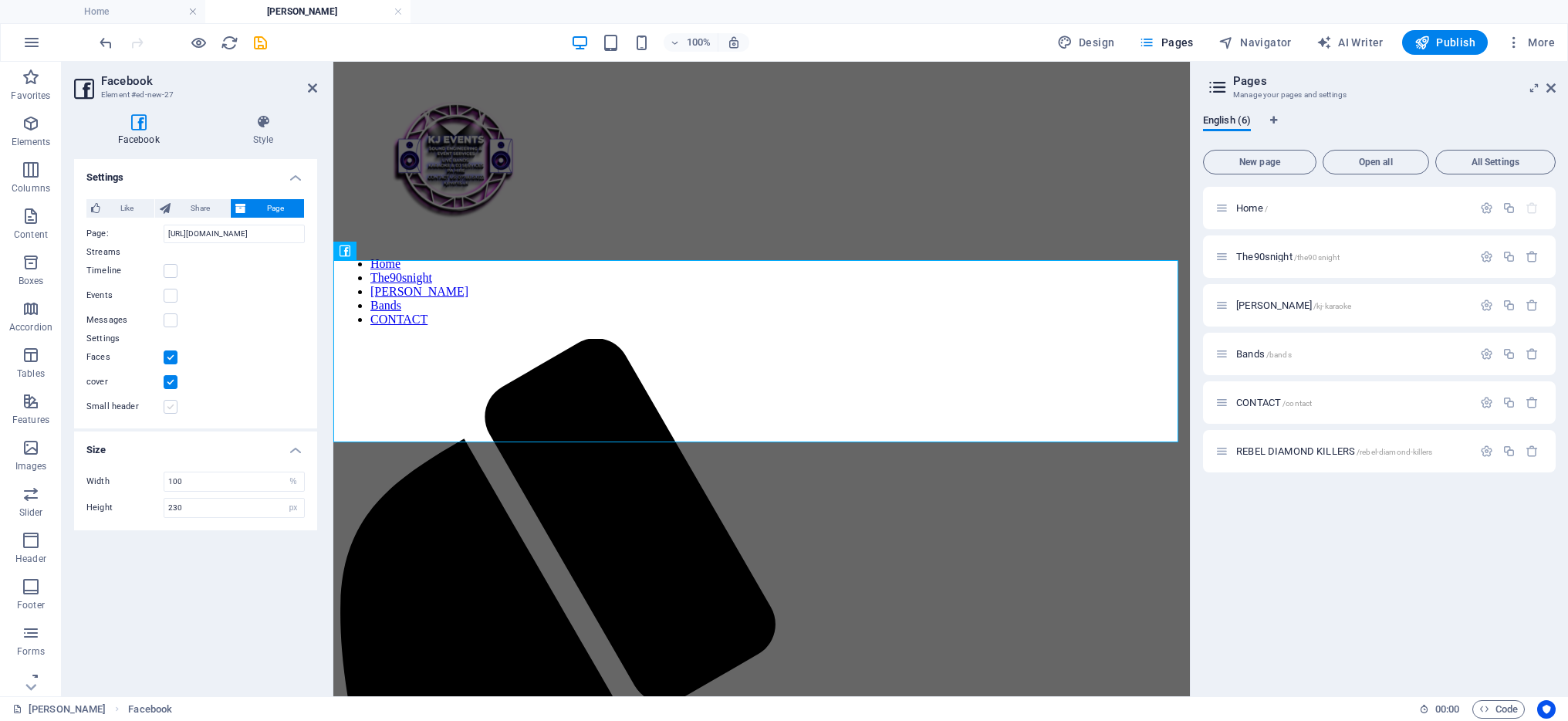
click at [171, 407] on label at bounding box center [170, 407] width 14 height 14
click at [0, 0] on input "Small header" at bounding box center [0, 0] width 0 height 0
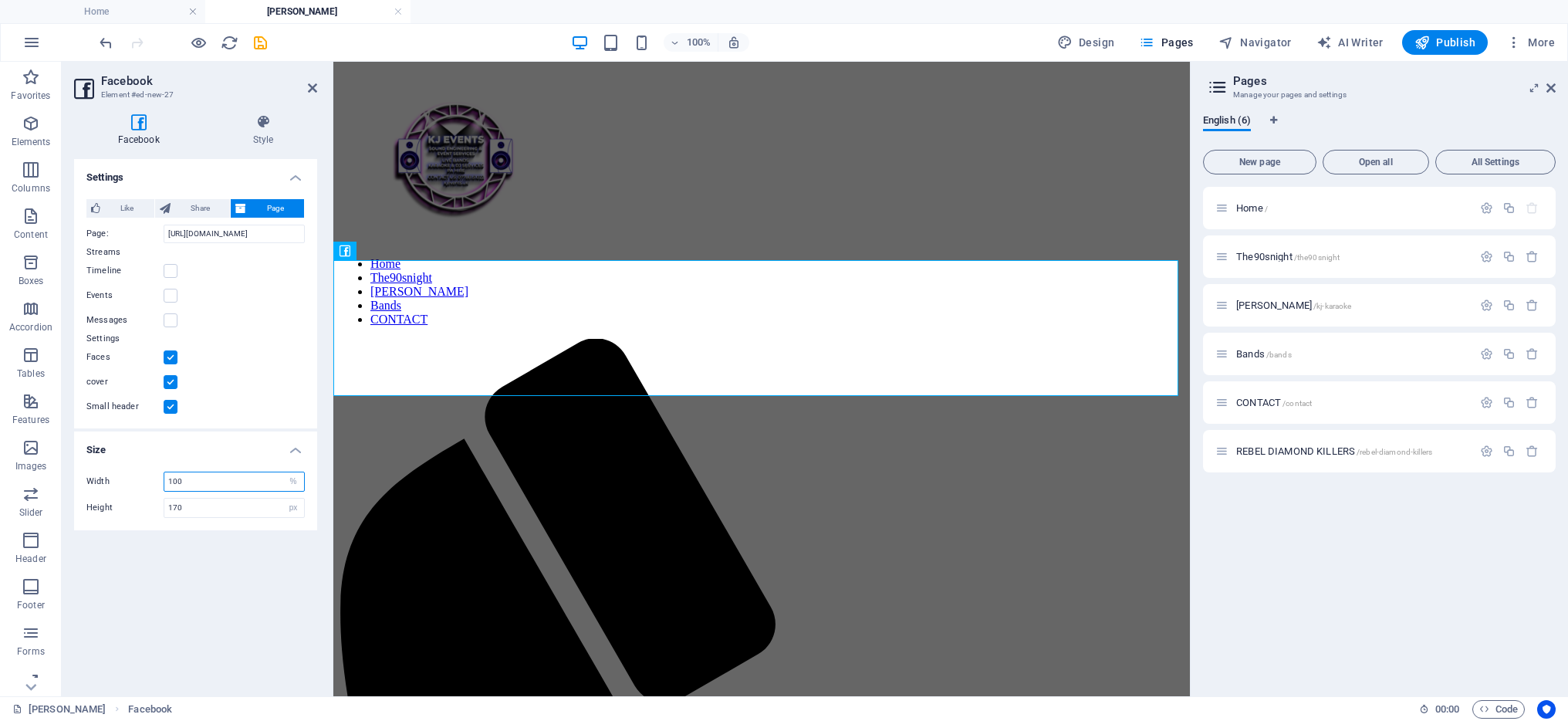
click at [273, 482] on input "100" at bounding box center [234, 481] width 140 height 18
click at [266, 505] on input "170" at bounding box center [234, 507] width 140 height 18
click at [295, 454] on h4 "Size" at bounding box center [196, 445] width 244 height 28
click at [295, 454] on h4 "Size" at bounding box center [196, 450] width 244 height 37
click at [204, 512] on input "170" at bounding box center [234, 507] width 140 height 18
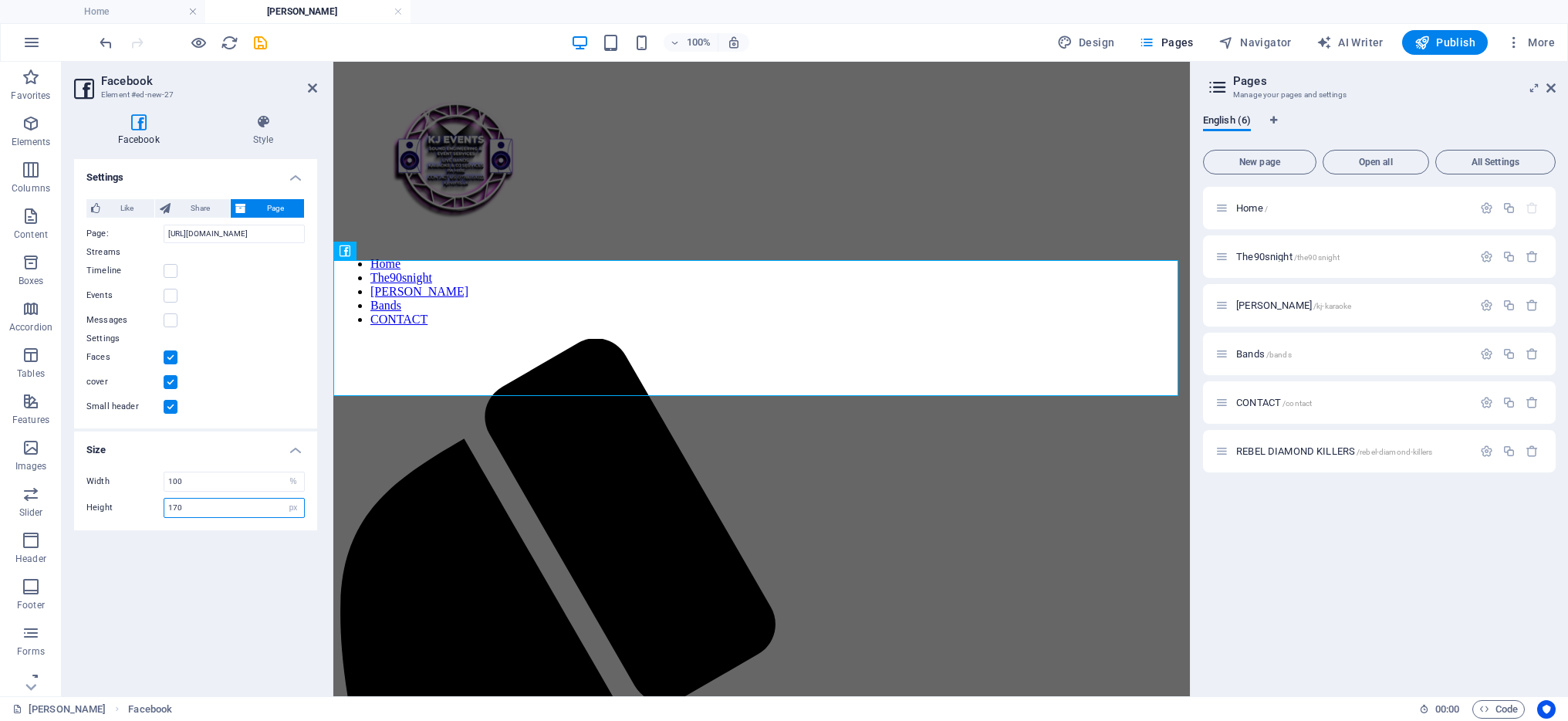
drag, startPoint x: 204, startPoint y: 512, endPoint x: 163, endPoint y: 511, distance: 41.0
click at [163, 511] on div "170 px %" at bounding box center [234, 507] width 141 height 20
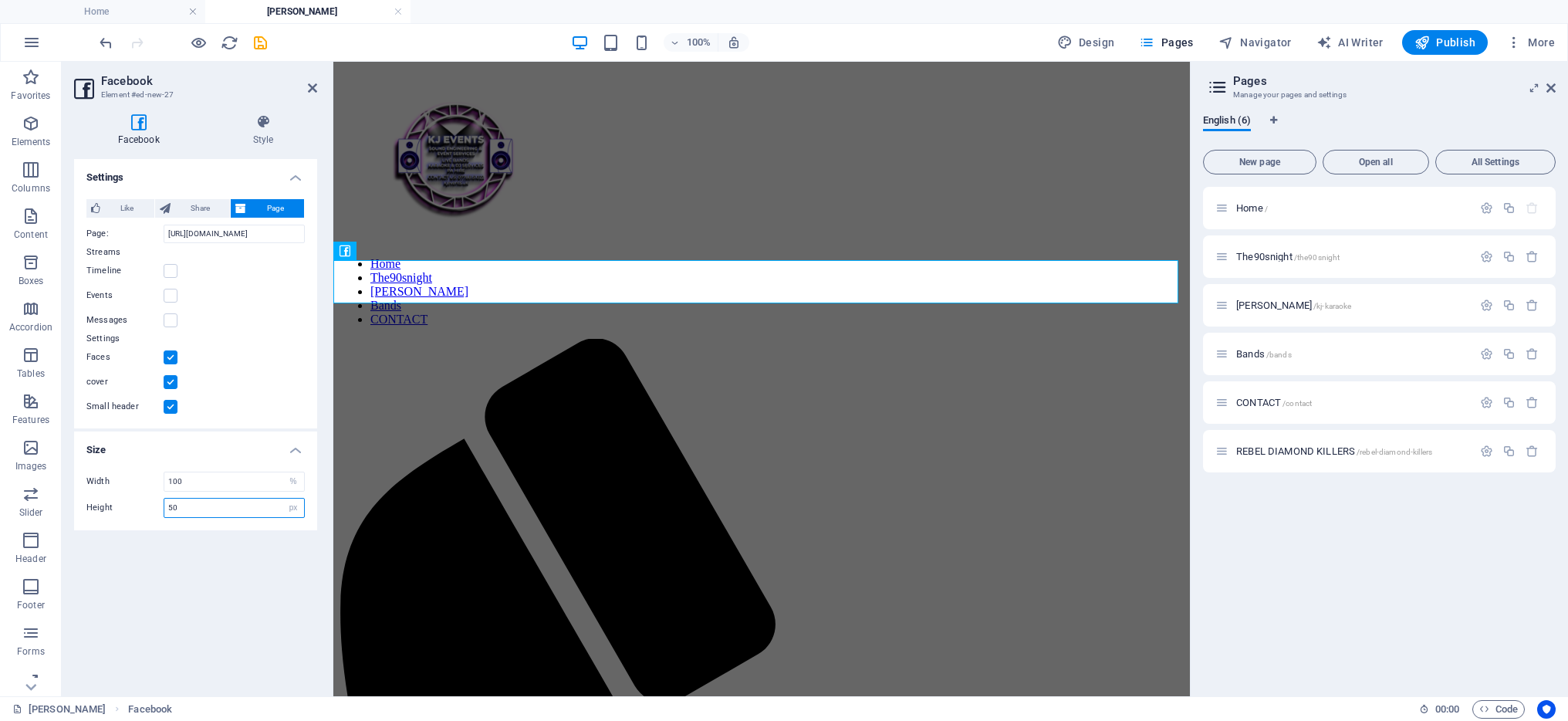
drag, startPoint x: 204, startPoint y: 511, endPoint x: 156, endPoint y: 509, distance: 48.0
click at [156, 509] on div "Height 50 px %" at bounding box center [195, 507] width 218 height 20
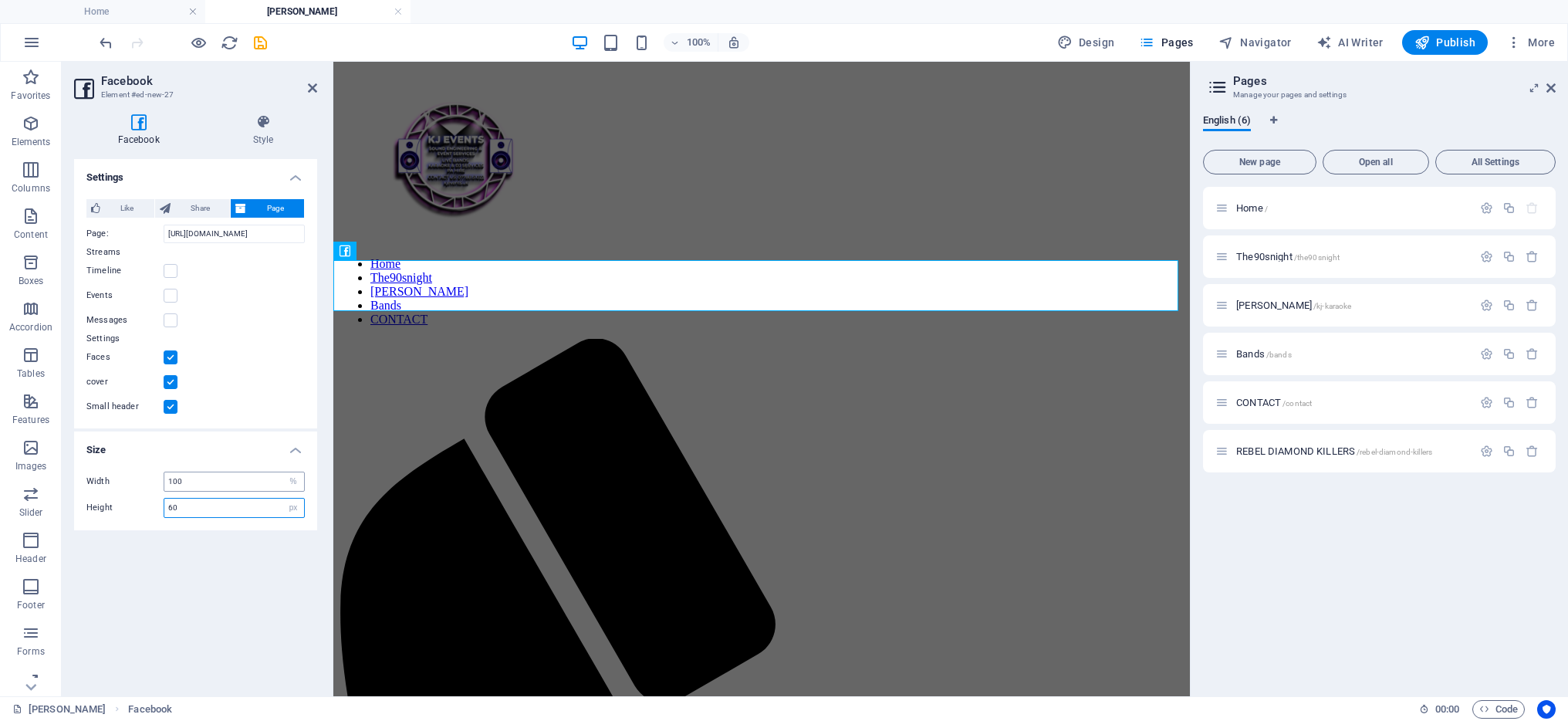
type input "60"
click at [203, 477] on input "100" at bounding box center [234, 481] width 140 height 18
type input "1"
click at [209, 453] on h4 "Size" at bounding box center [196, 445] width 244 height 28
click at [225, 451] on h4 "Size" at bounding box center [196, 450] width 244 height 37
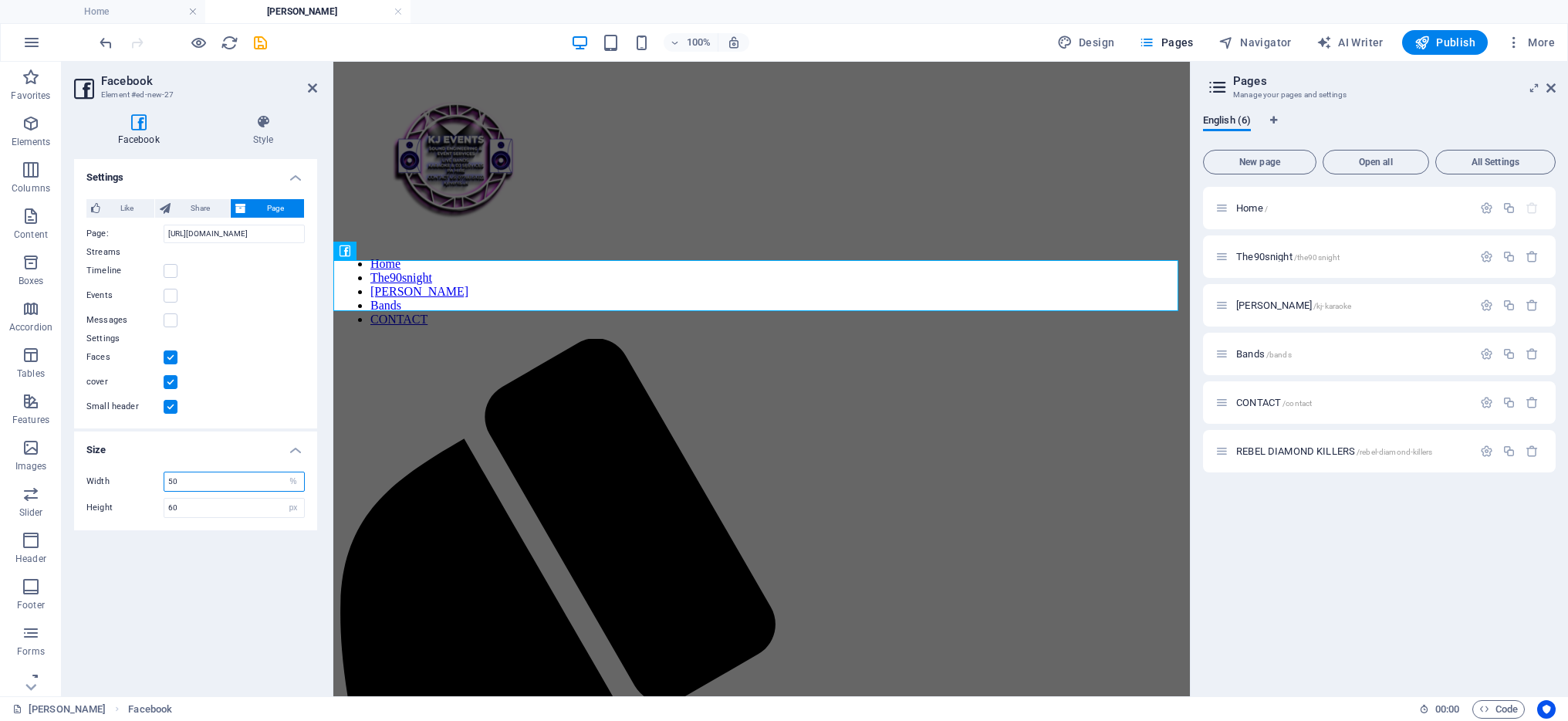
click at [241, 479] on input "50" at bounding box center [234, 481] width 140 height 18
type input "5"
click at [226, 508] on input "60" at bounding box center [234, 507] width 140 height 18
click at [191, 480] on input "70" at bounding box center [234, 481] width 140 height 18
type input "7"
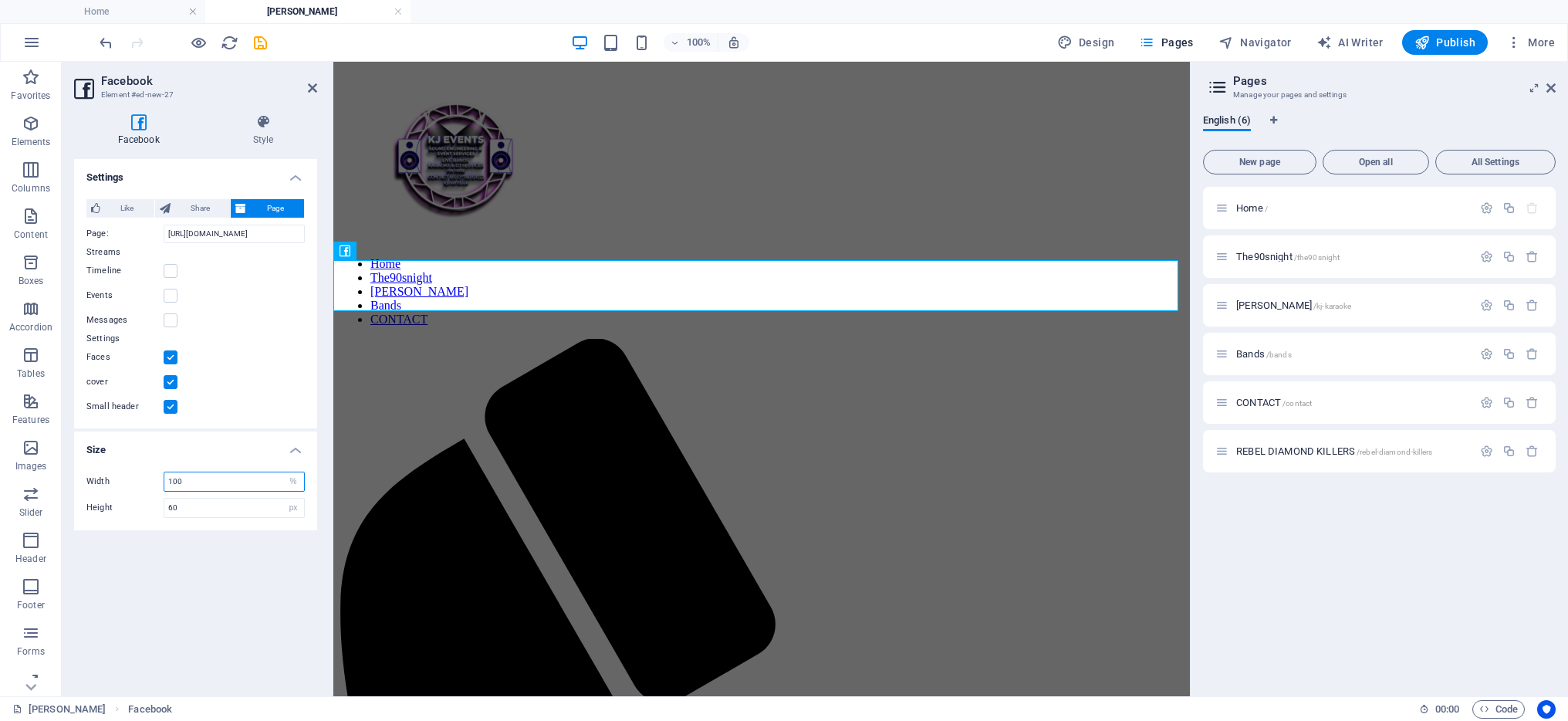
type input "100"
click at [245, 437] on h4 "Size" at bounding box center [196, 445] width 244 height 28
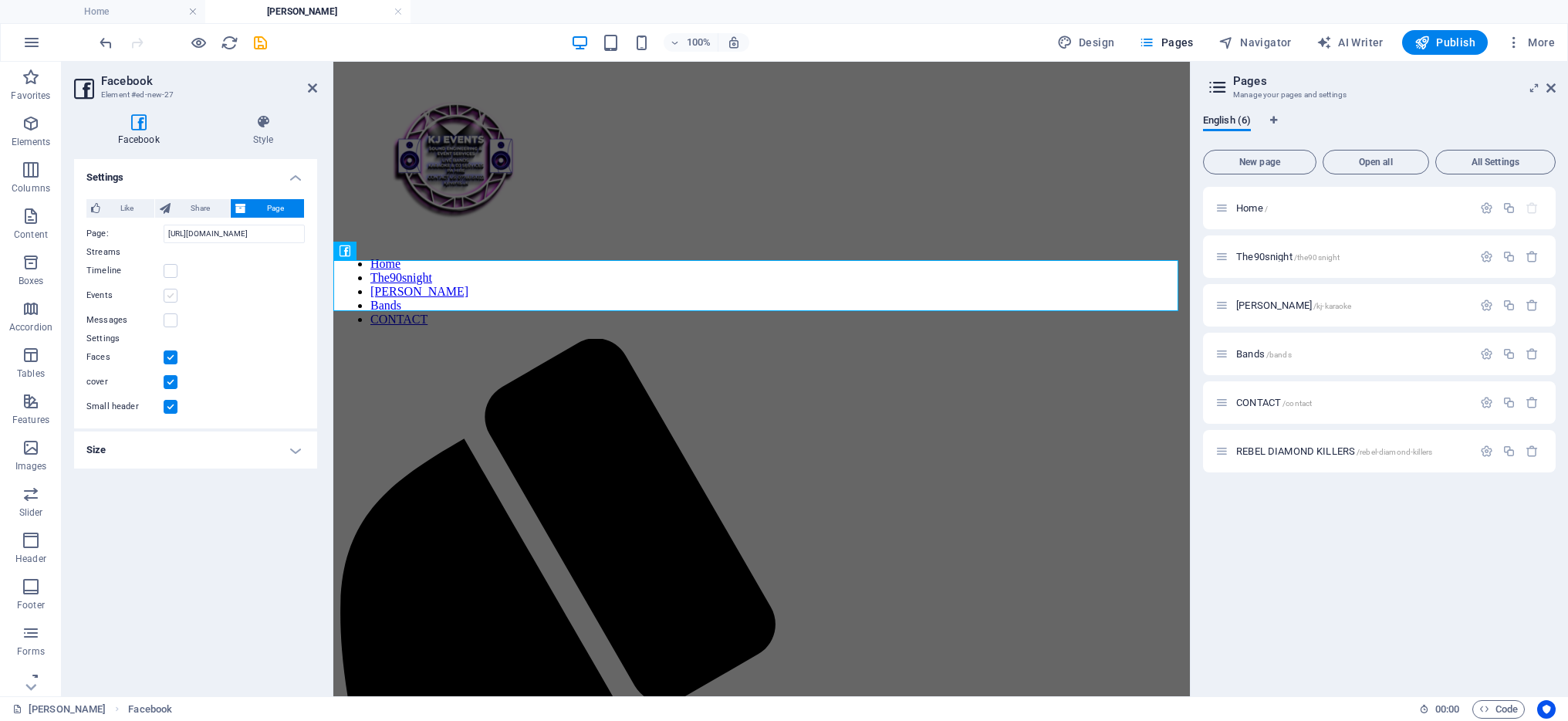
click at [168, 292] on label at bounding box center [170, 296] width 14 height 14
click at [0, 0] on input "Events" at bounding box center [0, 0] width 0 height 0
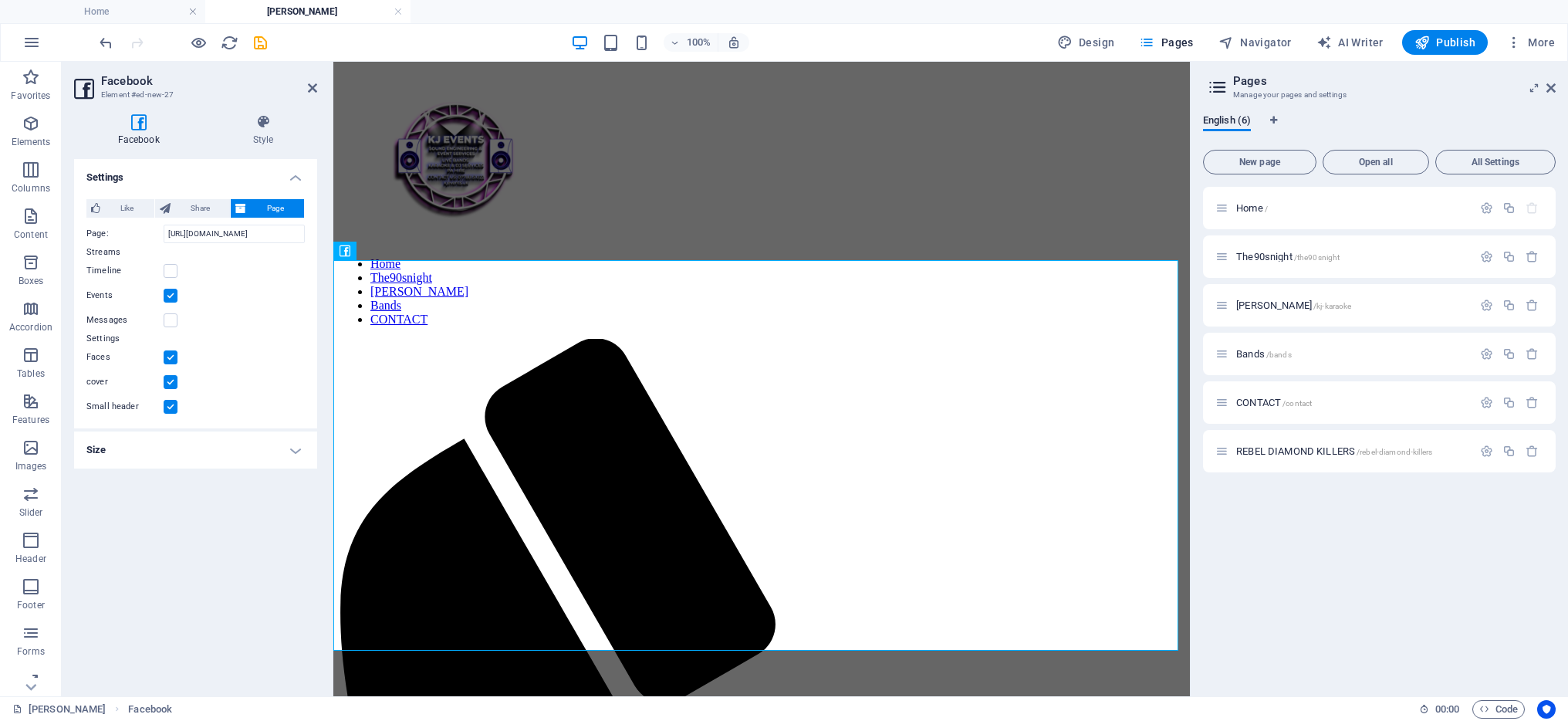
click at [168, 292] on label at bounding box center [170, 296] width 14 height 14
click at [0, 0] on input "Events" at bounding box center [0, 0] width 0 height 0
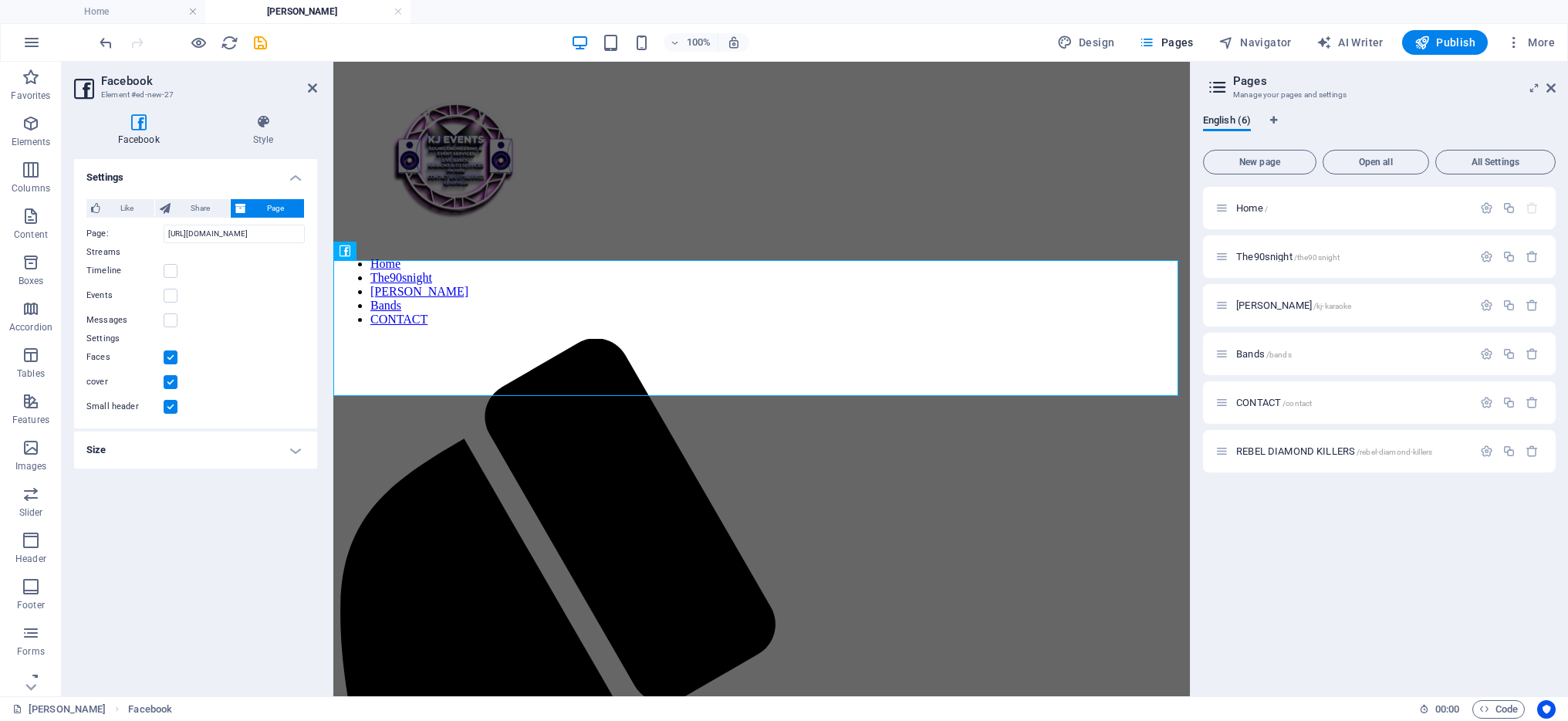
click at [270, 451] on h4 "Size" at bounding box center [196, 450] width 244 height 37
click at [260, 458] on h4 "Size" at bounding box center [196, 445] width 244 height 28
click at [243, 450] on h4 "Size" at bounding box center [196, 450] width 244 height 37
click at [237, 507] on input "170" at bounding box center [234, 507] width 140 height 18
drag, startPoint x: 237, startPoint y: 507, endPoint x: 135, endPoint y: 502, distance: 102.1
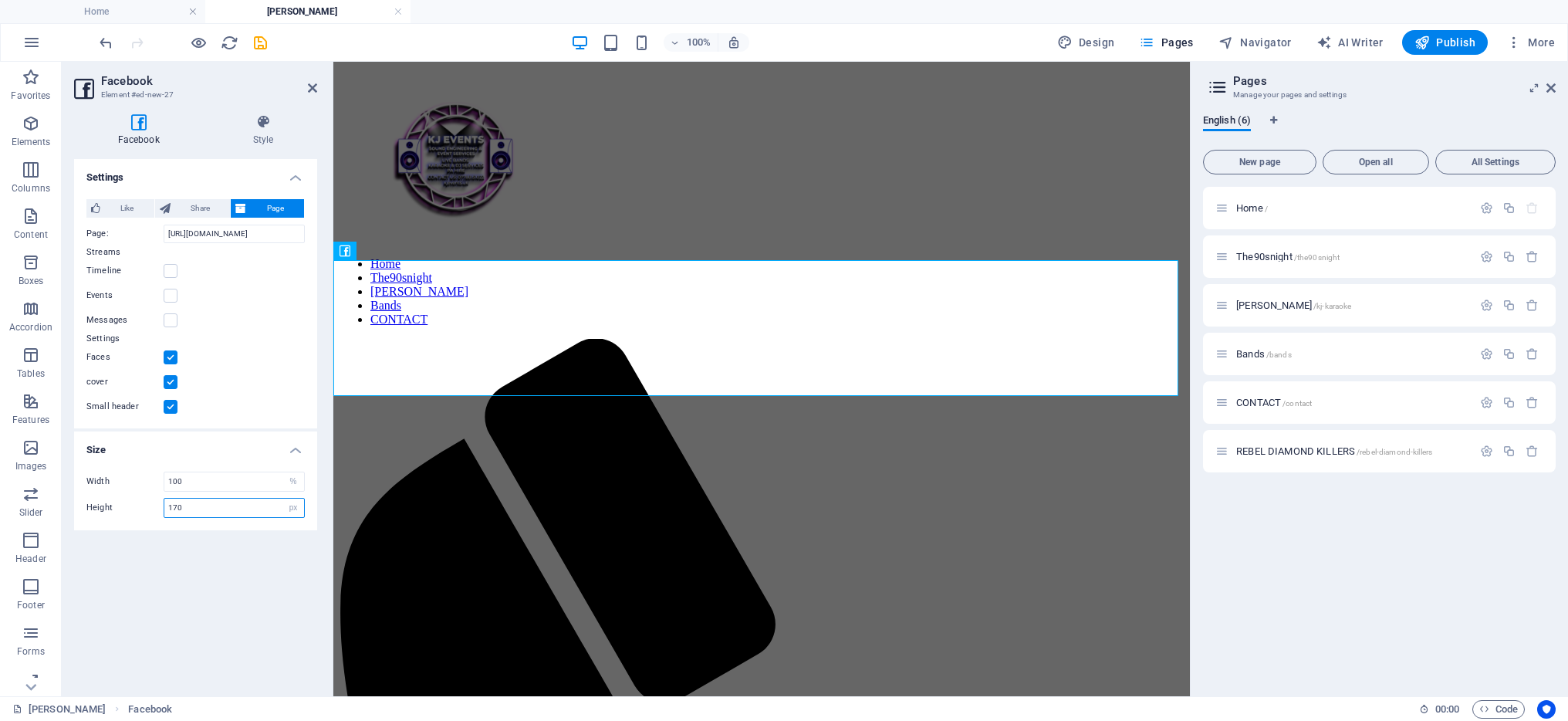
click at [135, 502] on div "Height 170 px %" at bounding box center [195, 507] width 218 height 20
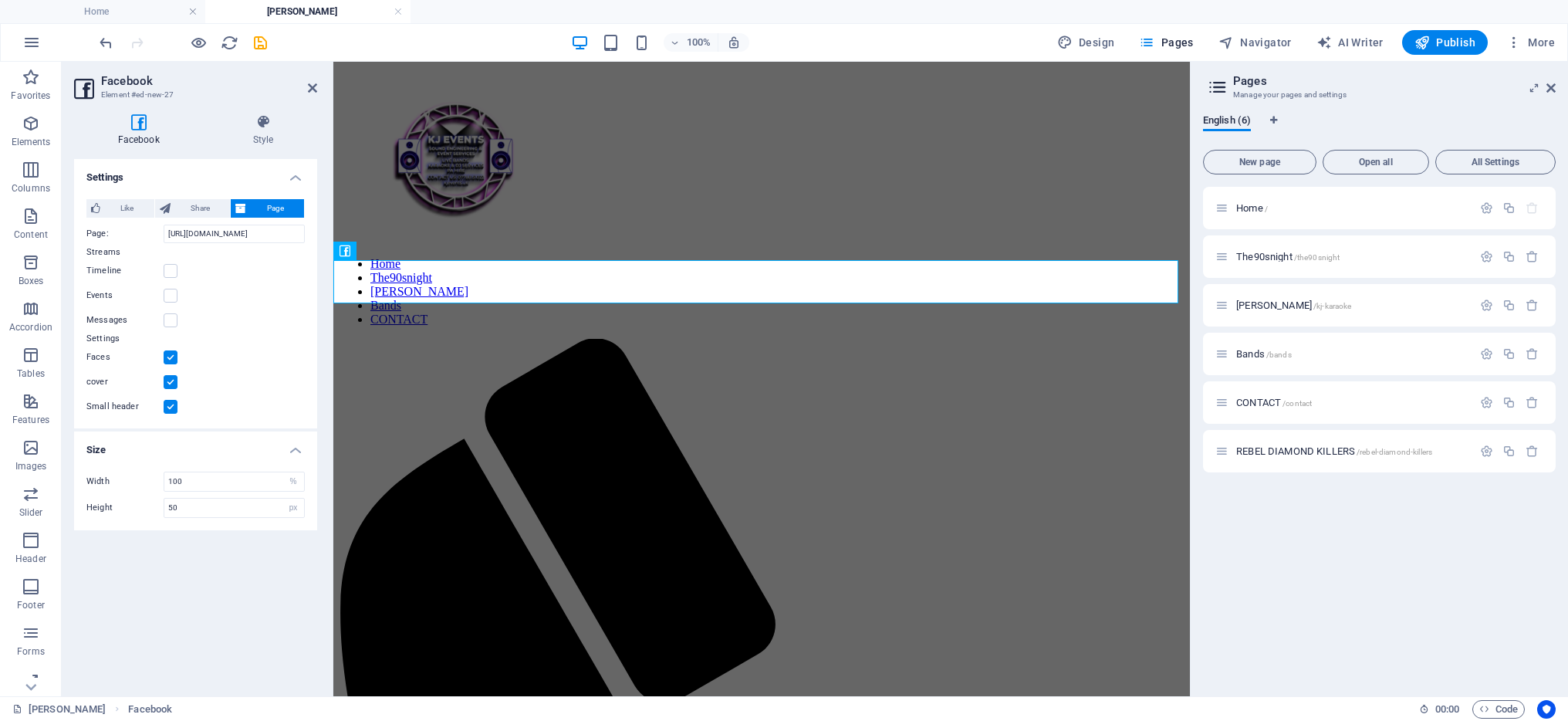
click at [190, 571] on div "Settings Like Share Page Notice: to see and interact with the Like feature user…" at bounding box center [196, 421] width 244 height 524
drag, startPoint x: 204, startPoint y: 512, endPoint x: 116, endPoint y: 512, distance: 88.0
click at [116, 512] on div "Height 50 px %" at bounding box center [195, 507] width 218 height 20
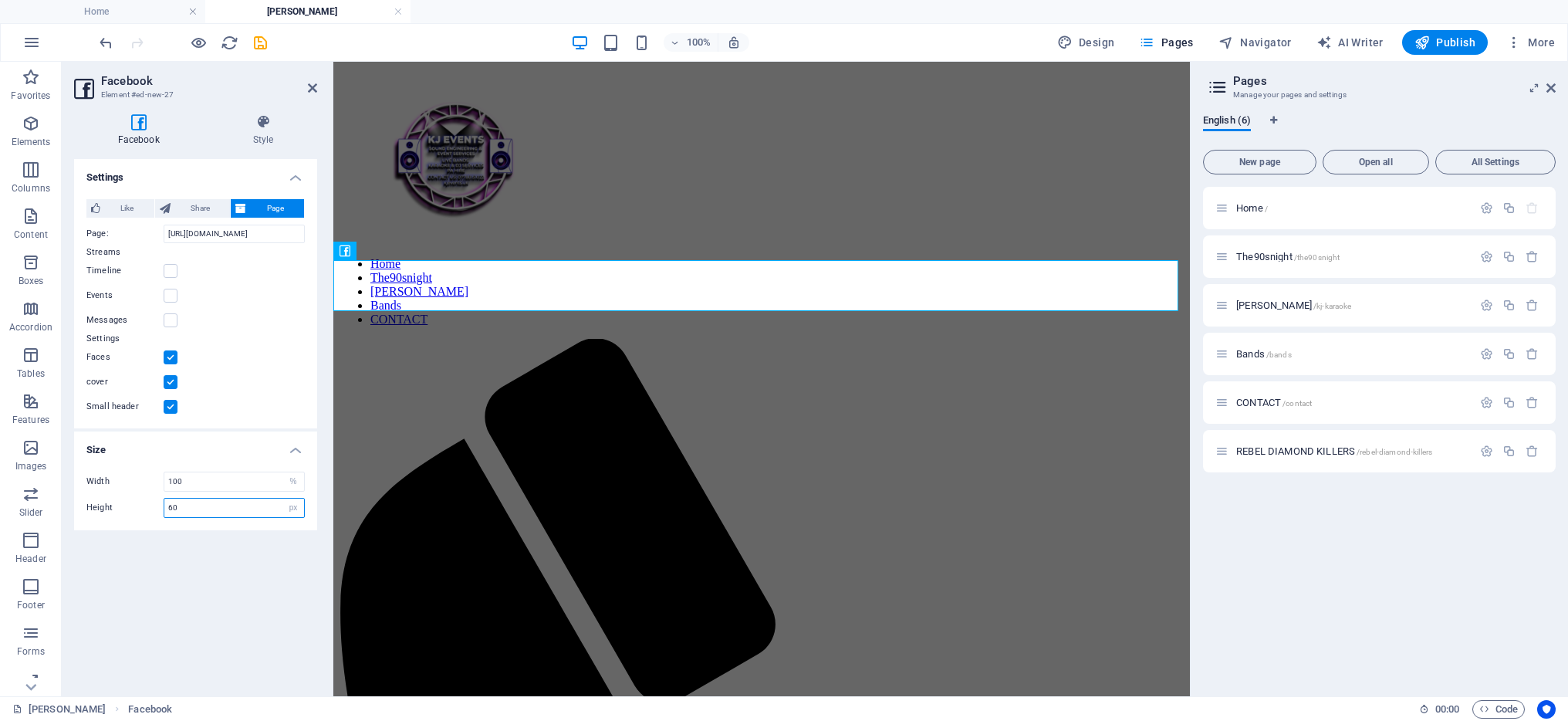
type input "60"
click at [157, 582] on div "Settings Like Share Page Notice: to see and interact with the Like feature user…" at bounding box center [196, 421] width 244 height 524
click at [1453, 48] on span "Publish" at bounding box center [1445, 43] width 61 height 16
